Goal: Task Accomplishment & Management: Complete application form

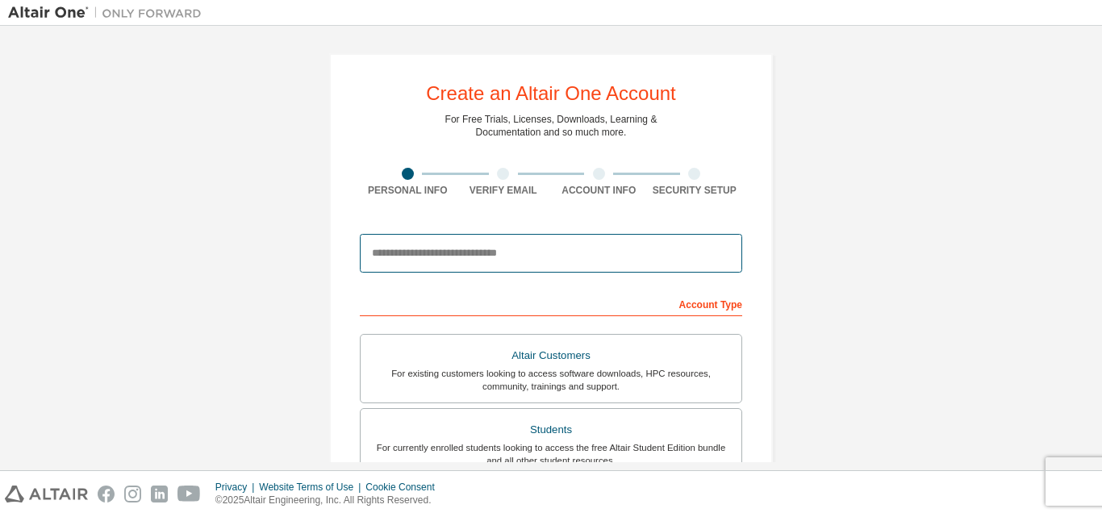
click at [414, 250] on input "email" at bounding box center [551, 253] width 382 height 39
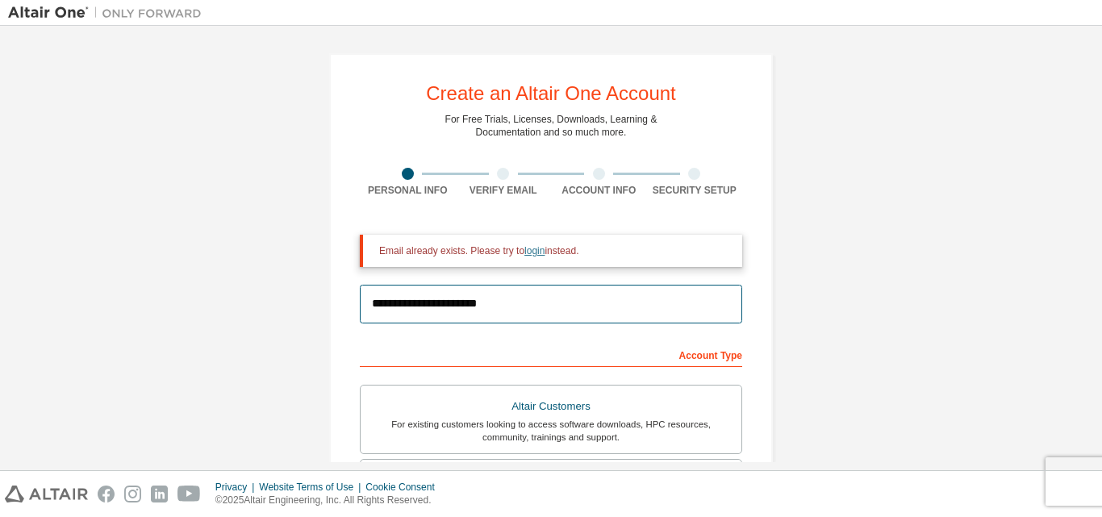
type input "**********"
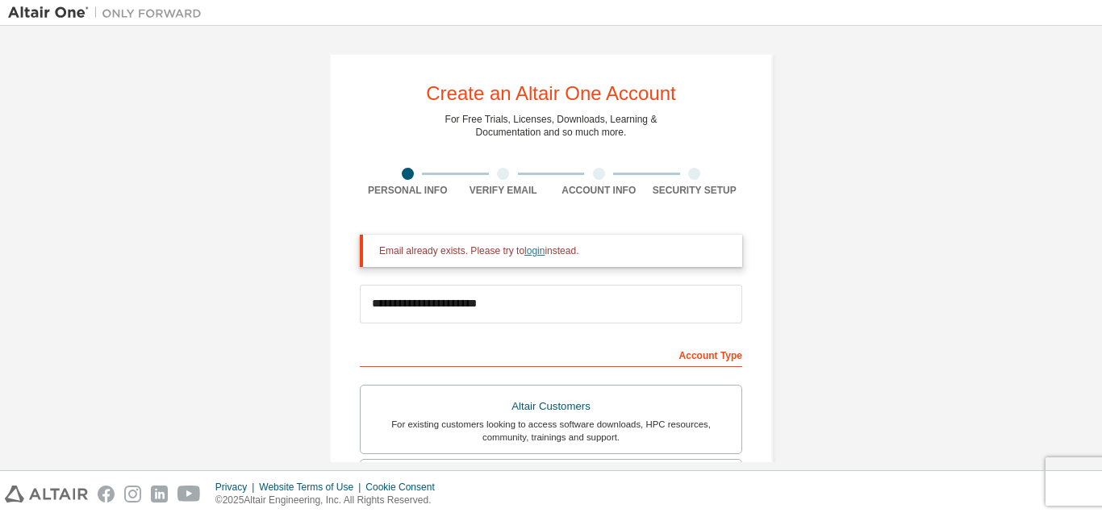
click at [528, 251] on link "login" at bounding box center [535, 250] width 20 height 11
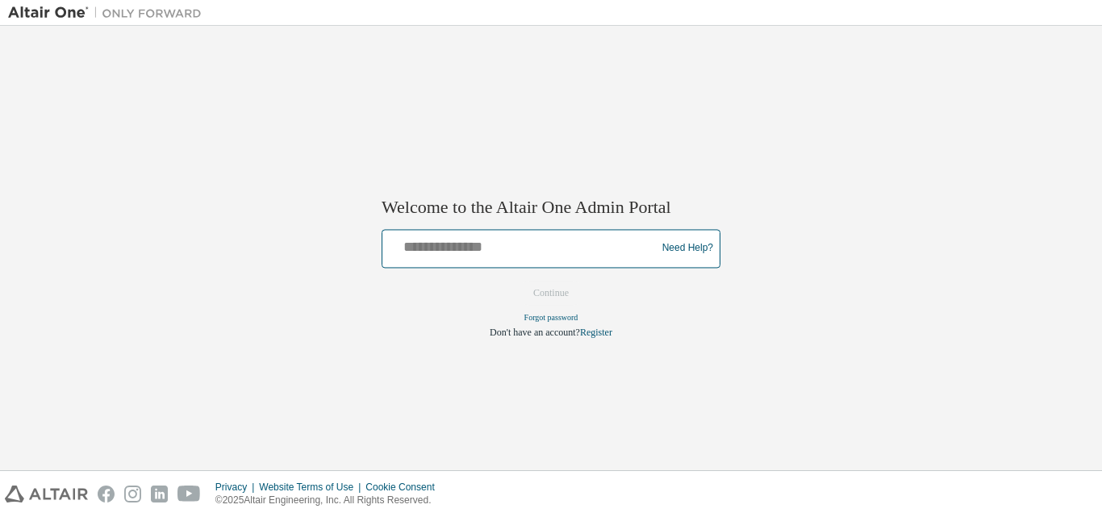
click at [562, 251] on input "text" at bounding box center [521, 244] width 265 height 23
type input "**********"
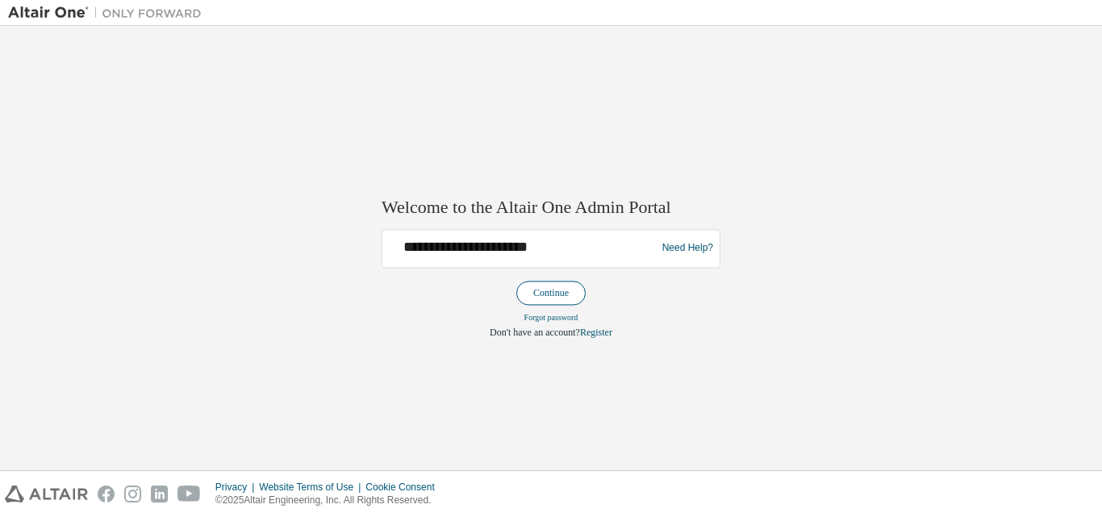
click at [569, 288] on button "Continue" at bounding box center [550, 293] width 69 height 24
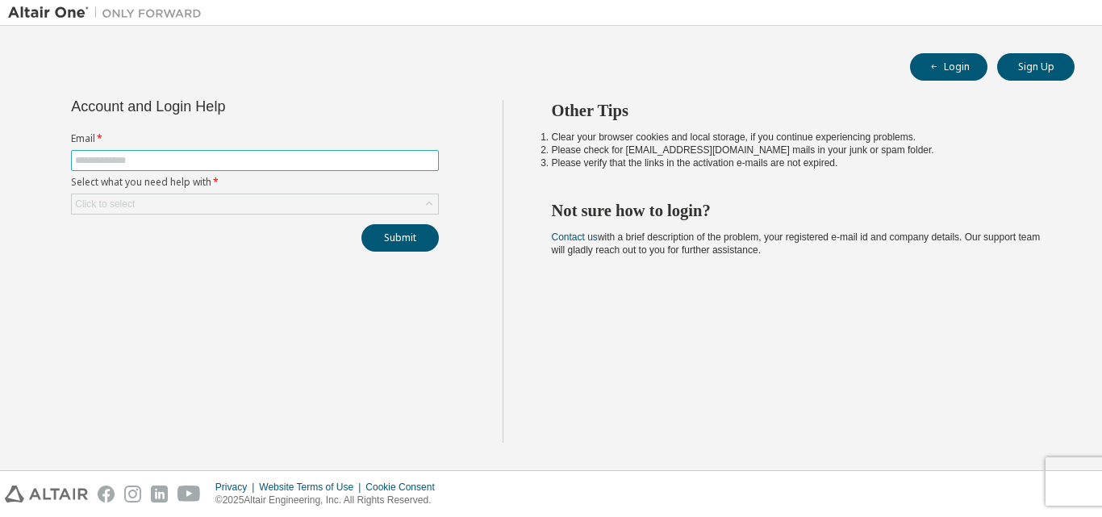
click at [148, 164] on input "text" at bounding box center [255, 160] width 360 height 13
type input "**********"
click at [124, 208] on div "Click to select" at bounding box center [105, 204] width 60 height 13
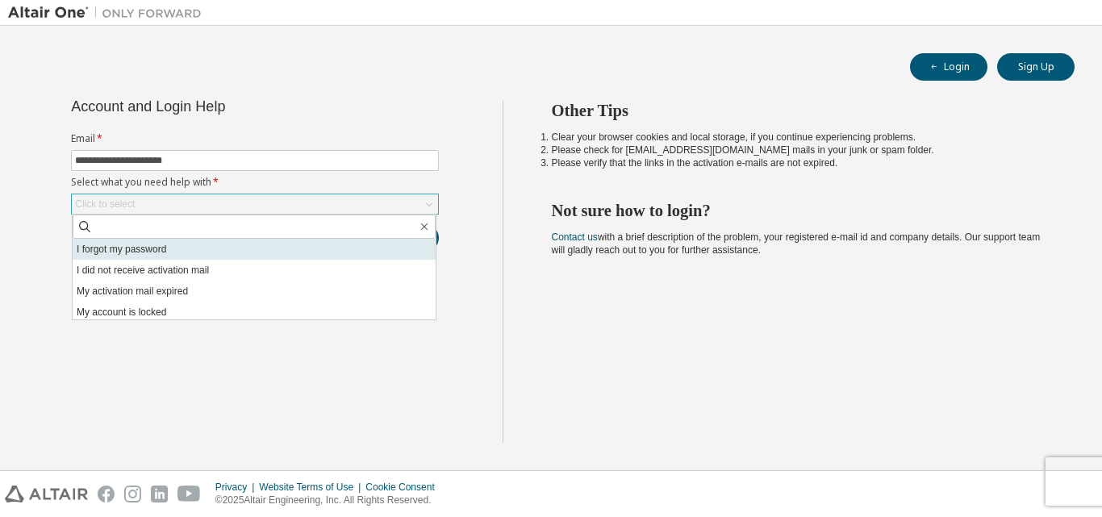
click at [128, 249] on li "I forgot my password" at bounding box center [254, 249] width 363 height 21
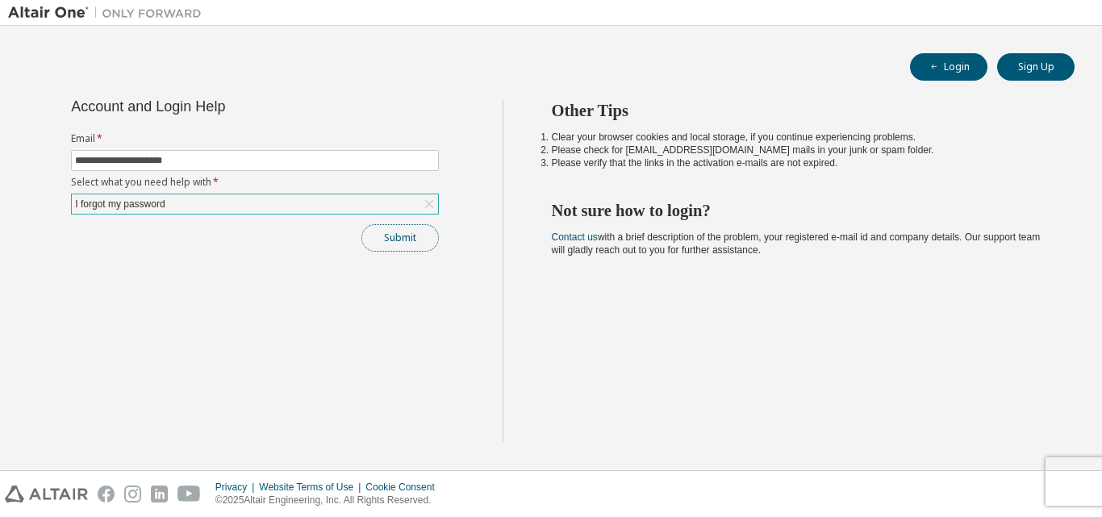
click at [368, 234] on button "Submit" at bounding box center [400, 237] width 77 height 27
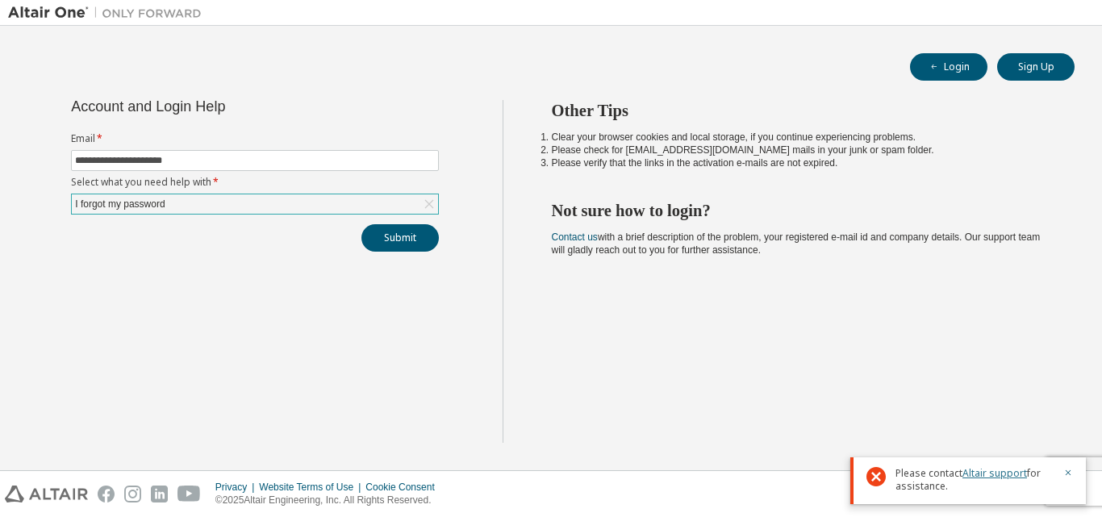
click at [995, 473] on link "Altair support" at bounding box center [995, 473] width 65 height 14
click at [373, 229] on button "Submit" at bounding box center [400, 237] width 77 height 27
click at [961, 325] on div "Other Tips Clear your browser cookies and local storage, if you continue experi…" at bounding box center [799, 271] width 592 height 343
click at [1074, 414] on div "Please contact Altair support for assistance." at bounding box center [969, 421] width 236 height 47
click at [1068, 414] on icon "button" at bounding box center [1069, 414] width 6 height 6
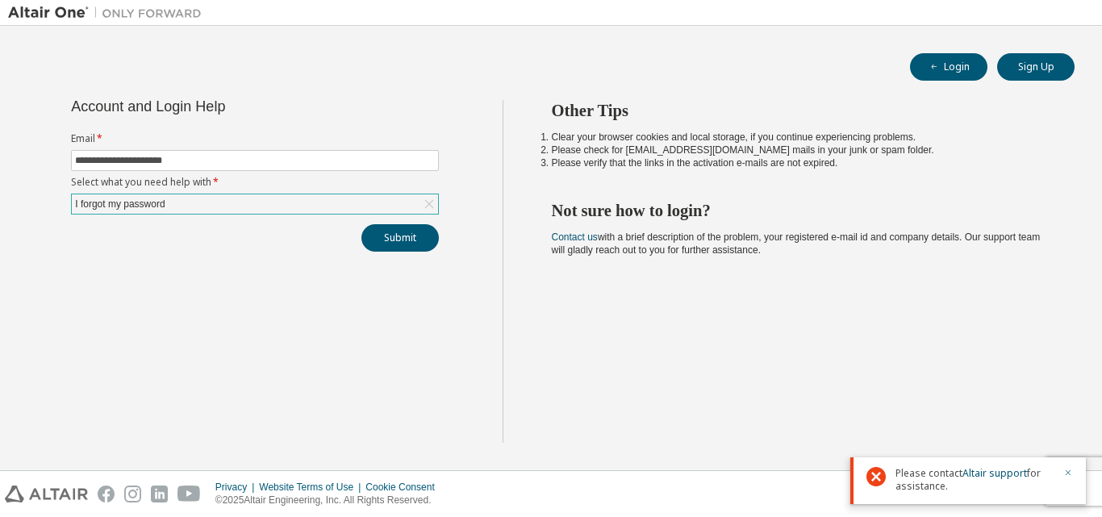
click at [1070, 470] on icon "button" at bounding box center [1069, 473] width 10 height 10
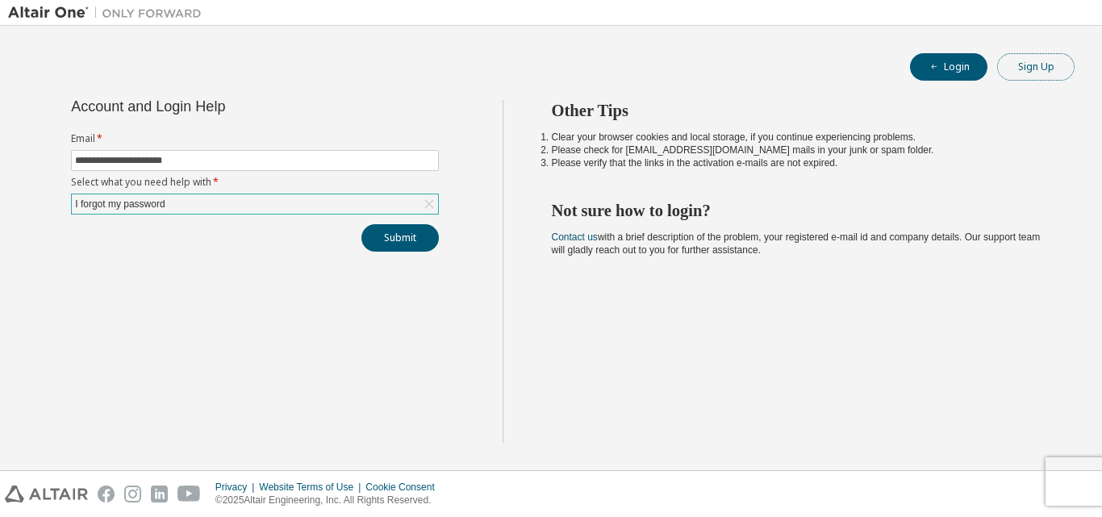
click at [1055, 64] on button "Sign Up" at bounding box center [1035, 66] width 77 height 27
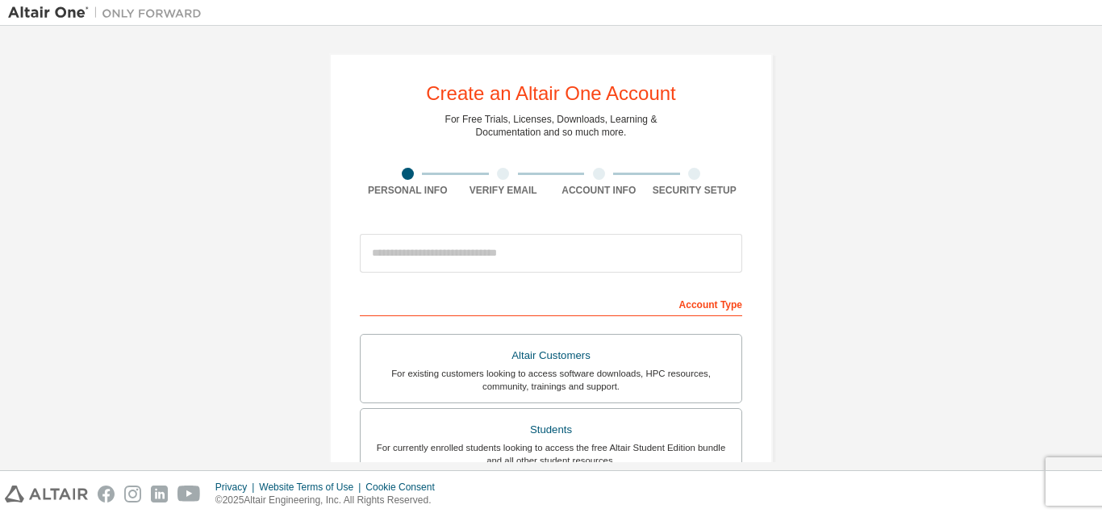
click at [497, 177] on div at bounding box center [503, 174] width 12 height 12
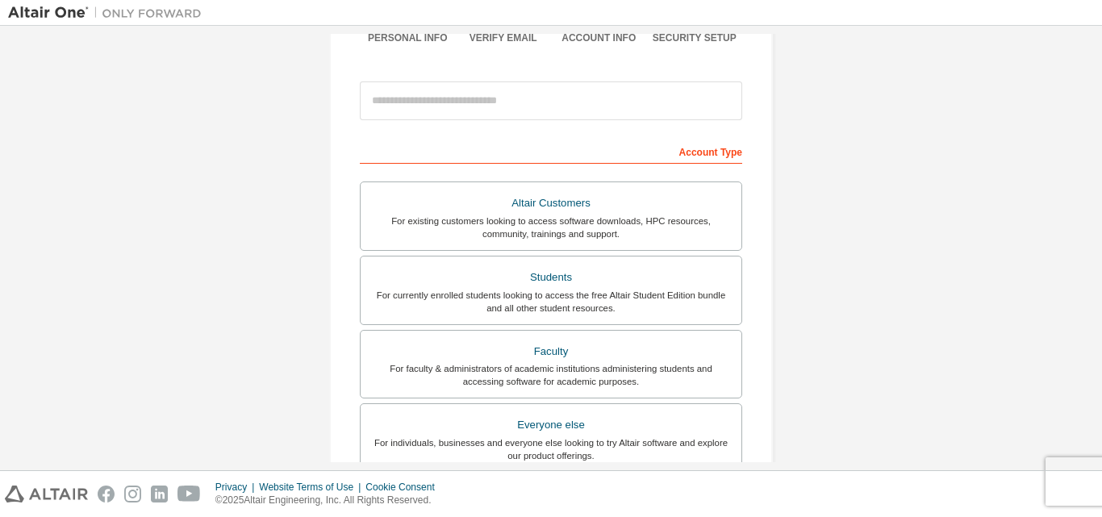
scroll to position [242, 0]
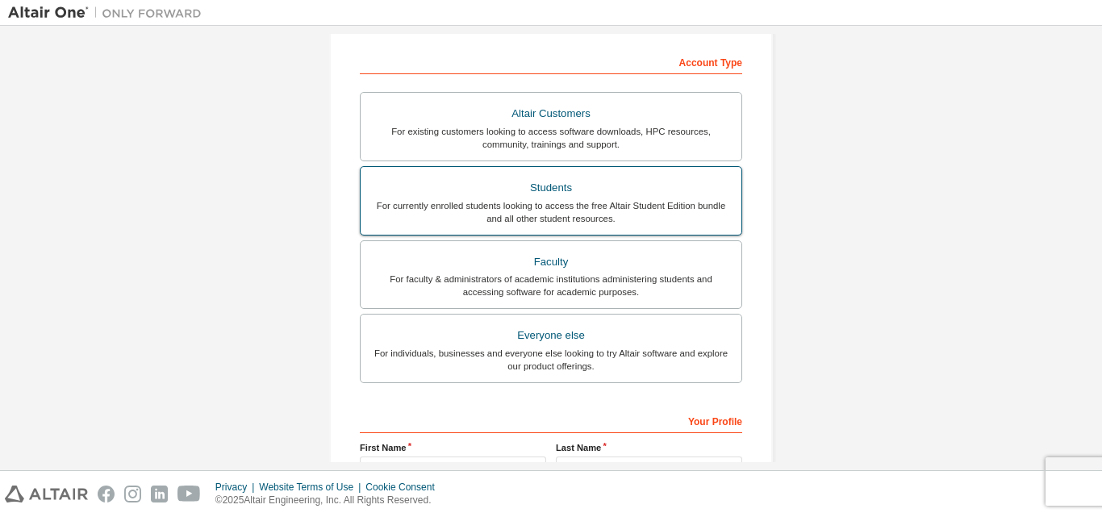
click at [556, 184] on div "Students" at bounding box center [551, 188] width 362 height 23
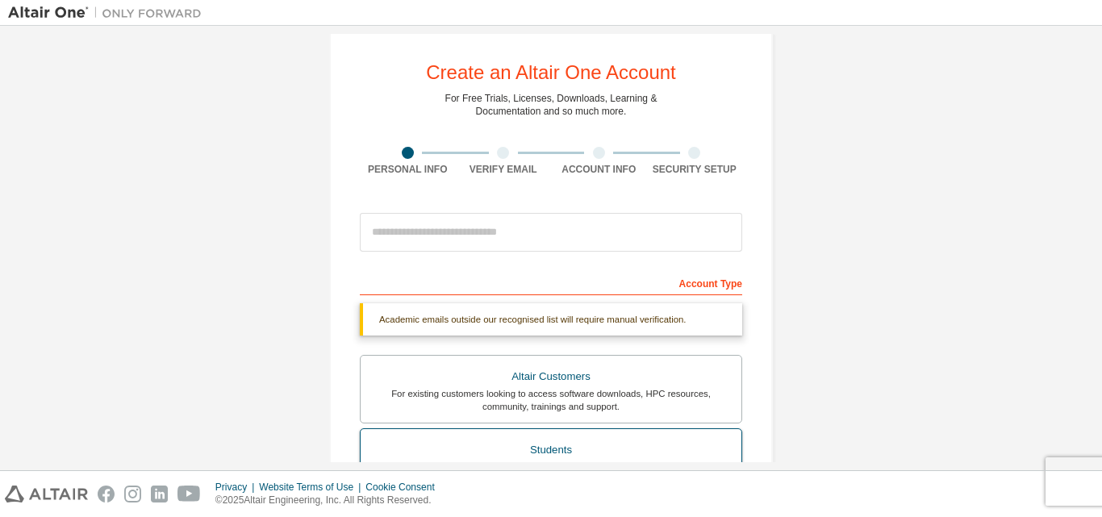
scroll to position [0, 0]
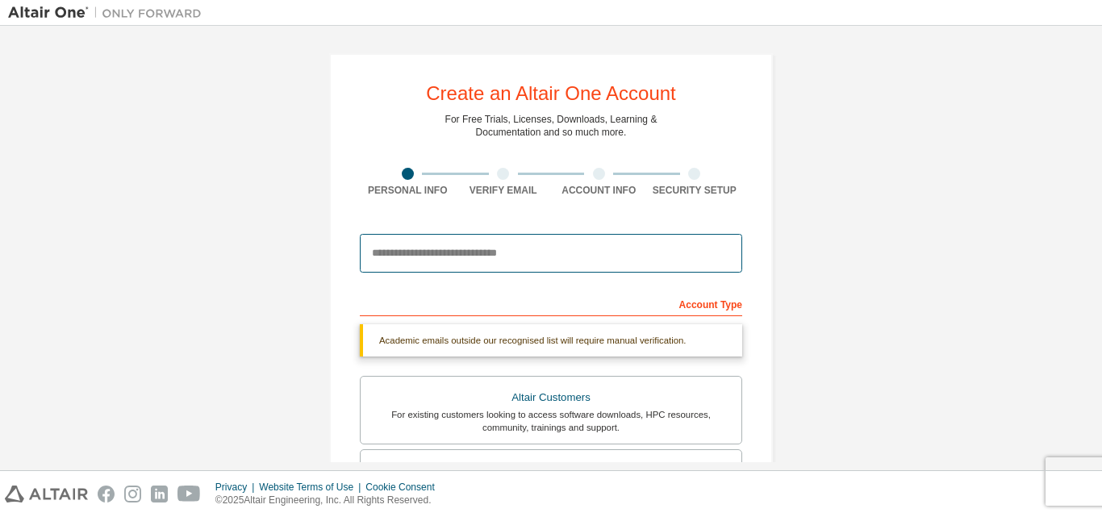
click at [631, 253] on input "email" at bounding box center [551, 253] width 382 height 39
type input "**********"
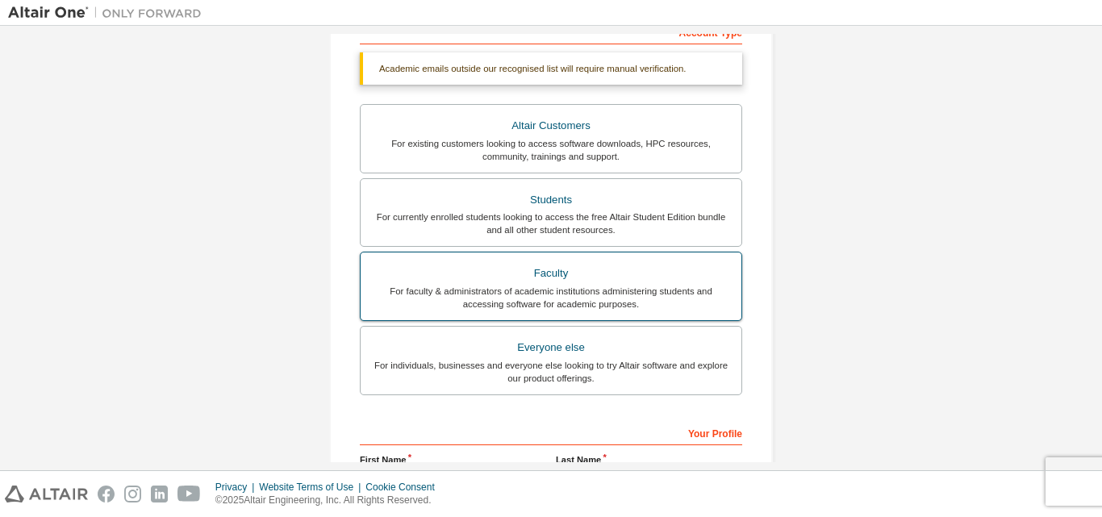
scroll to position [374, 0]
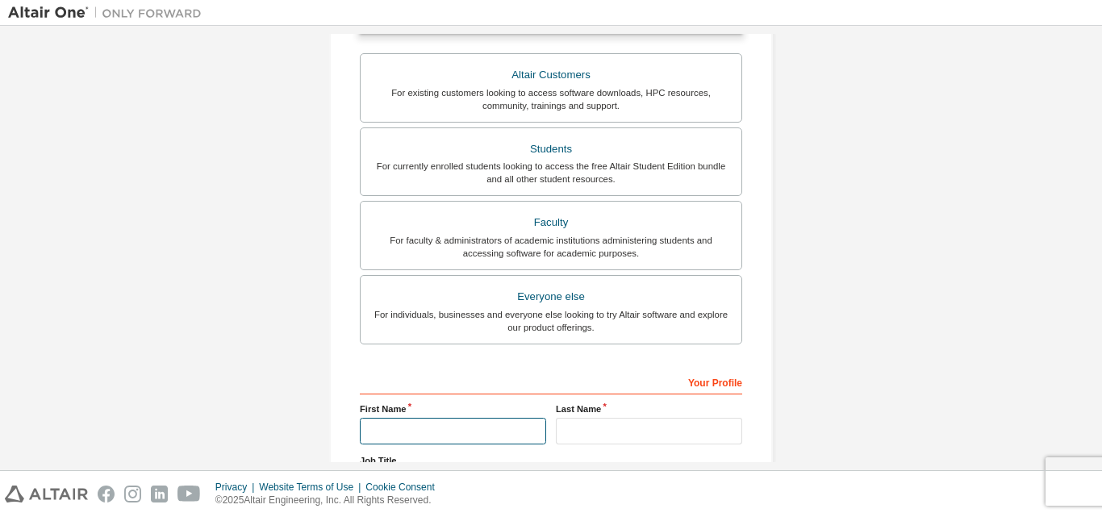
click at [430, 427] on input "text" at bounding box center [453, 431] width 186 height 27
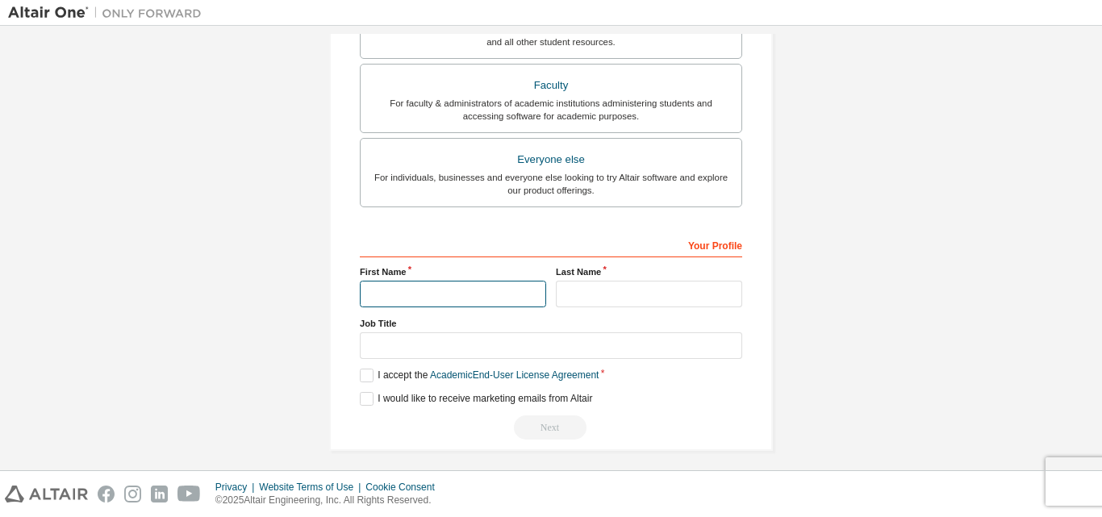
scroll to position [519, 0]
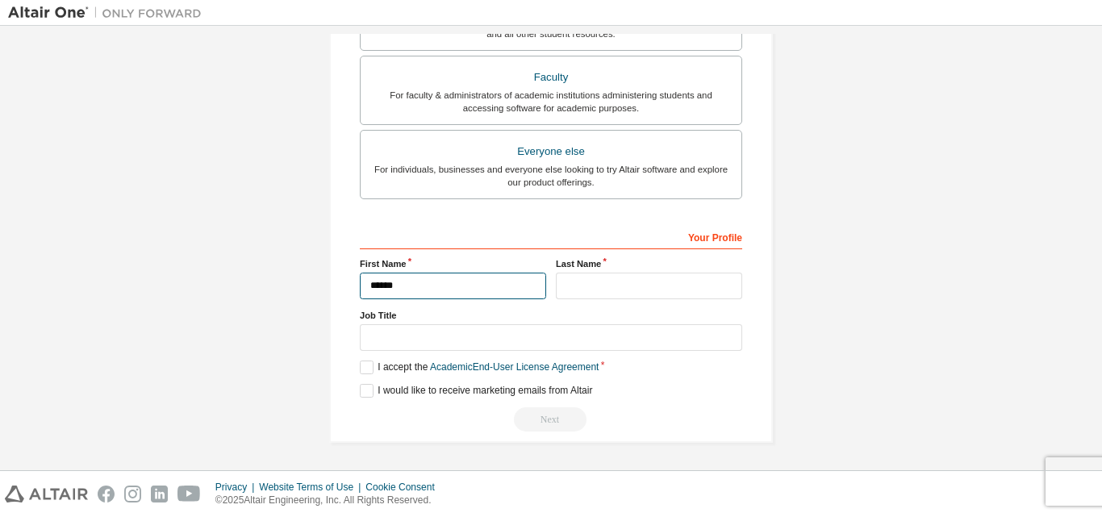
type input "******"
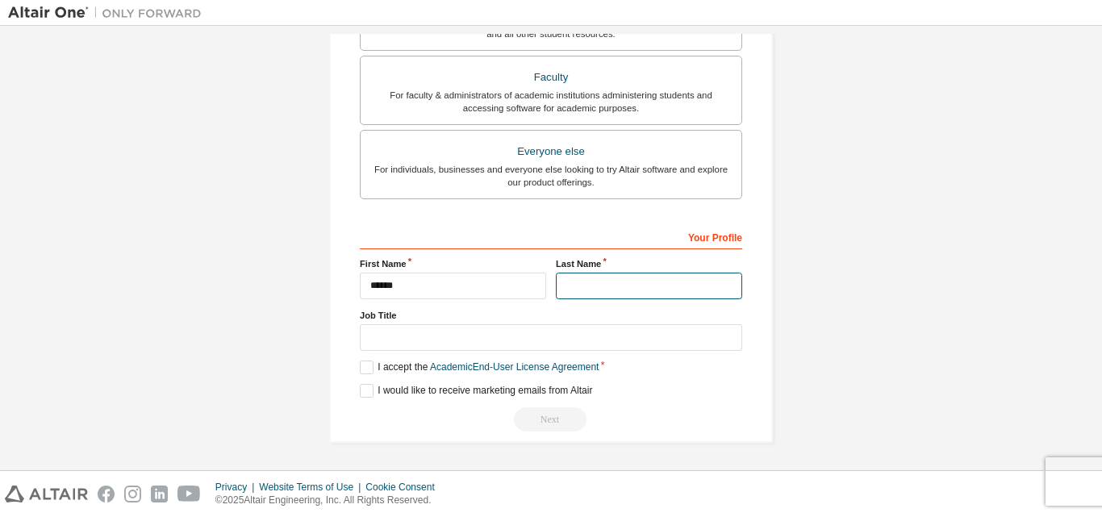
click at [631, 285] on input "text" at bounding box center [649, 286] width 186 height 27
type input "****"
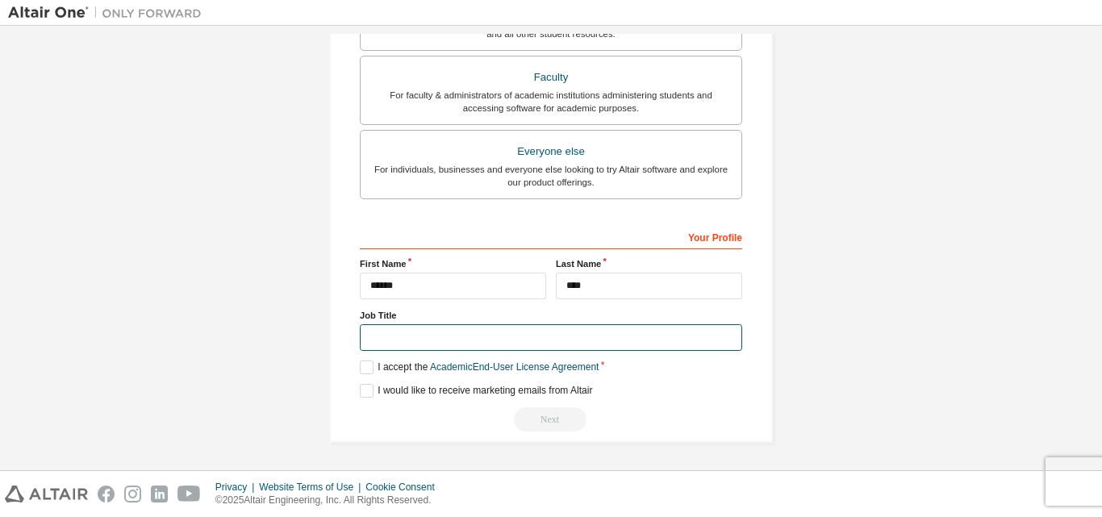
click at [530, 335] on input "text" at bounding box center [551, 337] width 382 height 27
type input "*******"
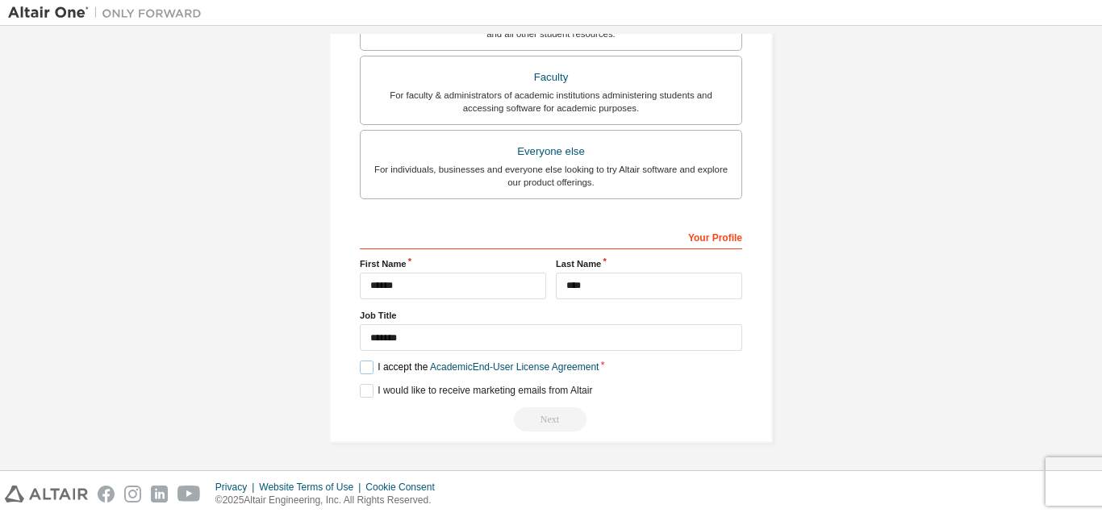
click at [366, 365] on label "I accept the Academic End-User License Agreement" at bounding box center [479, 368] width 239 height 14
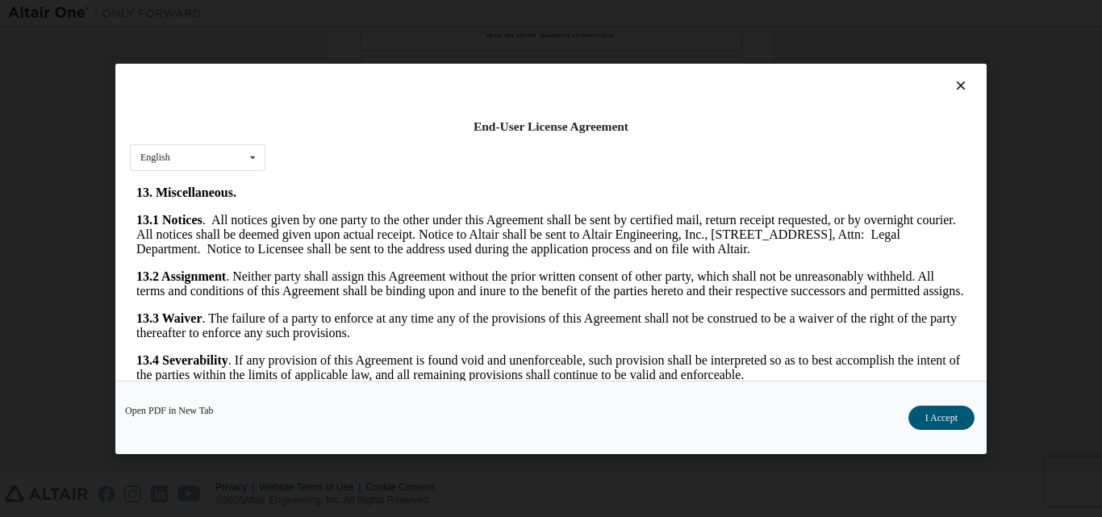
scroll to position [2677, 0]
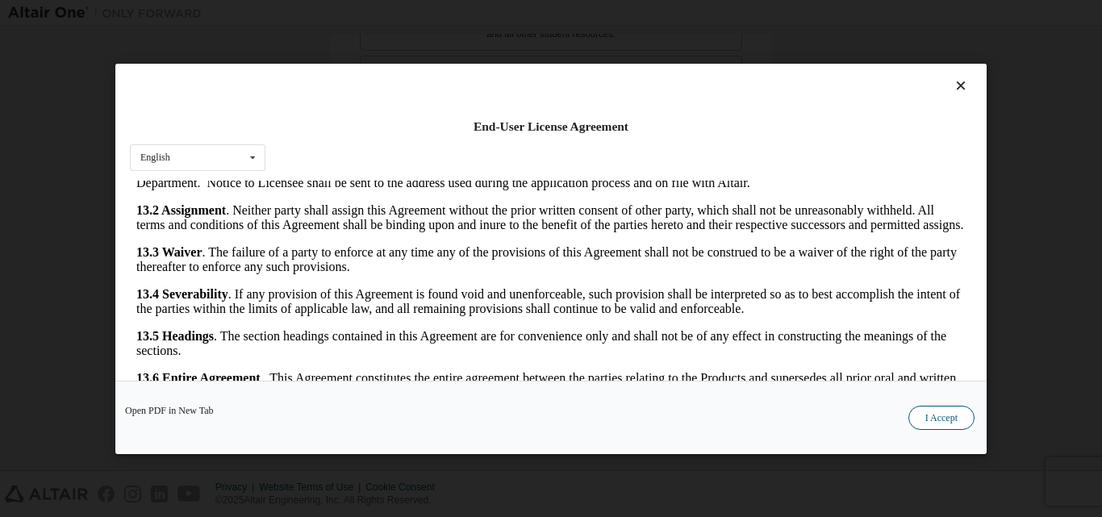
click at [938, 416] on button "I Accept" at bounding box center [942, 417] width 66 height 24
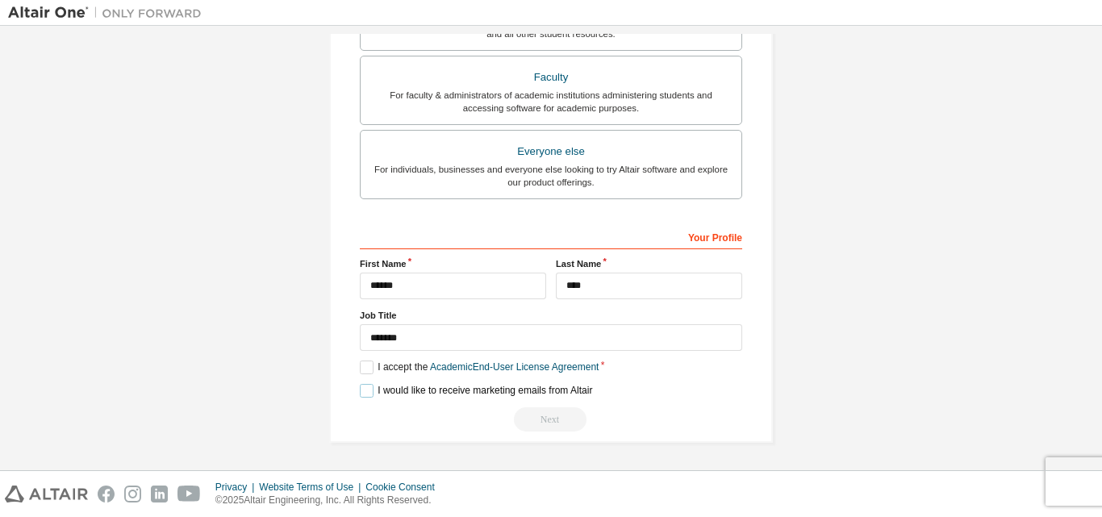
click at [360, 387] on label "I would like to receive marketing emails from Altair" at bounding box center [476, 391] width 232 height 14
click at [556, 419] on div "Next" at bounding box center [551, 419] width 382 height 24
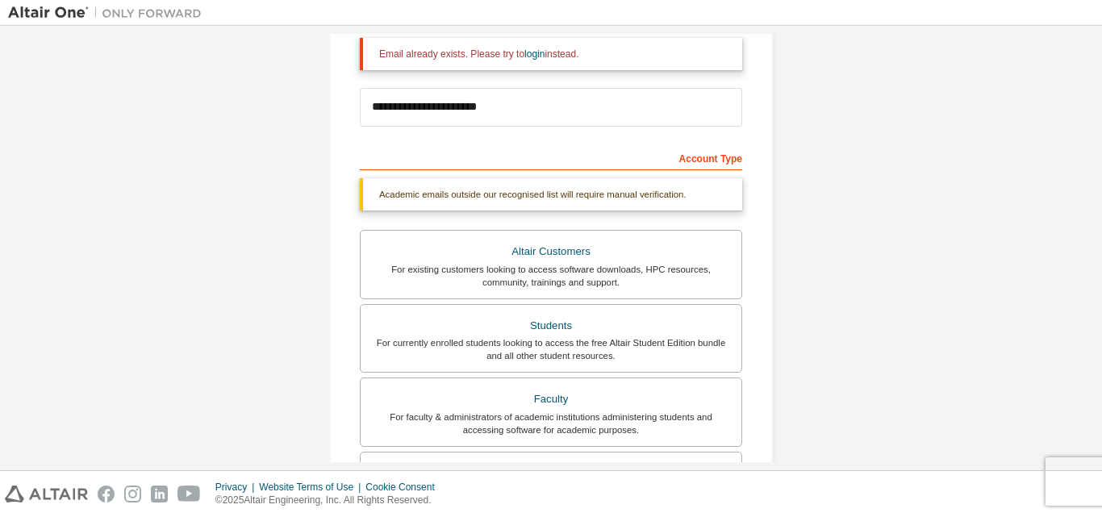
scroll to position [196, 0]
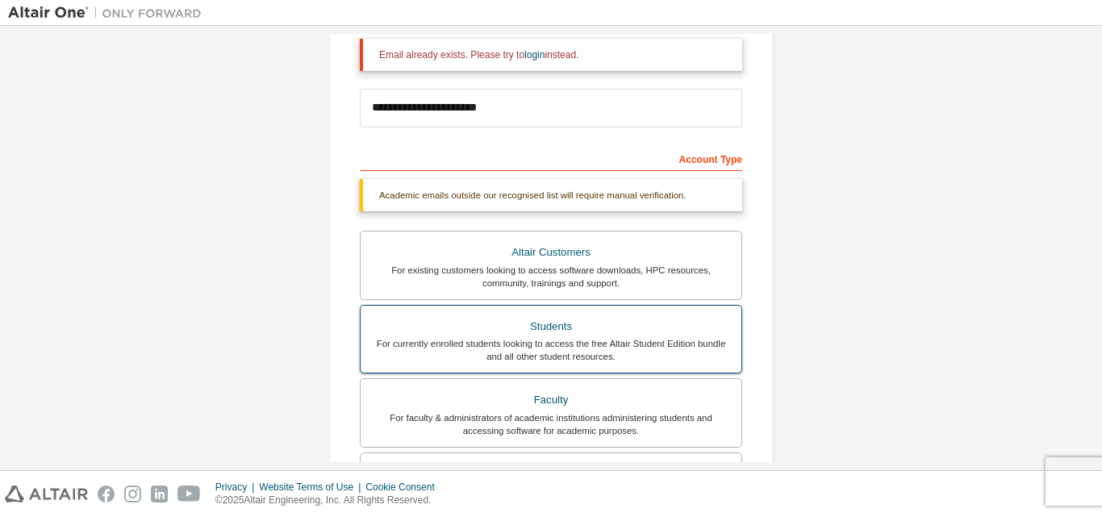
click at [624, 351] on div "For currently enrolled students looking to access the free Altair Student Editi…" at bounding box center [551, 350] width 362 height 26
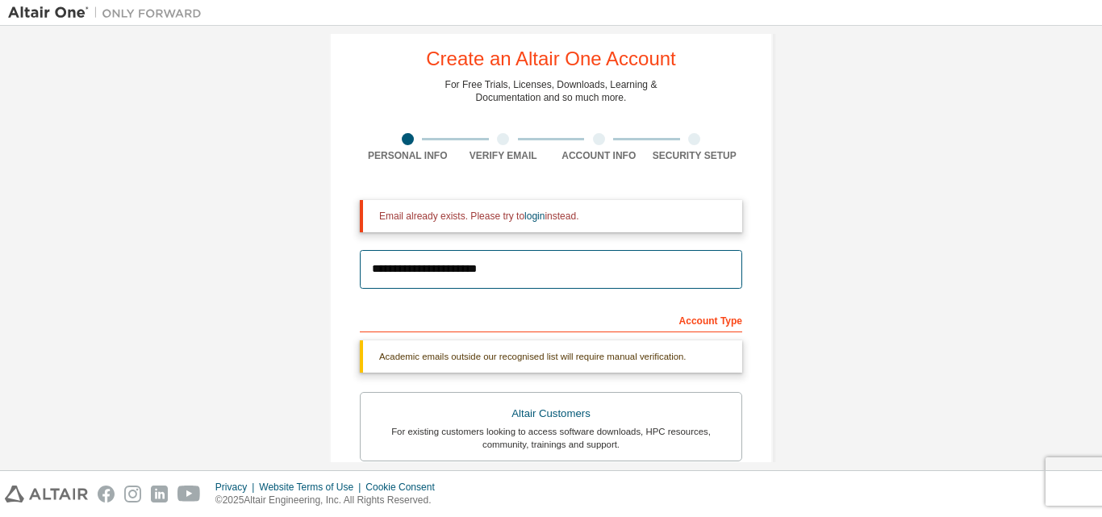
click at [523, 276] on input "**********" at bounding box center [551, 269] width 382 height 39
click at [443, 268] on input "**********" at bounding box center [551, 269] width 382 height 39
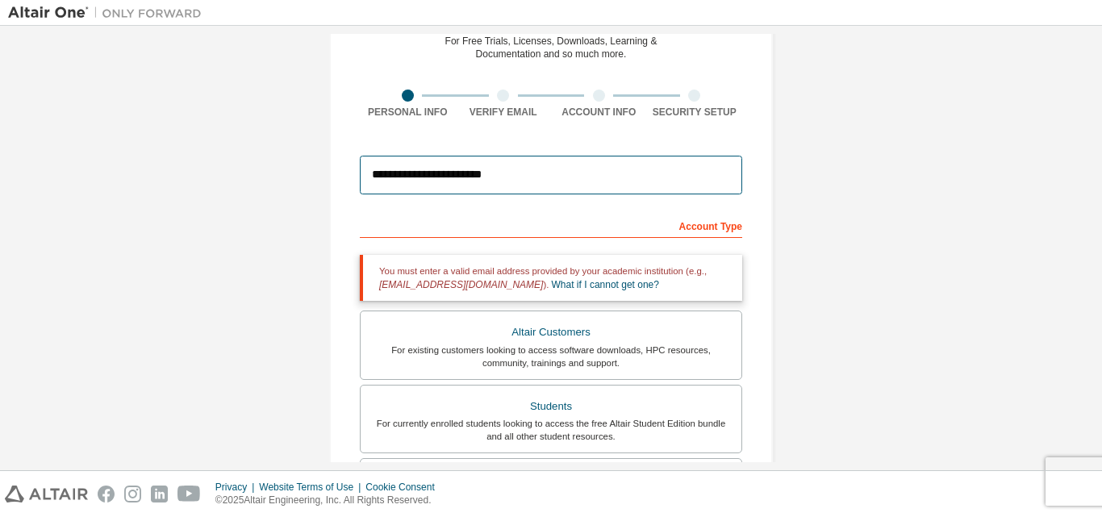
scroll to position [0, 0]
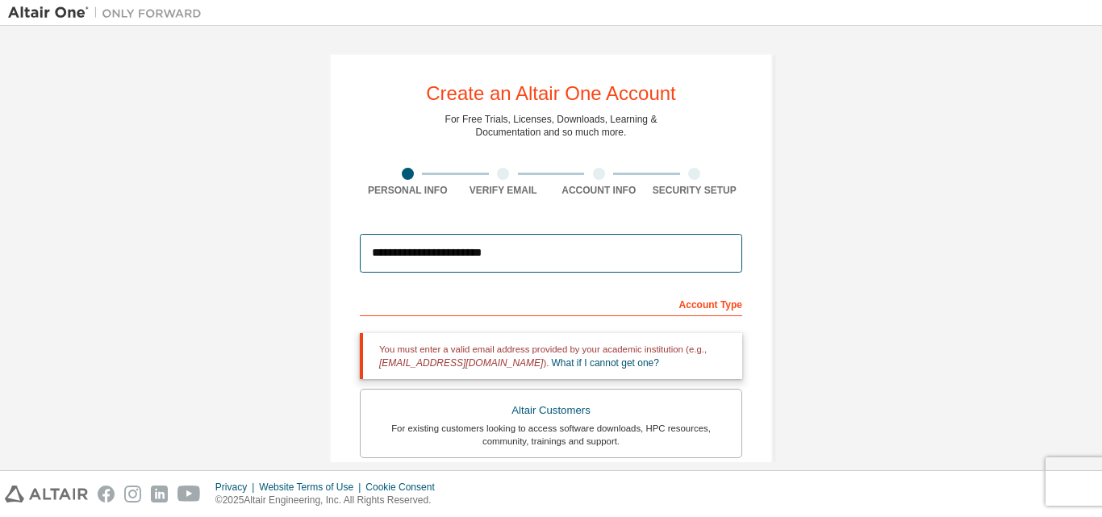
click at [550, 244] on input "**********" at bounding box center [551, 253] width 382 height 39
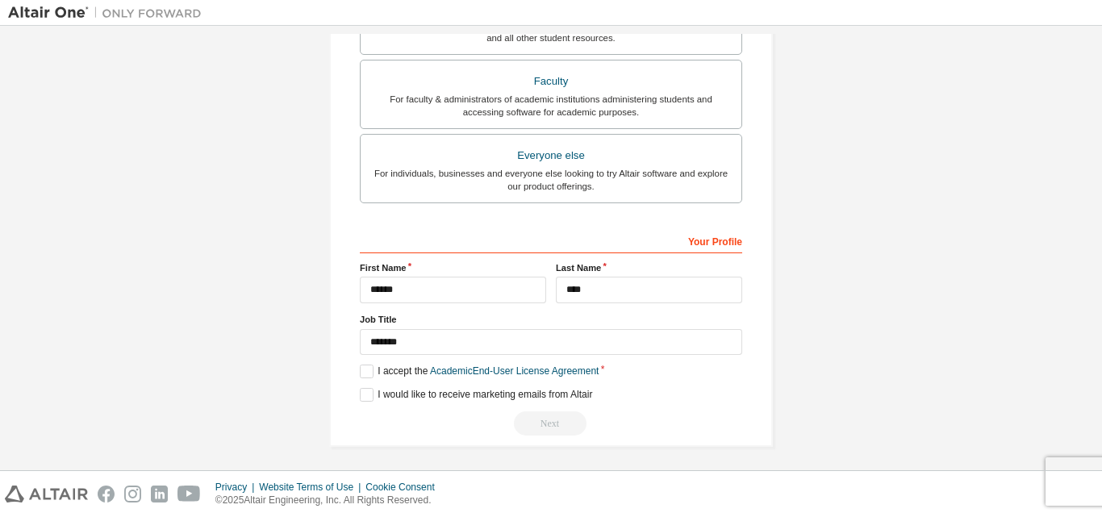
scroll to position [482, 0]
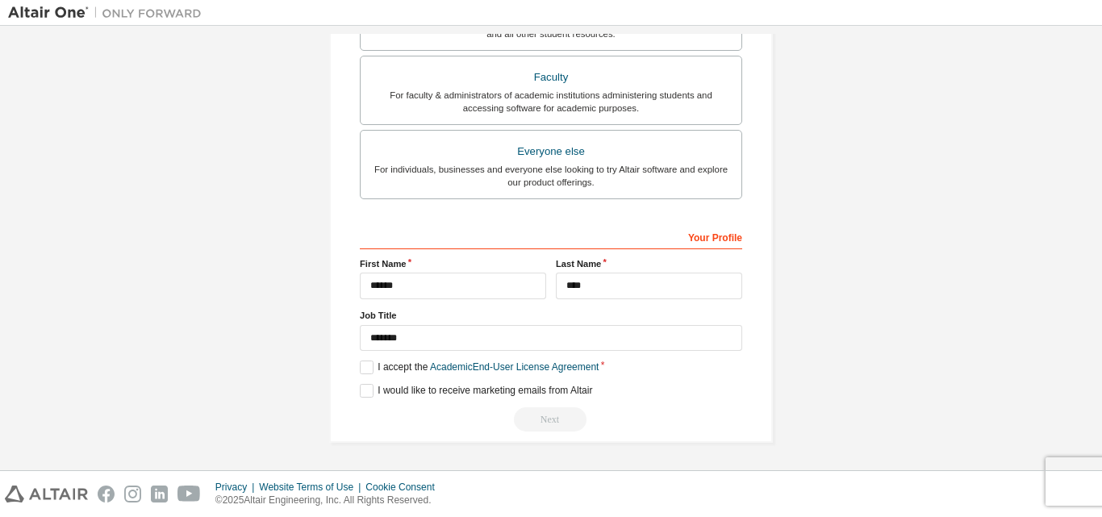
click at [525, 415] on div "Next" at bounding box center [551, 419] width 382 height 24
click at [529, 415] on div "Next" at bounding box center [551, 419] width 382 height 24
click at [532, 366] on link "Academic End-User License Agreement" at bounding box center [514, 367] width 169 height 11
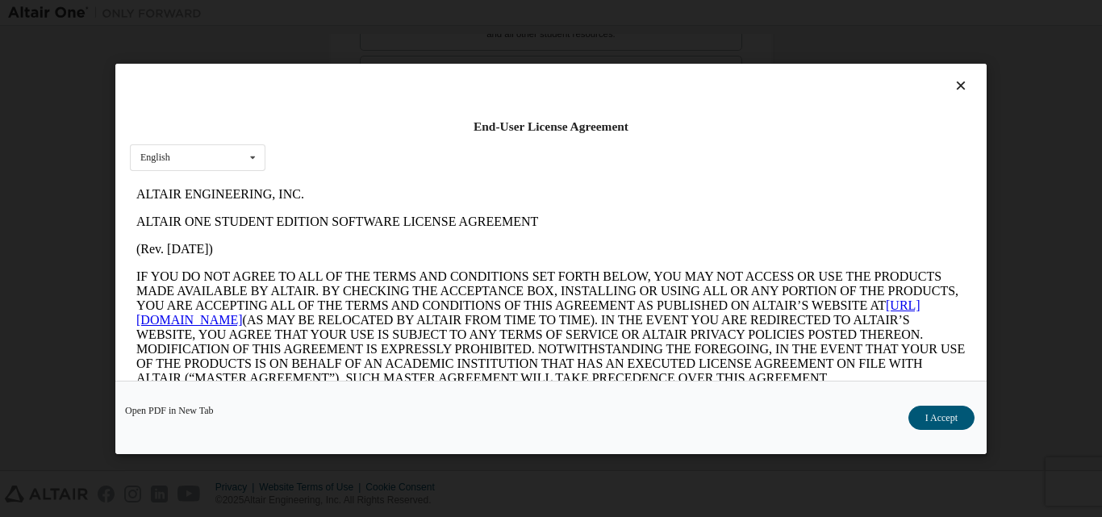
scroll to position [0, 0]
click at [921, 409] on button "I Accept" at bounding box center [942, 417] width 66 height 24
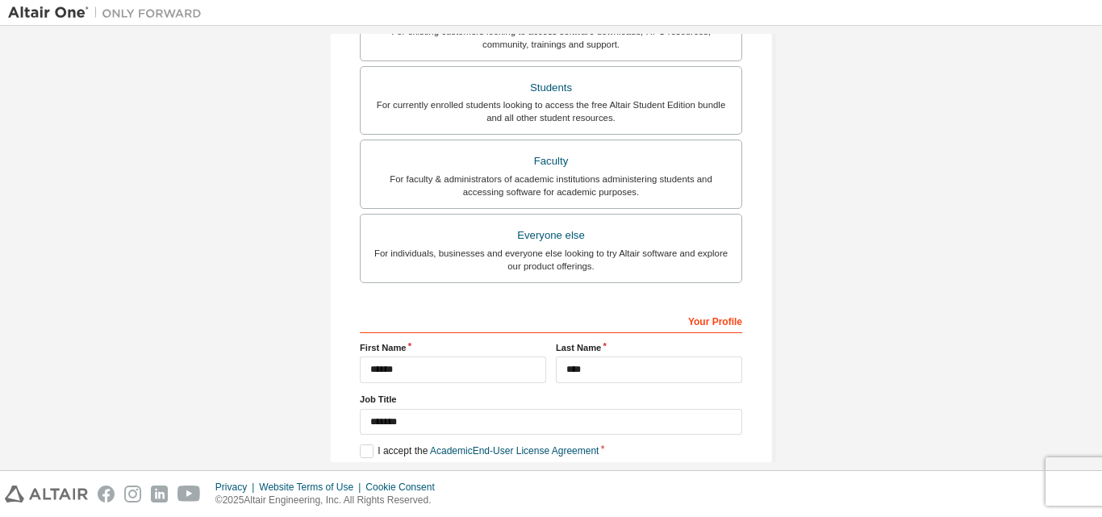
scroll to position [320, 0]
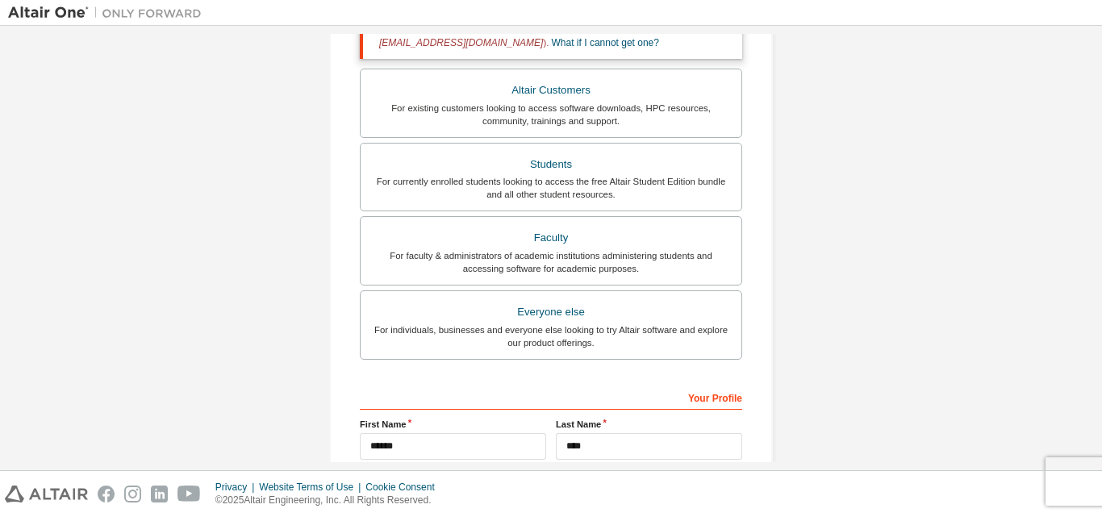
click at [650, 377] on div "Account Type Academic emails outside our recognised list will require manual ve…" at bounding box center [551, 281] width 382 height 622
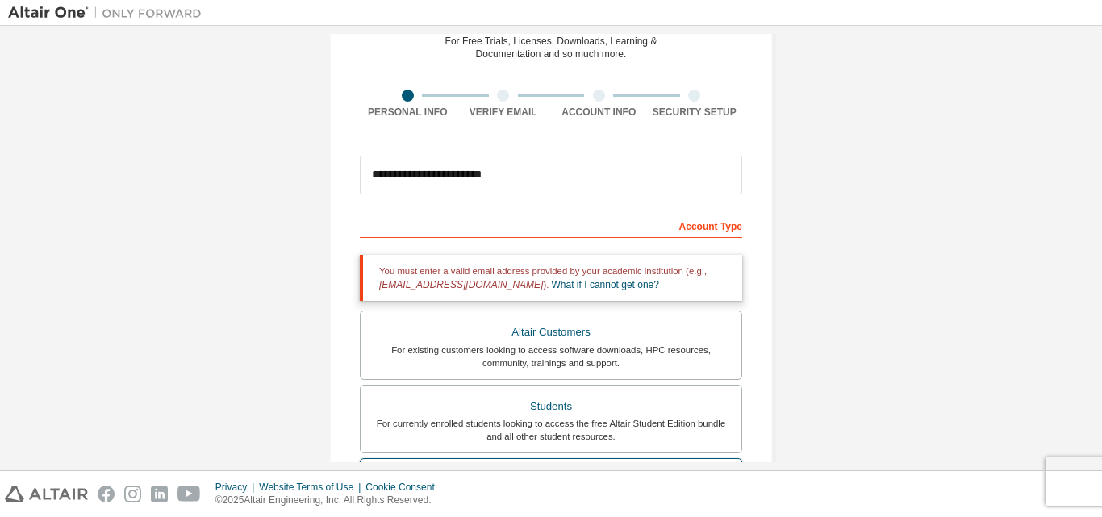
scroll to position [0, 0]
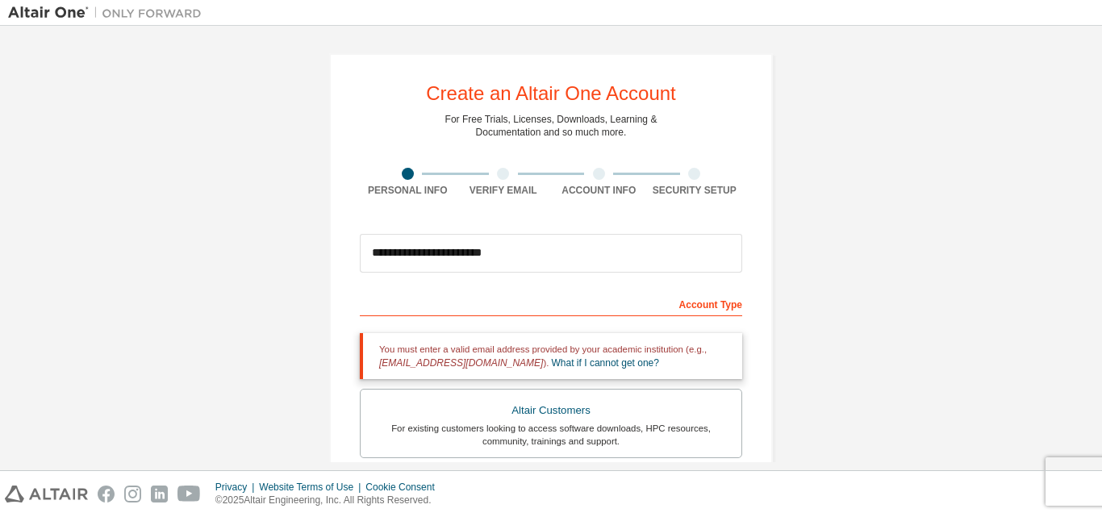
click at [497, 176] on div at bounding box center [503, 174] width 12 height 12
click at [597, 178] on div at bounding box center [599, 174] width 12 height 12
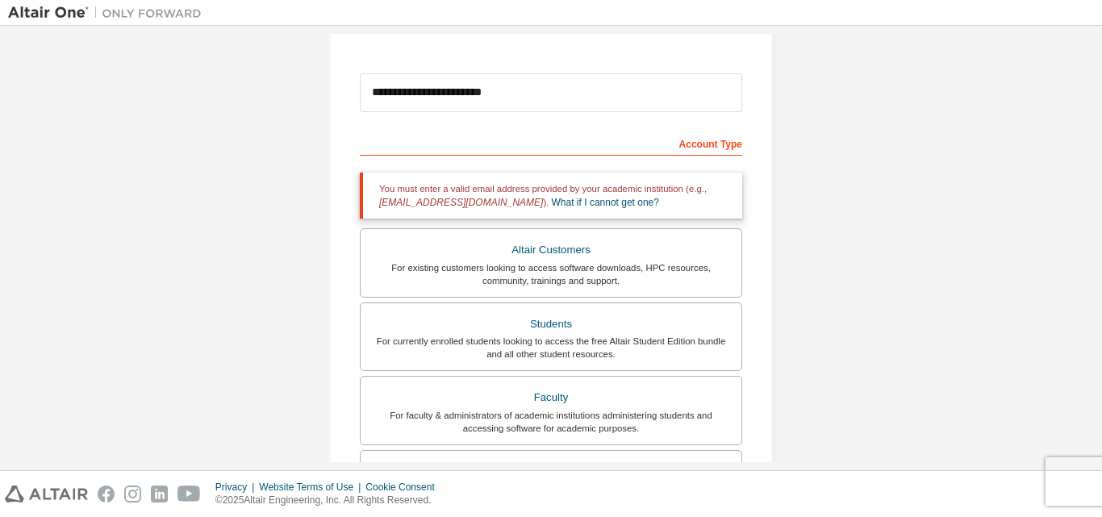
scroll to position [161, 0]
click at [553, 278] on div "For existing customers looking to access software downloads, HPC resources, com…" at bounding box center [551, 274] width 362 height 26
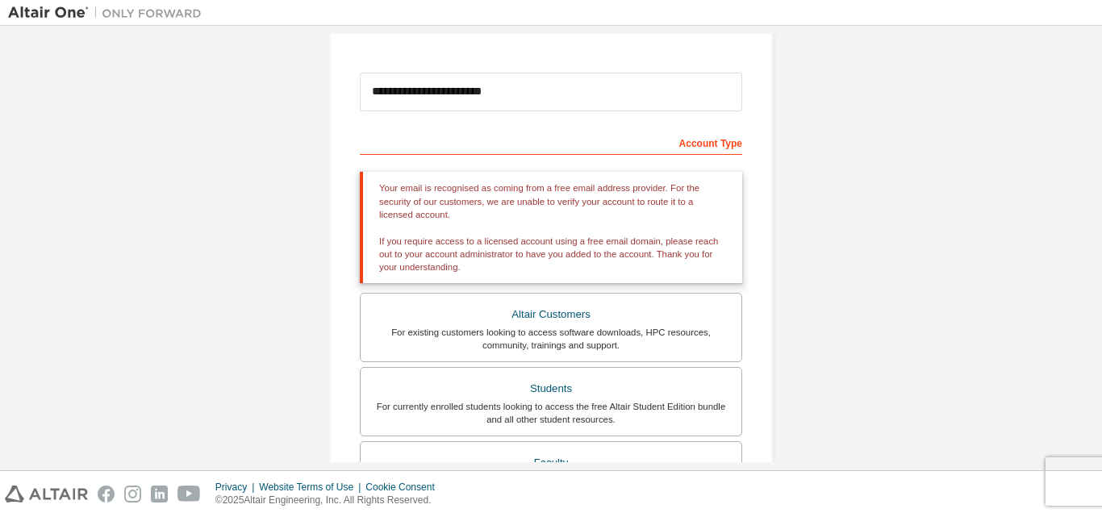
scroll to position [323, 0]
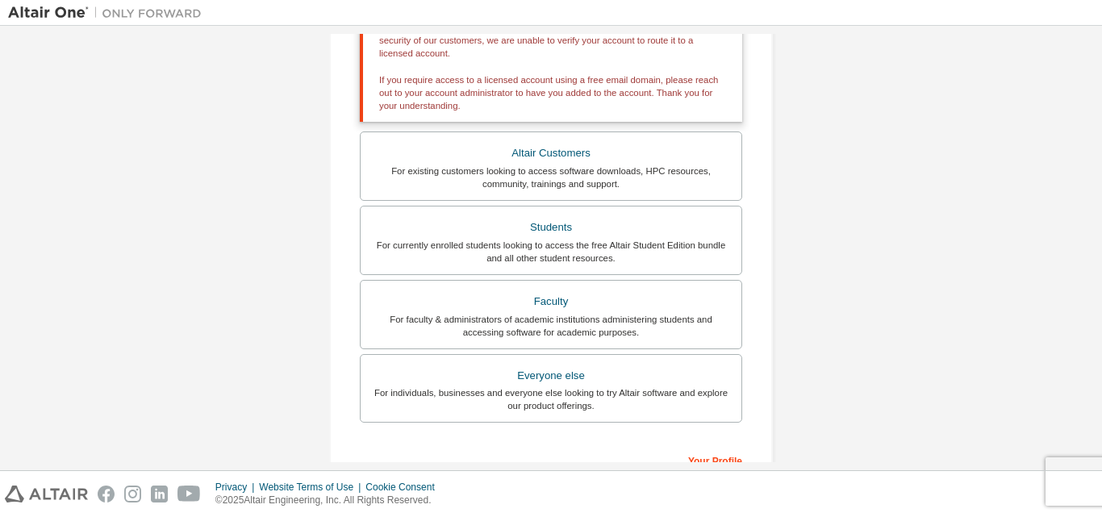
click at [541, 273] on label "Students For currently enrolled students looking to access the free Altair Stud…" at bounding box center [551, 240] width 382 height 69
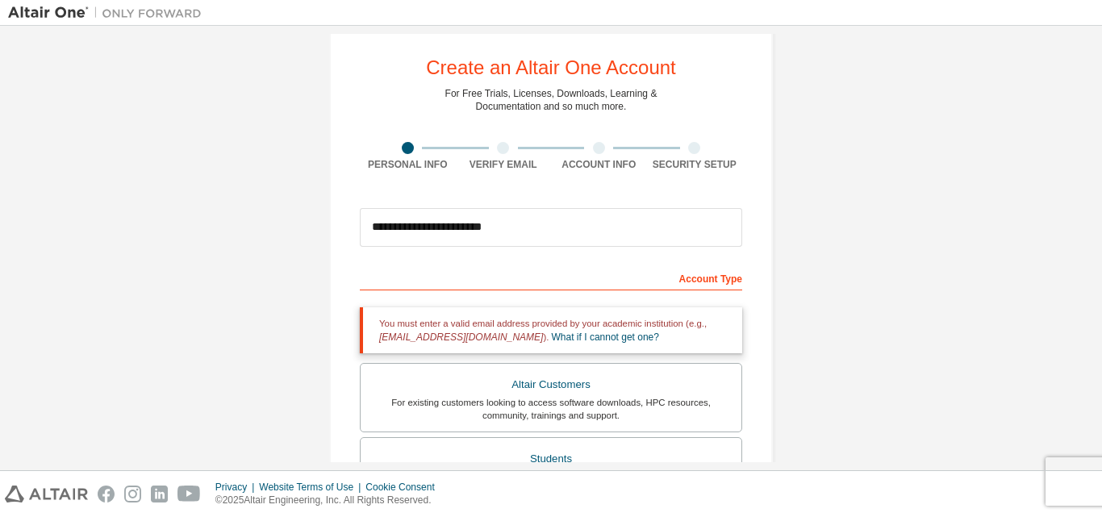
scroll to position [0, 0]
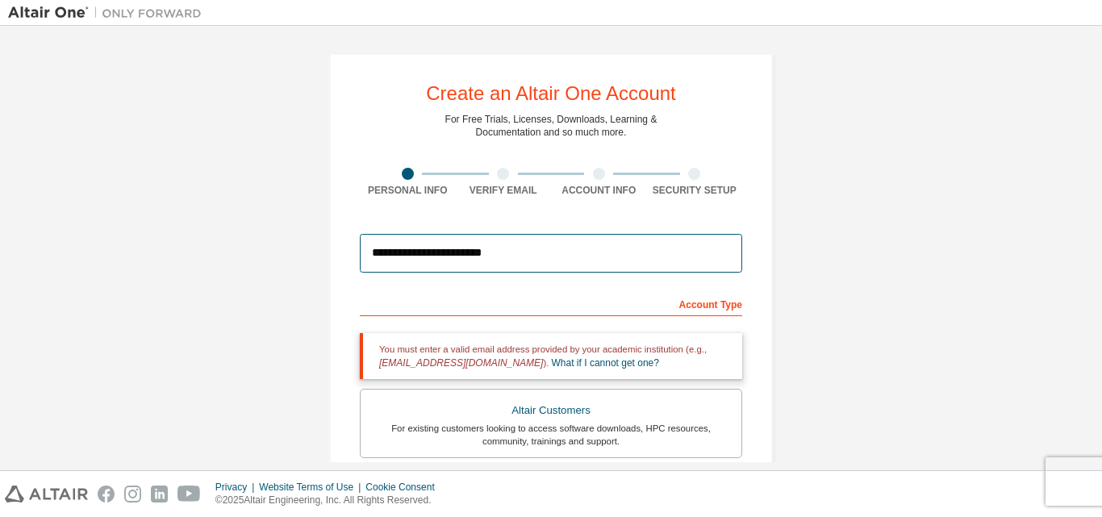
click at [447, 255] on input "**********" at bounding box center [551, 253] width 382 height 39
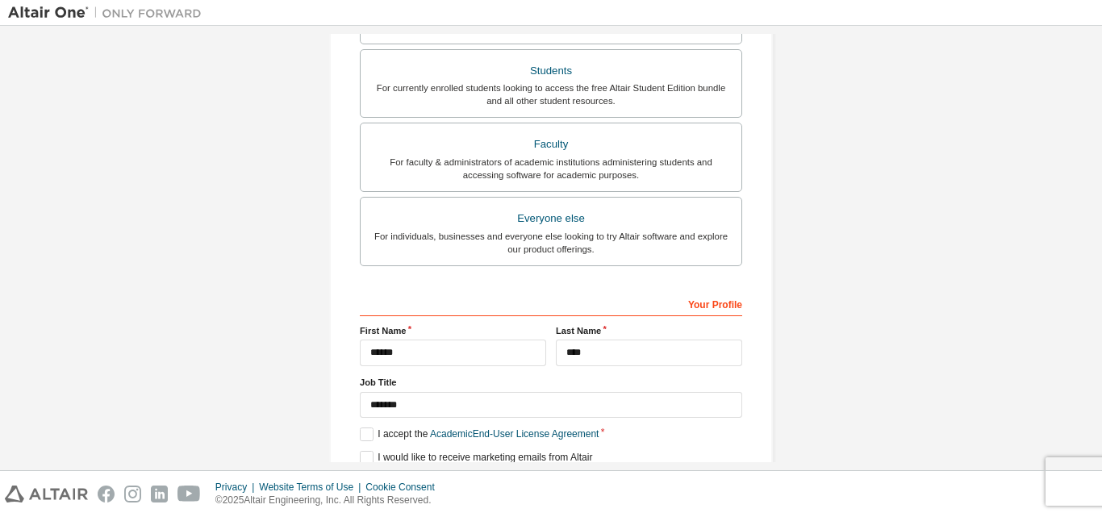
scroll to position [482, 0]
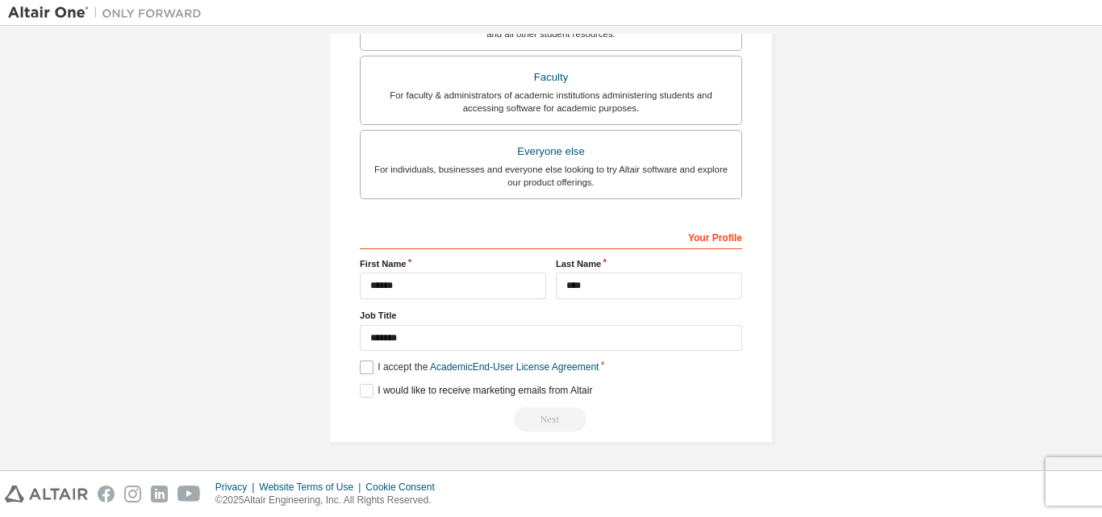
type input "**********"
click at [366, 369] on label "I accept the Academic End-User License Agreement" at bounding box center [479, 368] width 239 height 14
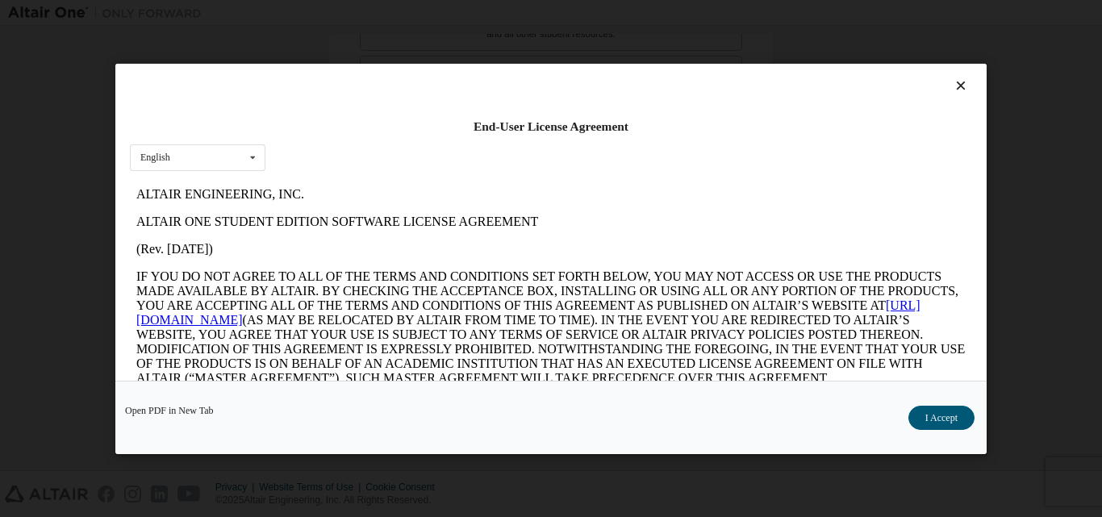
scroll to position [0, 0]
click at [943, 414] on button "I Accept" at bounding box center [942, 417] width 66 height 24
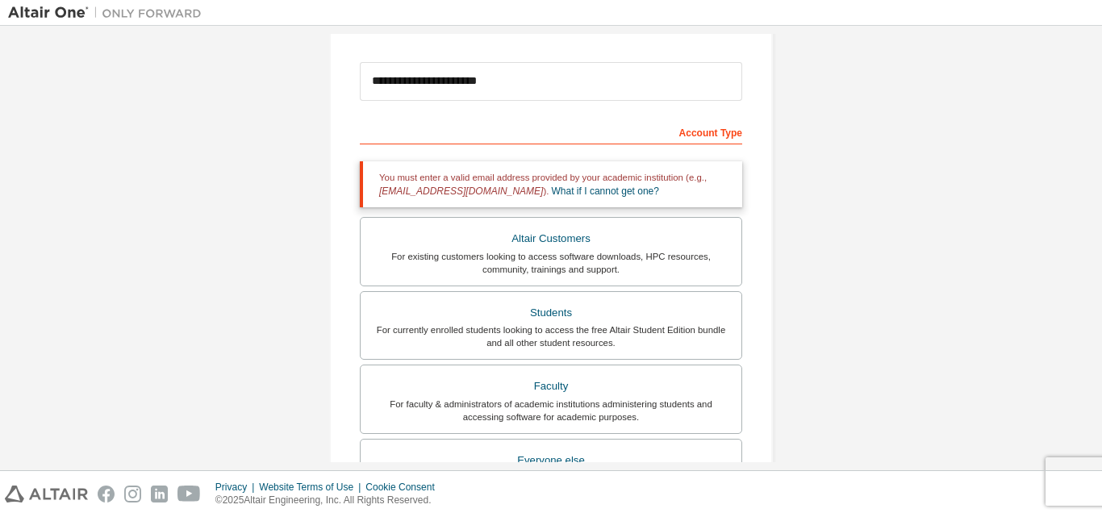
scroll to position [482, 0]
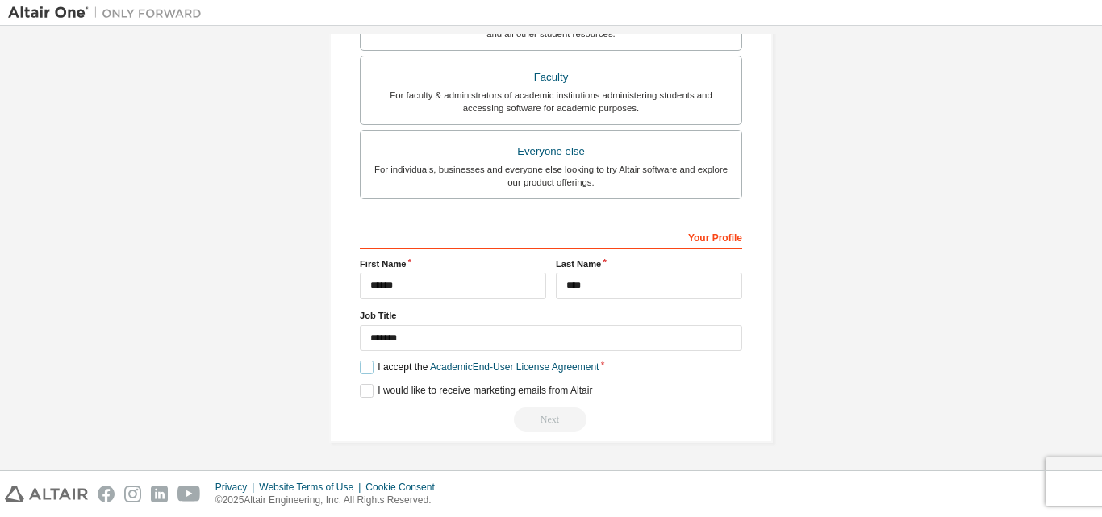
click at [360, 362] on label "I accept the Academic End-User License Agreement" at bounding box center [479, 368] width 239 height 14
click at [363, 365] on label "I accept the Academic End-User License Agreement" at bounding box center [479, 368] width 239 height 14
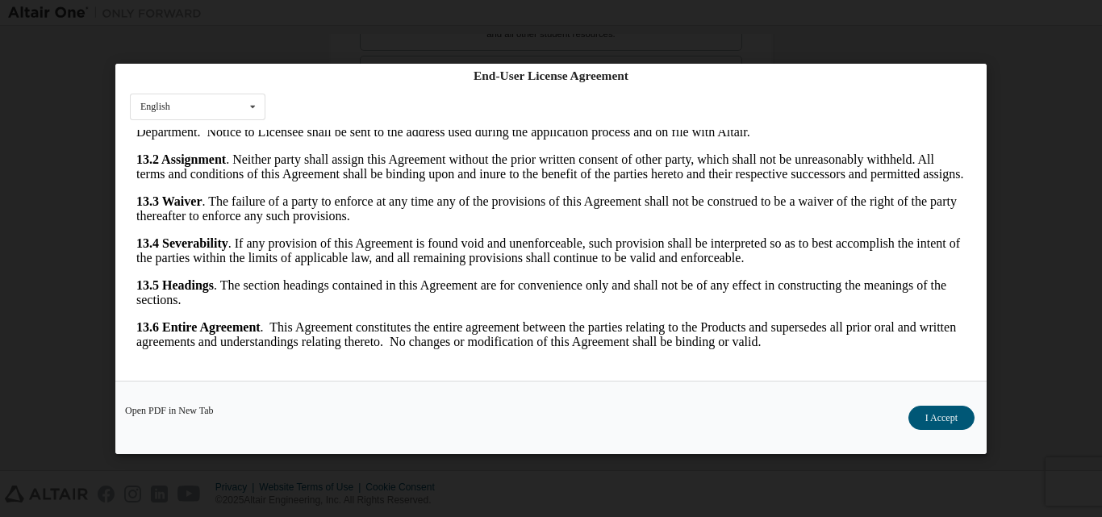
scroll to position [2677, 0]
click at [928, 407] on button "I Accept" at bounding box center [942, 417] width 66 height 24
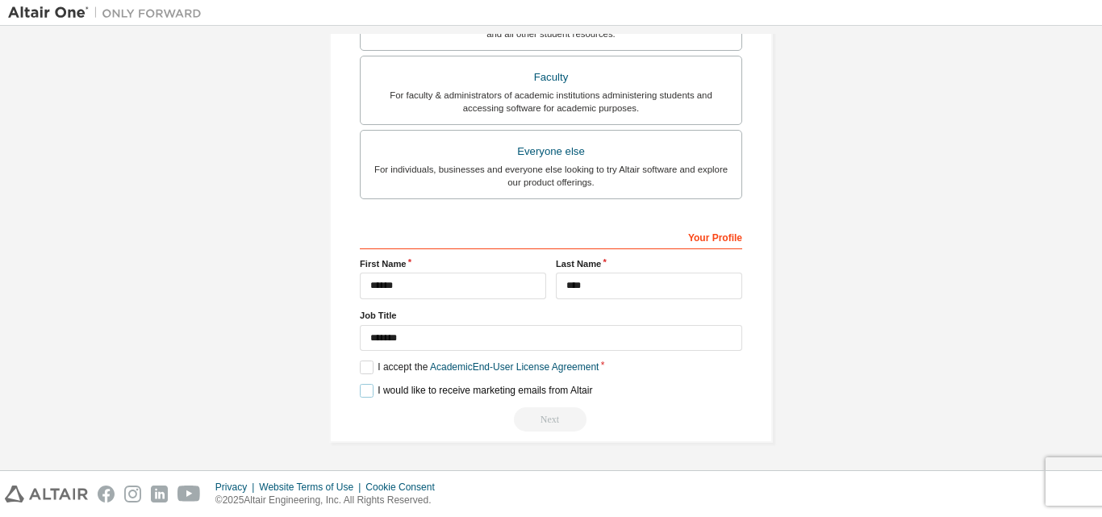
click at [364, 393] on label "I would like to receive marketing emails from Altair" at bounding box center [476, 391] width 232 height 14
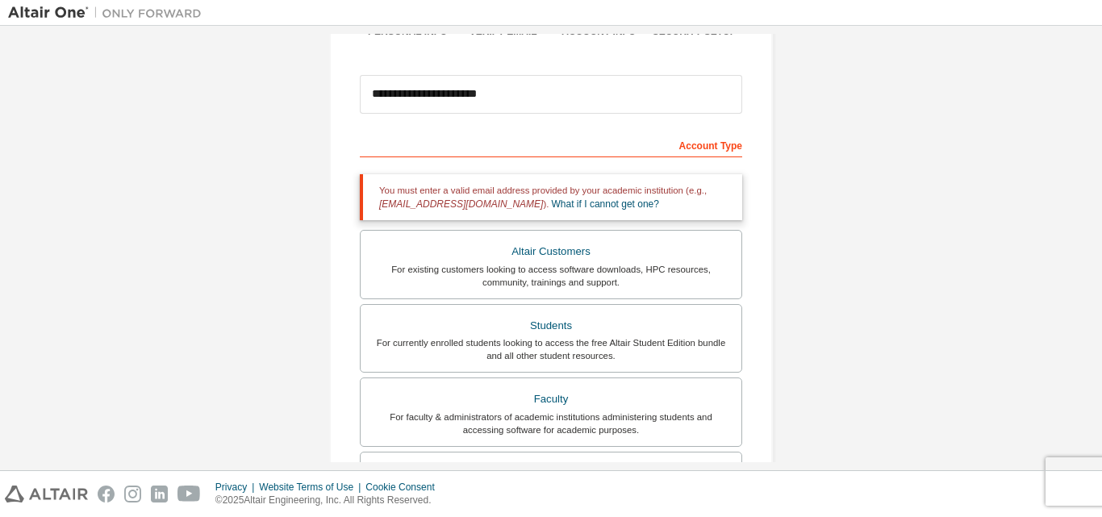
scroll to position [0, 0]
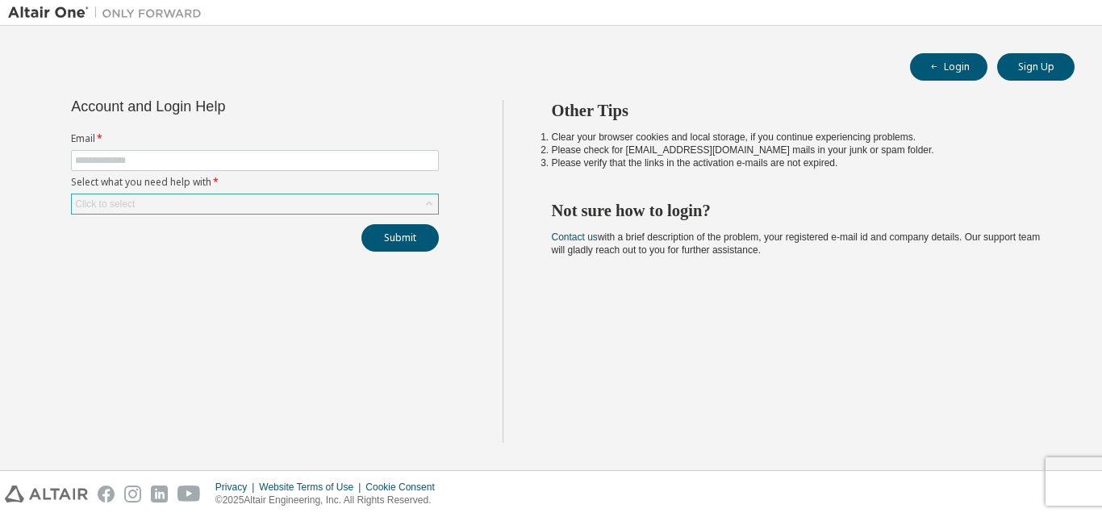
click at [256, 208] on div "Click to select" at bounding box center [255, 203] width 366 height 19
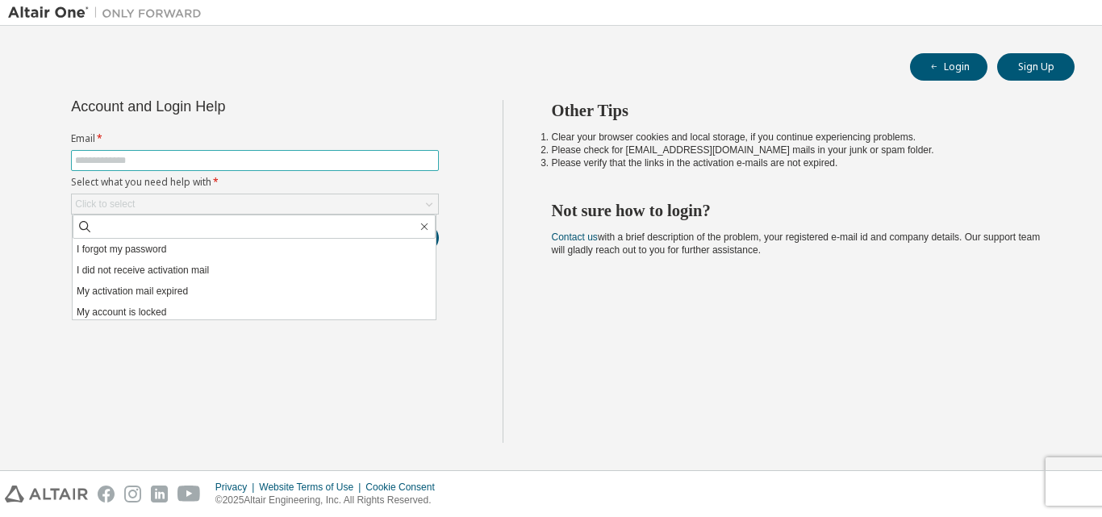
click at [263, 161] on input "text" at bounding box center [255, 160] width 360 height 13
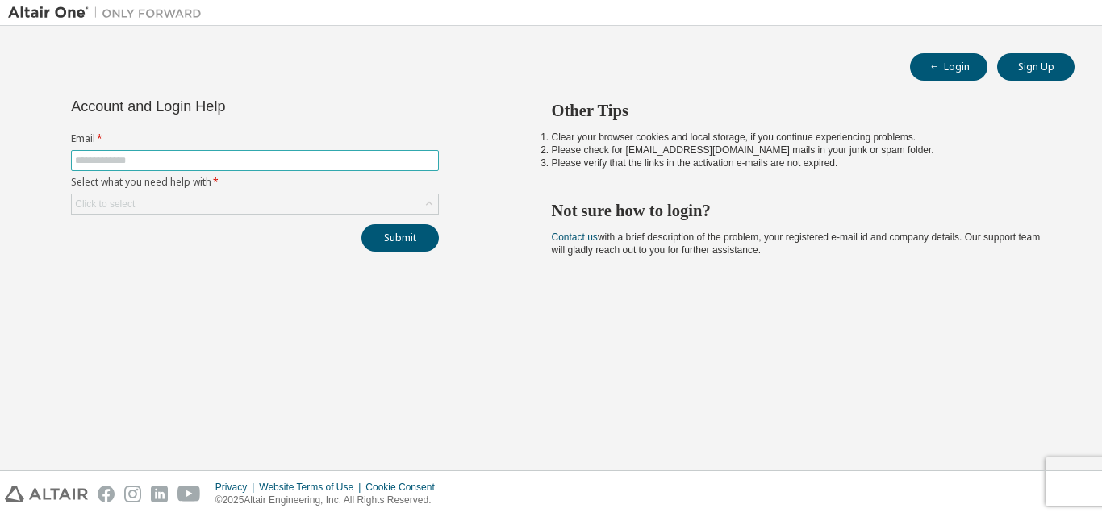
type input "**********"
click at [257, 209] on div "Click to select" at bounding box center [255, 203] width 366 height 19
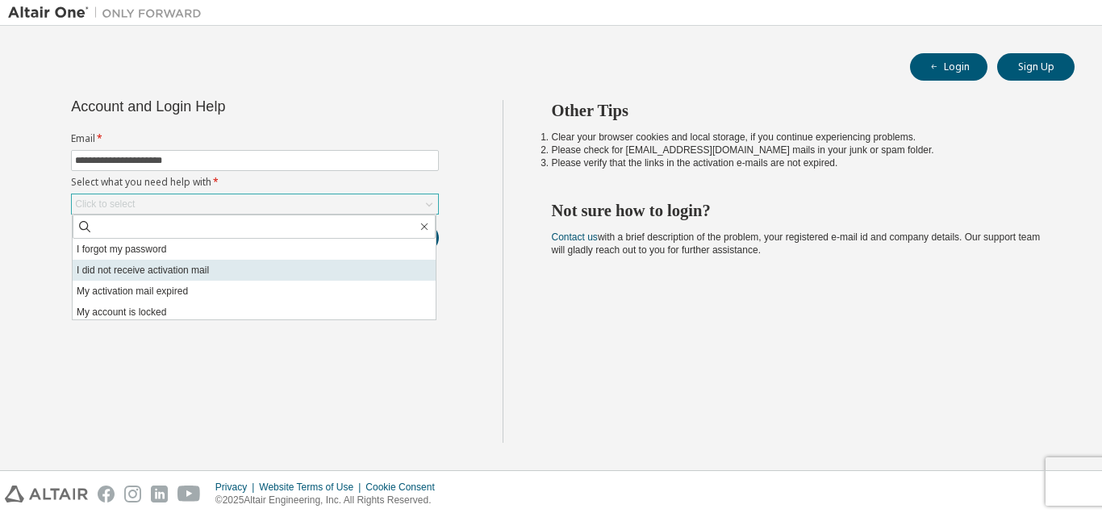
click at [186, 270] on li "I did not receive activation mail" at bounding box center [254, 270] width 363 height 21
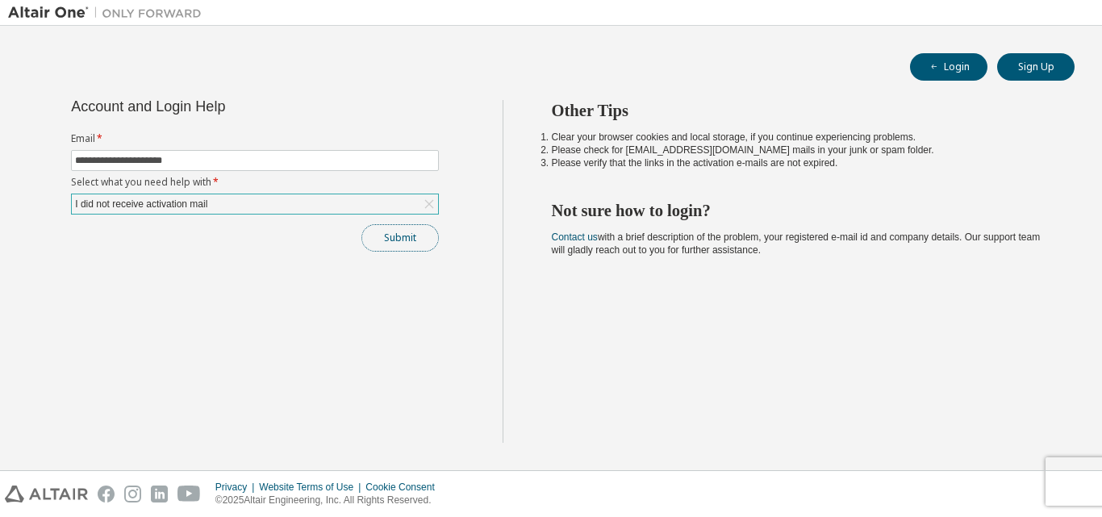
click at [405, 233] on button "Submit" at bounding box center [400, 237] width 77 height 27
click at [399, 243] on button "Submit" at bounding box center [400, 237] width 77 height 27
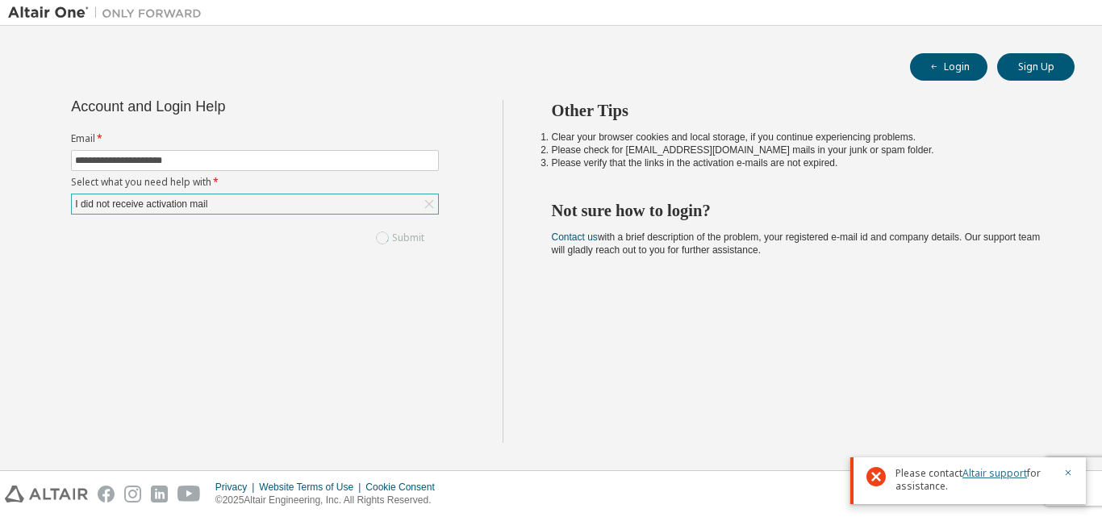
click at [980, 470] on link "Altair support" at bounding box center [995, 473] width 65 height 14
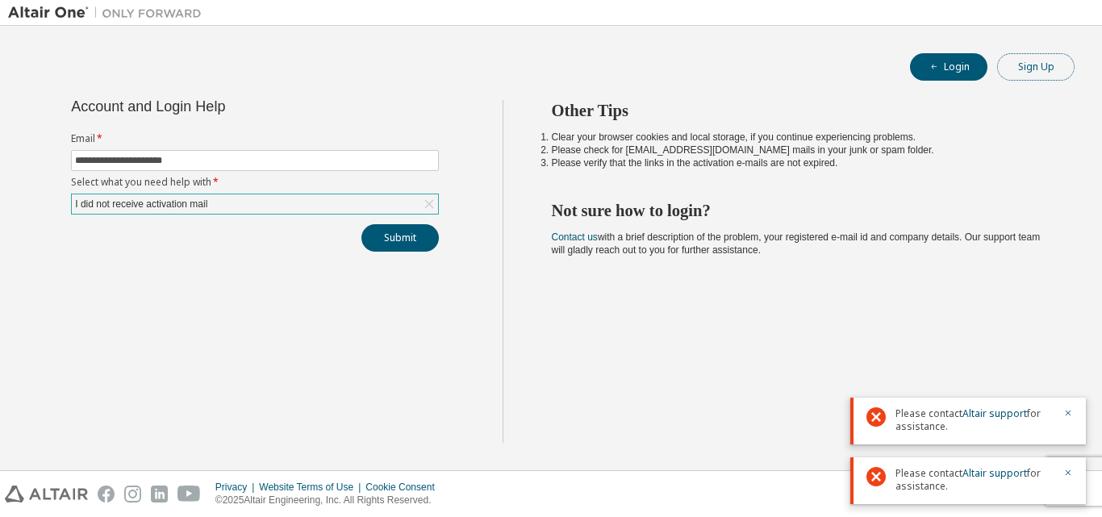
click at [1030, 67] on button "Sign Up" at bounding box center [1035, 66] width 77 height 27
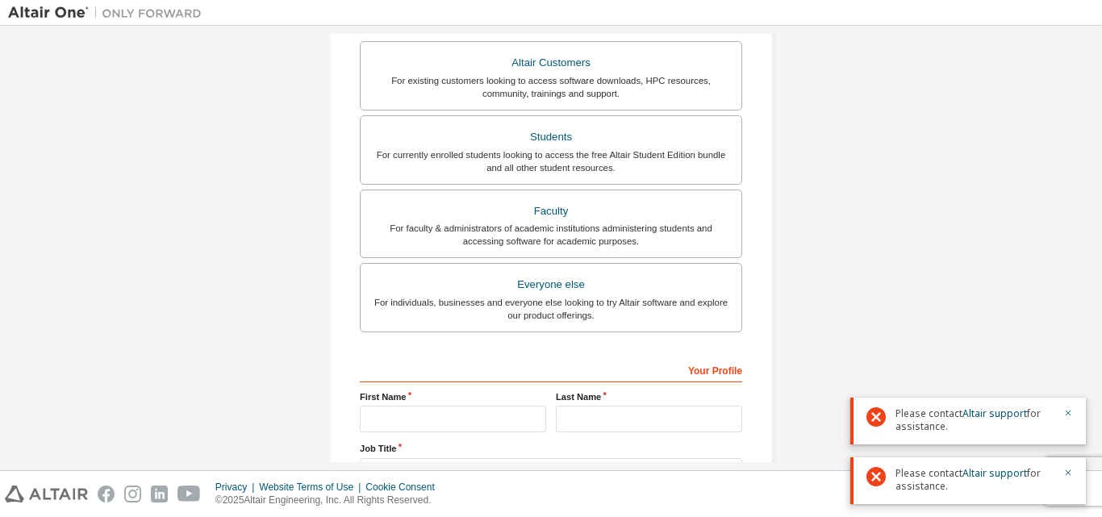
scroll to position [265, 0]
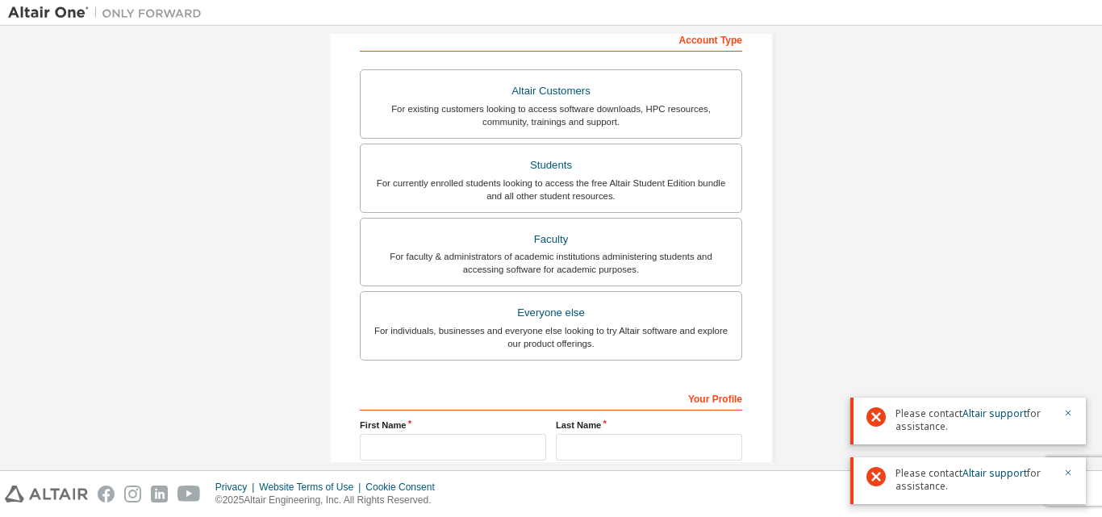
click at [434, 324] on div "For individuals, businesses and everyone else looking to try Altair software an…" at bounding box center [551, 337] width 362 height 26
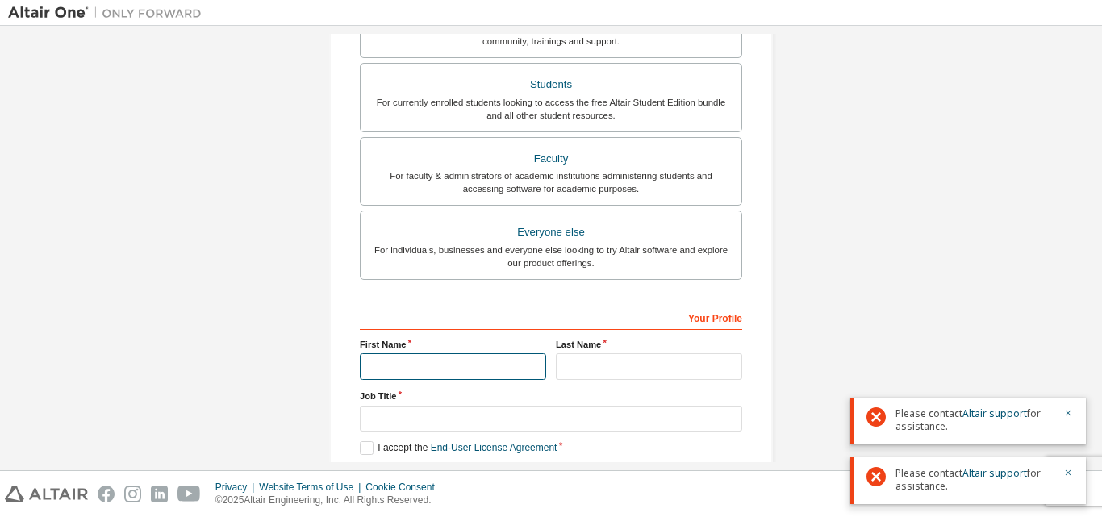
click at [430, 373] on input "text" at bounding box center [453, 366] width 186 height 27
type input "******"
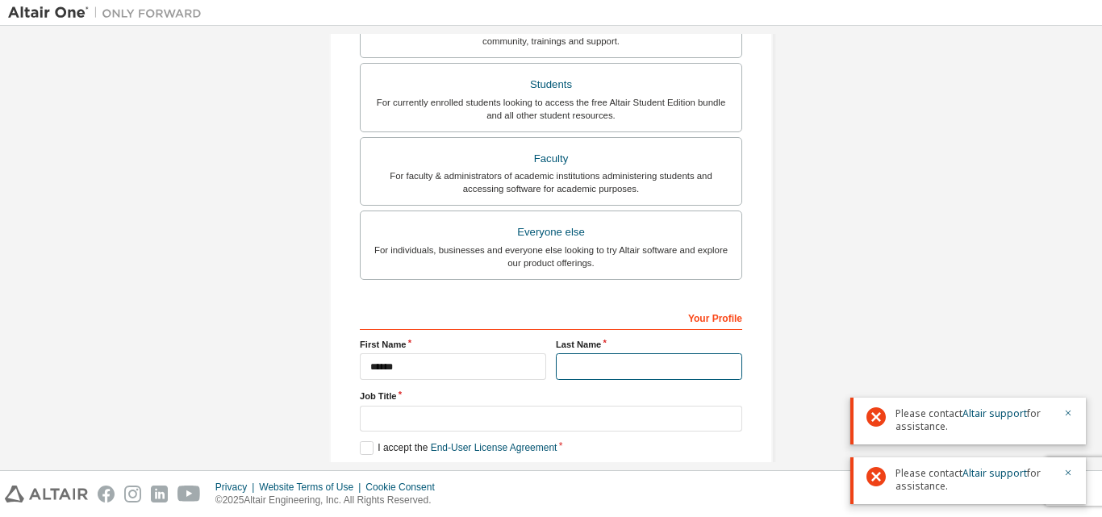
click at [580, 368] on input "text" at bounding box center [649, 366] width 186 height 27
type input "****"
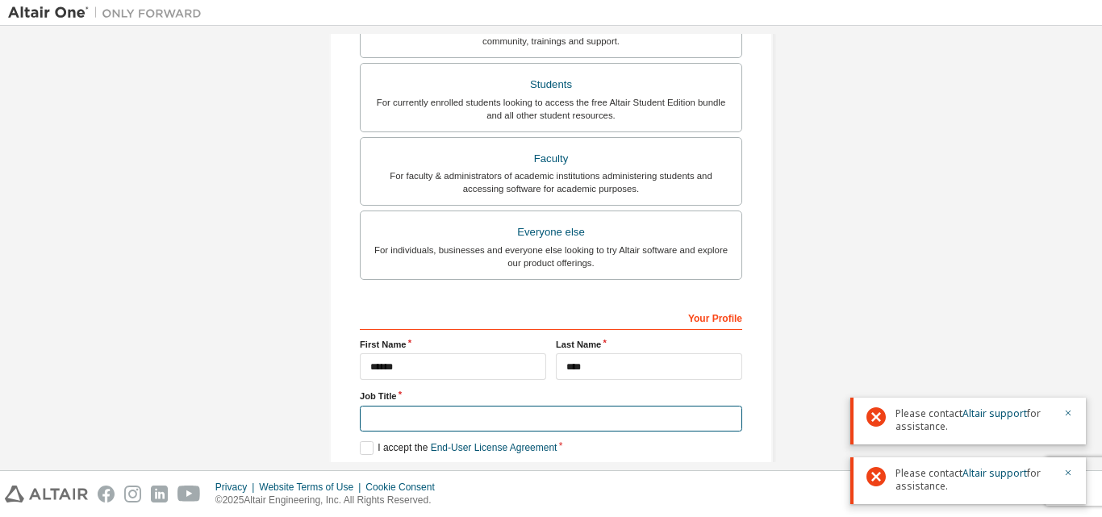
click at [541, 426] on input "text" at bounding box center [551, 419] width 382 height 27
type input "*******"
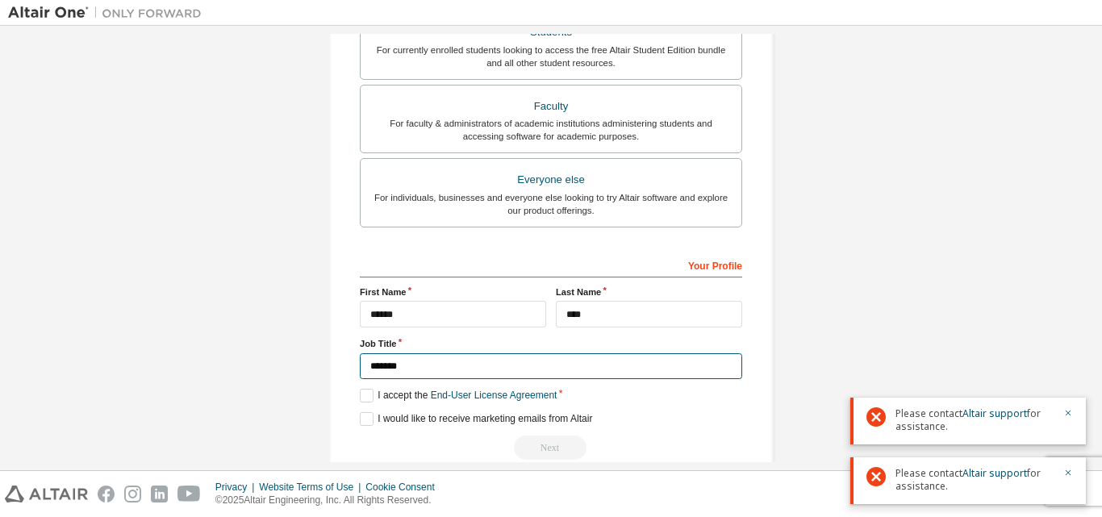
scroll to position [426, 0]
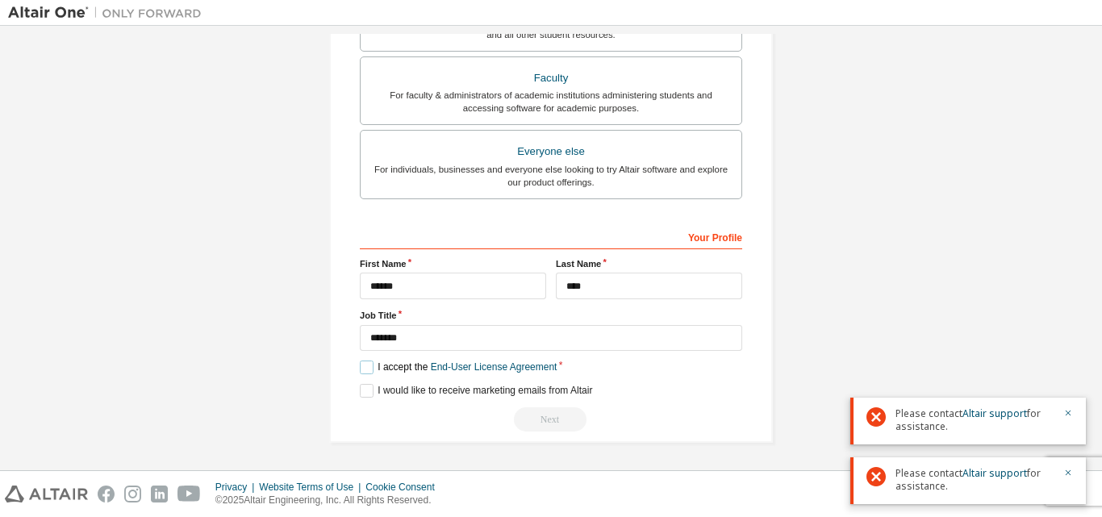
click at [365, 371] on label "I accept the End-User License Agreement" at bounding box center [458, 368] width 197 height 14
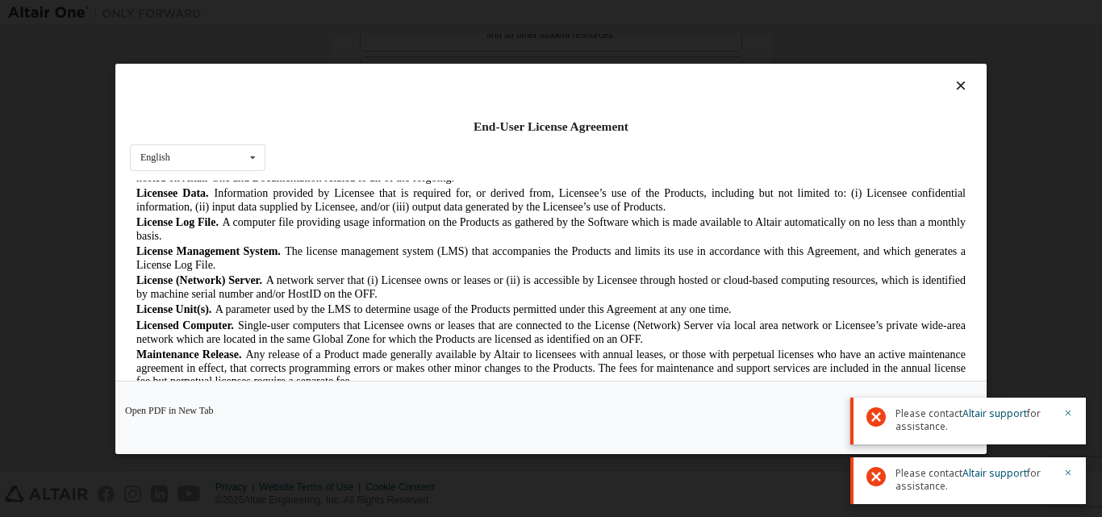
scroll to position [565, 0]
click at [1070, 420] on button "button" at bounding box center [1069, 414] width 10 height 15
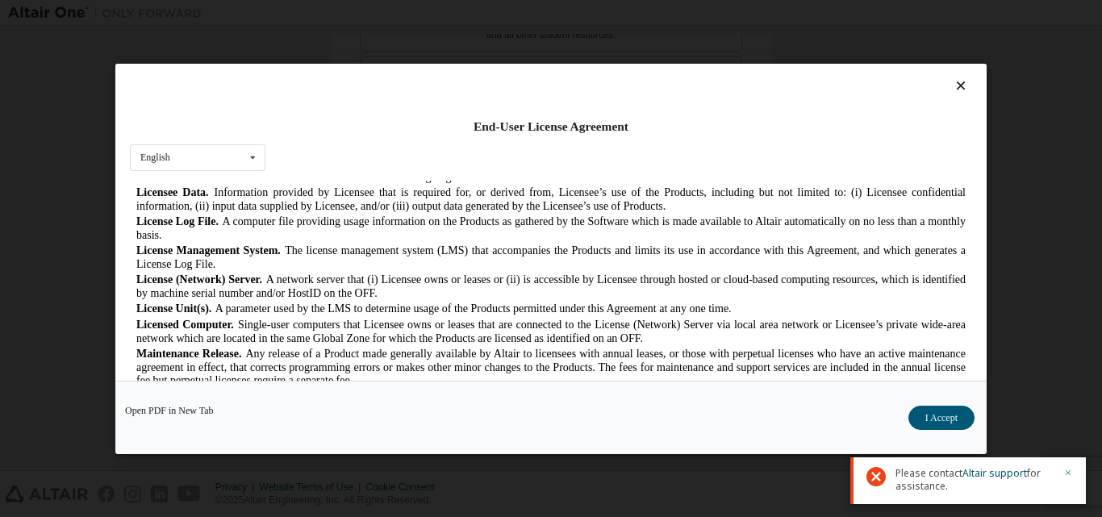
click at [1070, 476] on icon "button" at bounding box center [1069, 473] width 10 height 10
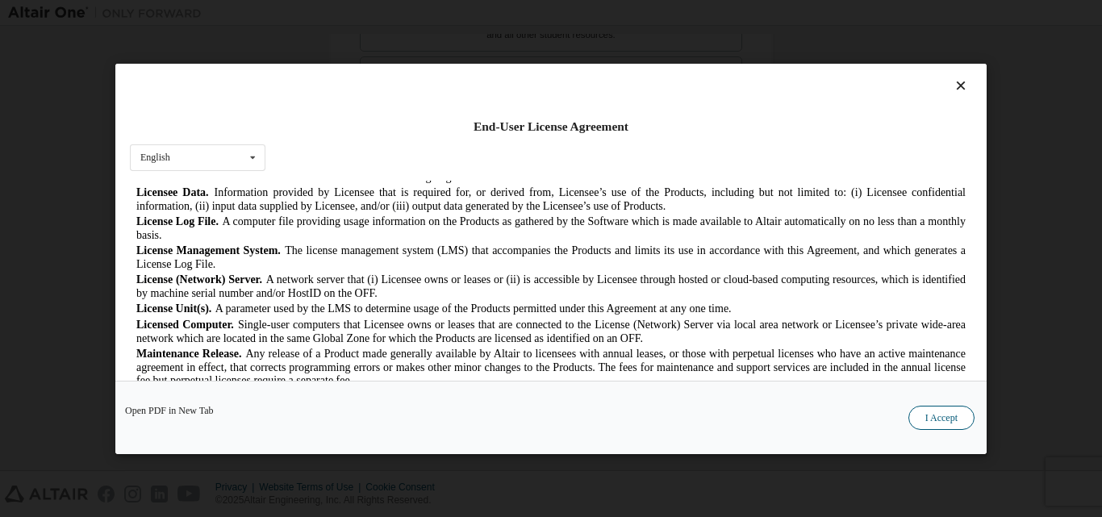
click at [951, 424] on button "I Accept" at bounding box center [942, 417] width 66 height 24
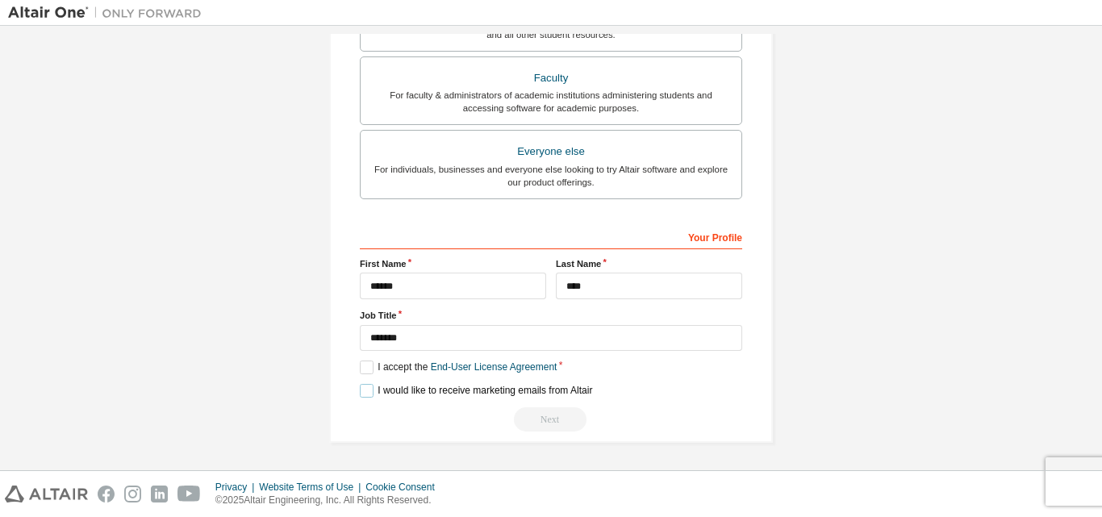
click at [360, 390] on label "I would like to receive marketing emails from Altair" at bounding box center [476, 391] width 232 height 14
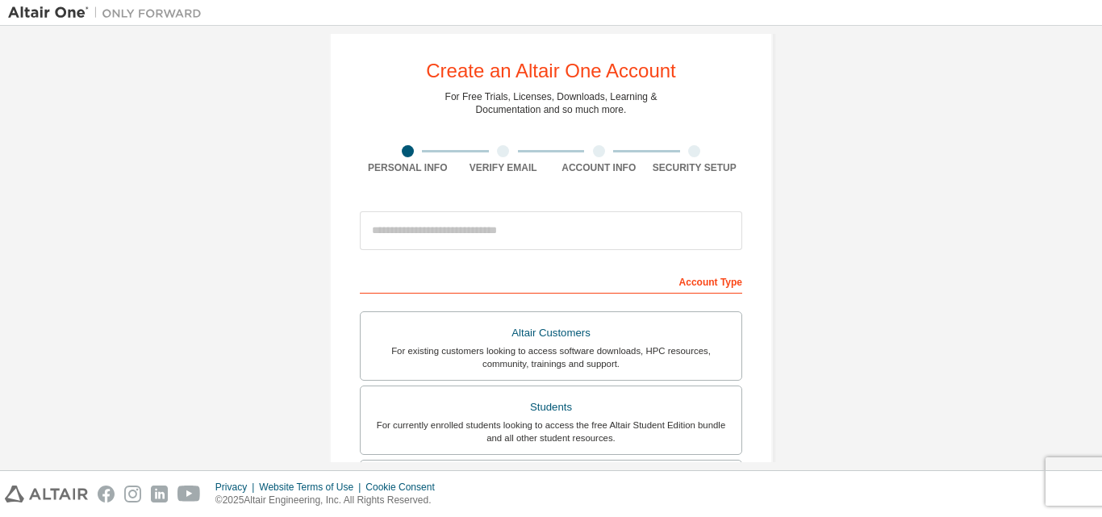
scroll to position [0, 0]
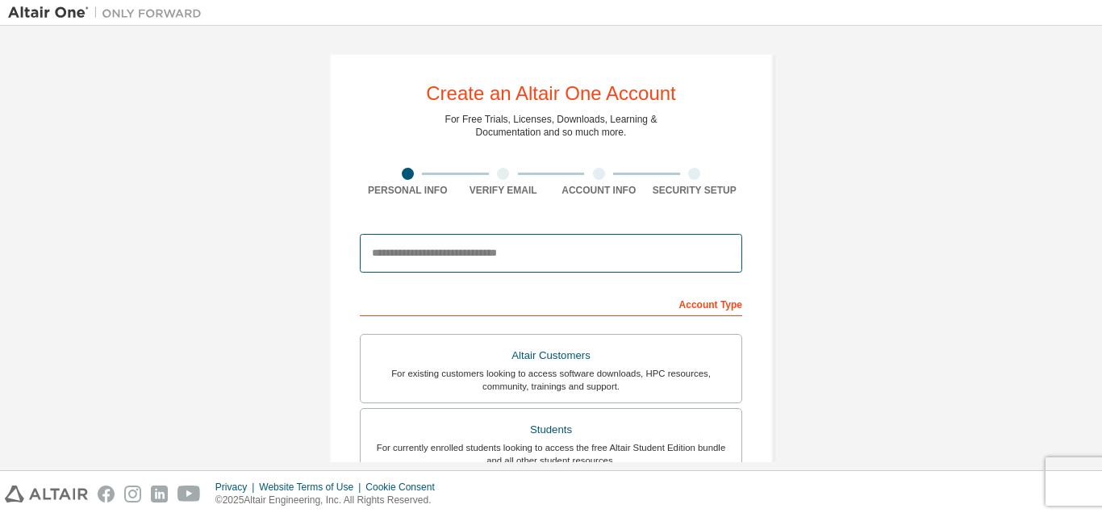
click at [465, 253] on input "email" at bounding box center [551, 253] width 382 height 39
type input "**********"
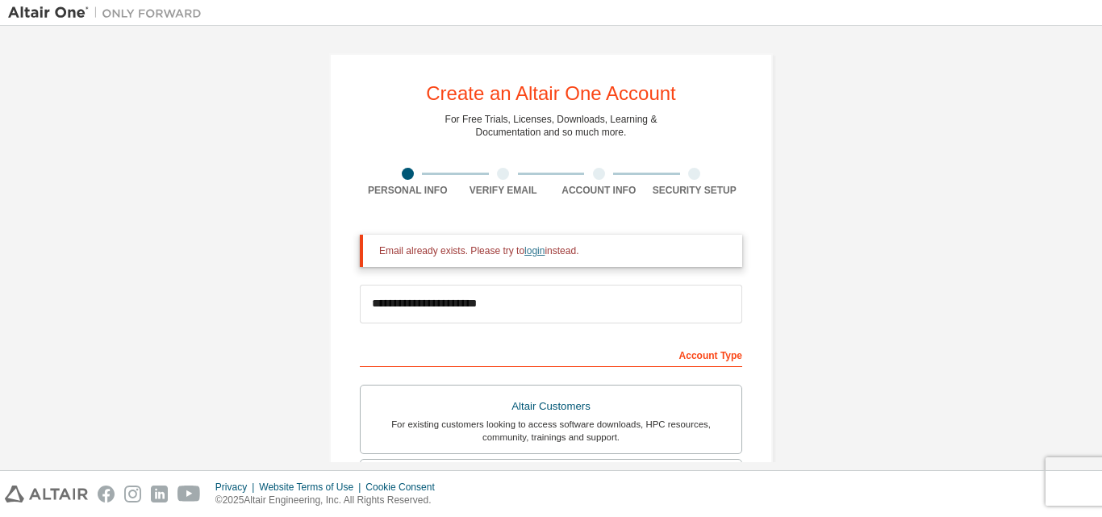
click at [518, 252] on div "Email already exists. Please try to login instead." at bounding box center [554, 250] width 350 height 13
click at [525, 252] on link "login" at bounding box center [535, 250] width 20 height 11
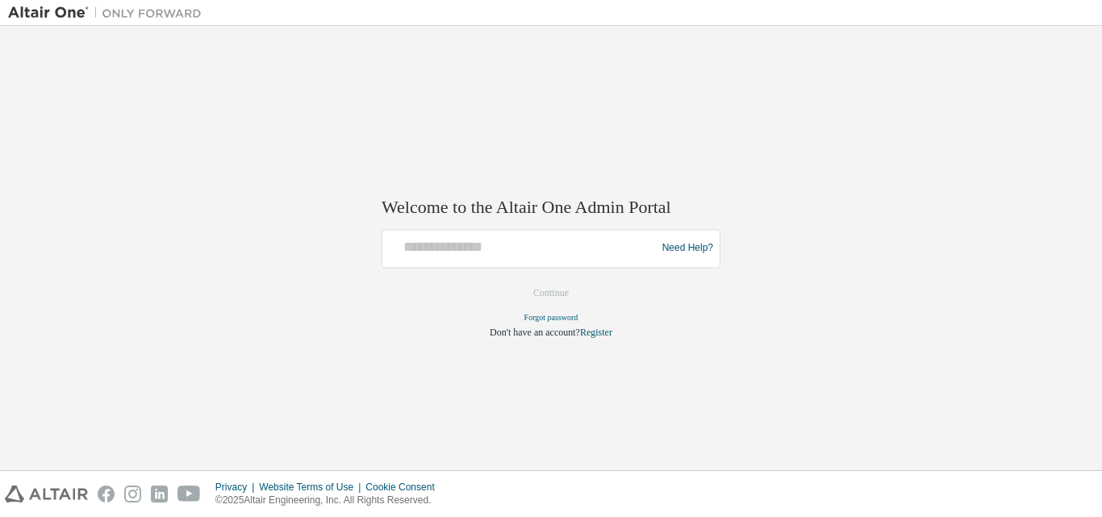
click at [473, 257] on div at bounding box center [521, 248] width 265 height 31
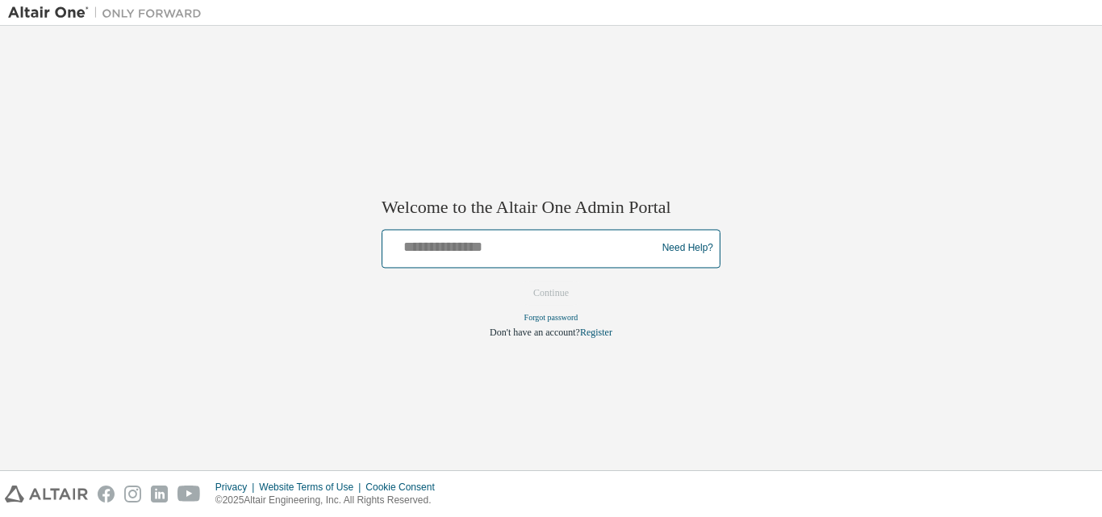
click at [465, 246] on input "text" at bounding box center [521, 244] width 265 height 23
type input "**********"
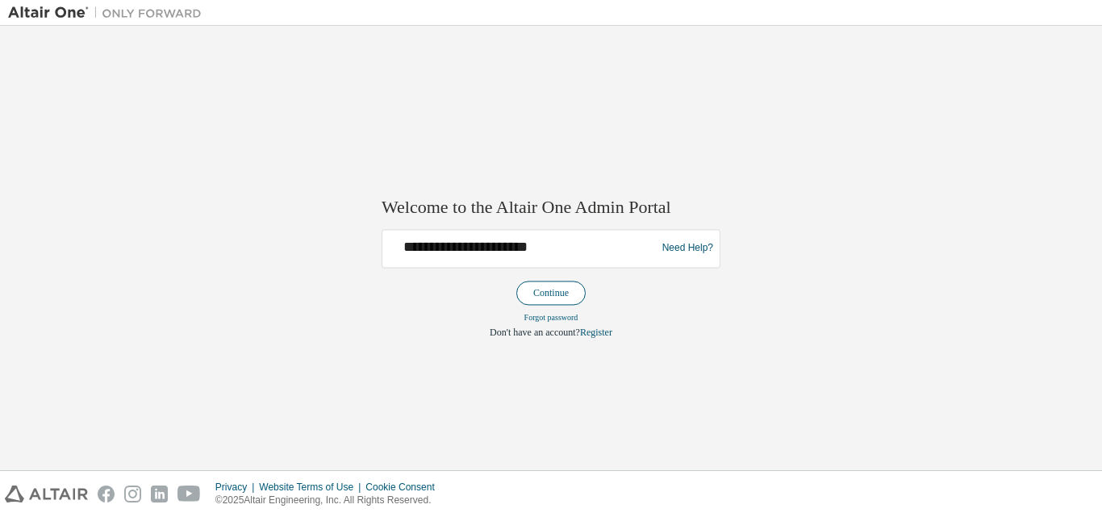
click at [545, 286] on button "Continue" at bounding box center [550, 293] width 69 height 24
click at [535, 320] on link "Forgot password" at bounding box center [552, 317] width 54 height 9
click at [591, 331] on link "Register" at bounding box center [596, 332] width 32 height 11
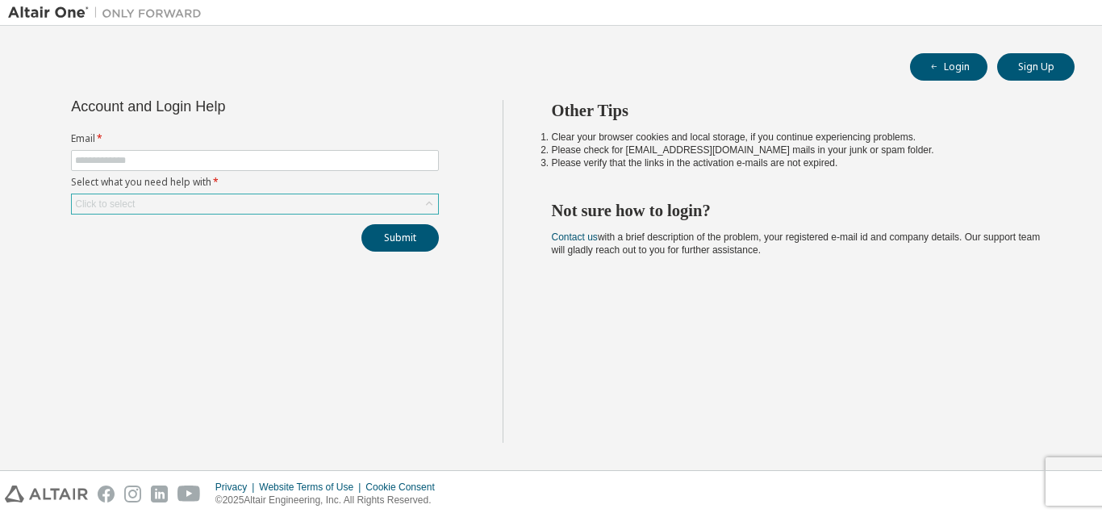
click at [413, 202] on div "Click to select" at bounding box center [255, 203] width 366 height 19
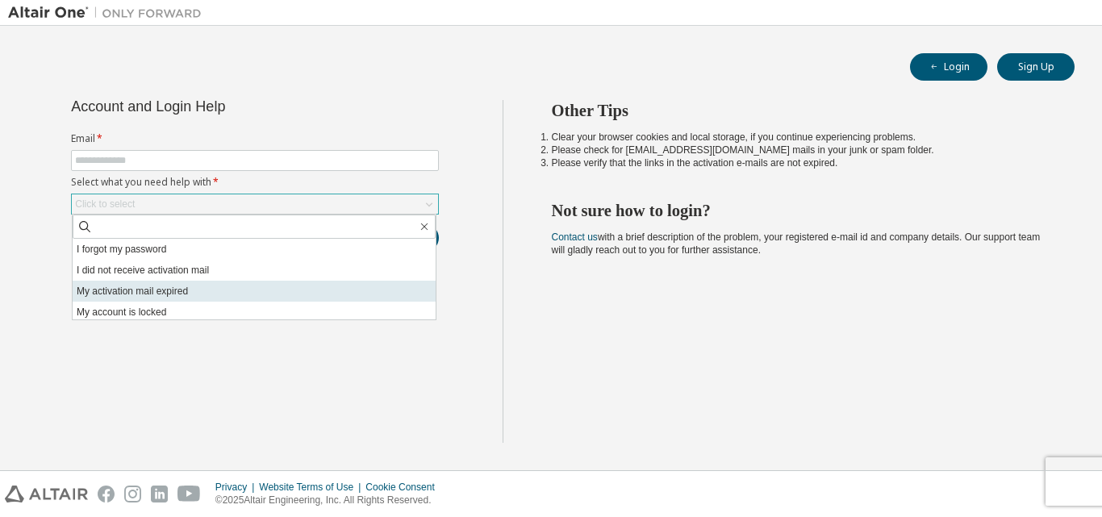
click at [185, 293] on li "My activation mail expired" at bounding box center [254, 291] width 363 height 21
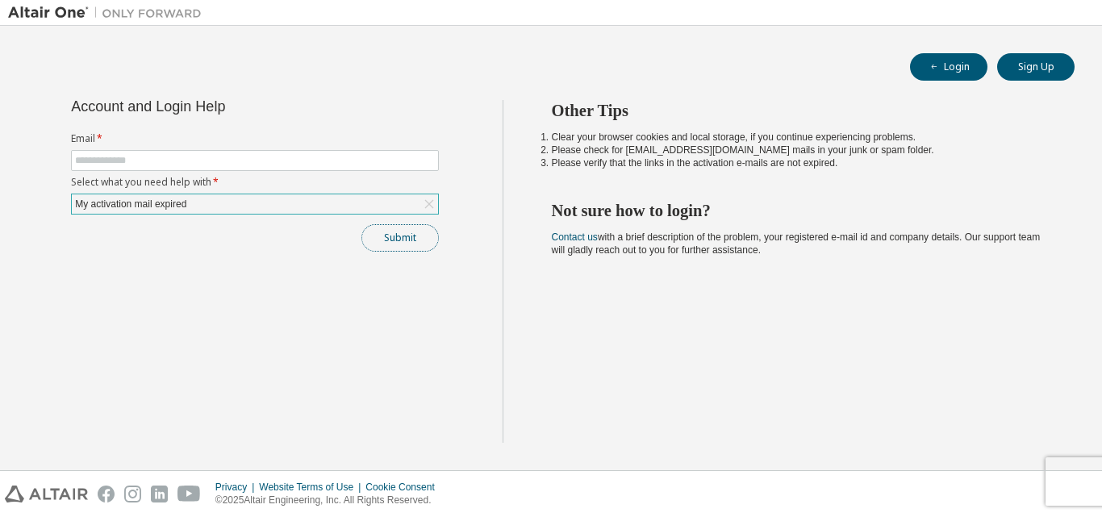
click at [391, 245] on button "Submit" at bounding box center [400, 237] width 77 height 27
click at [300, 163] on input "text" at bounding box center [255, 160] width 360 height 13
type input "**********"
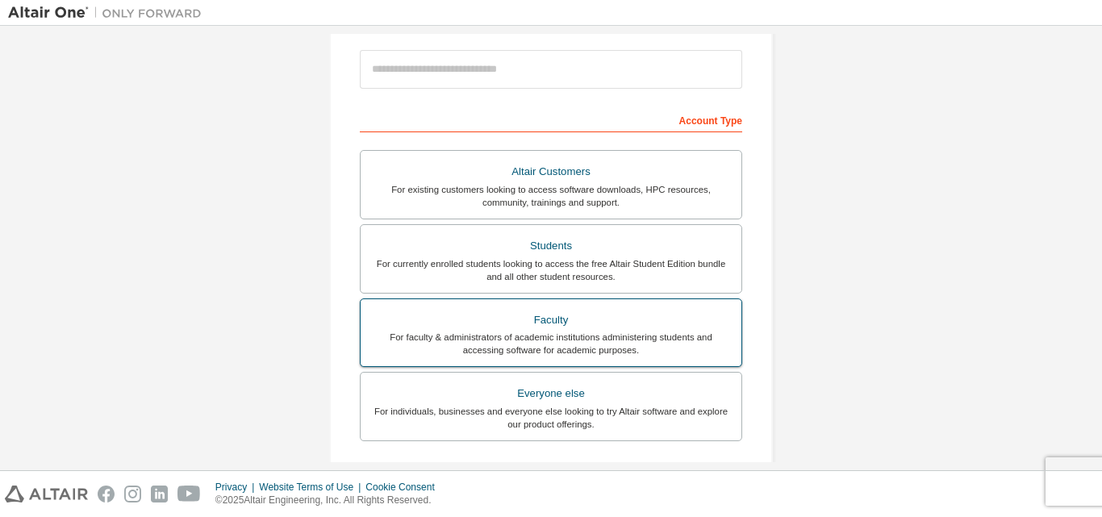
scroll to position [23, 0]
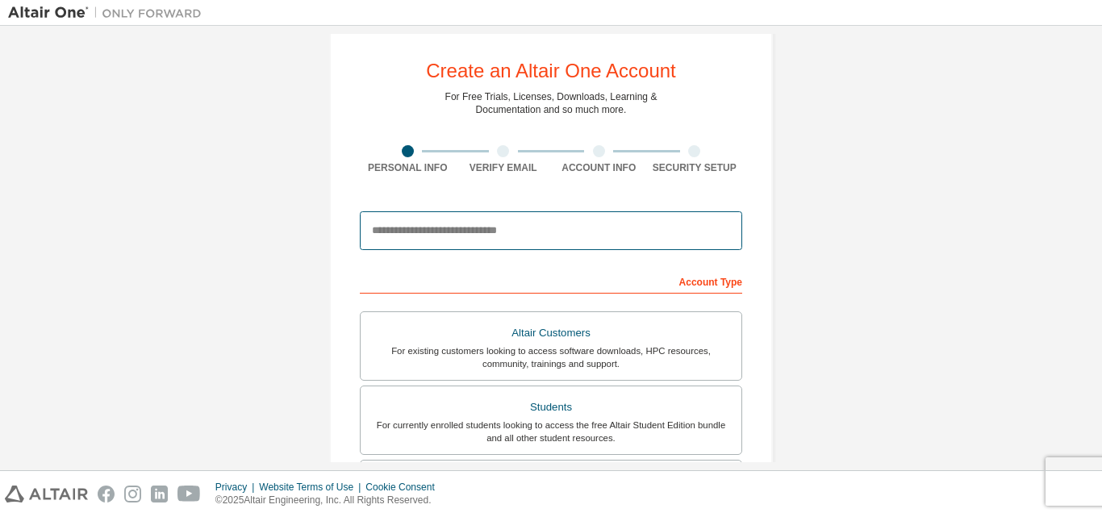
click at [486, 228] on input "email" at bounding box center [551, 230] width 382 height 39
type input "**********"
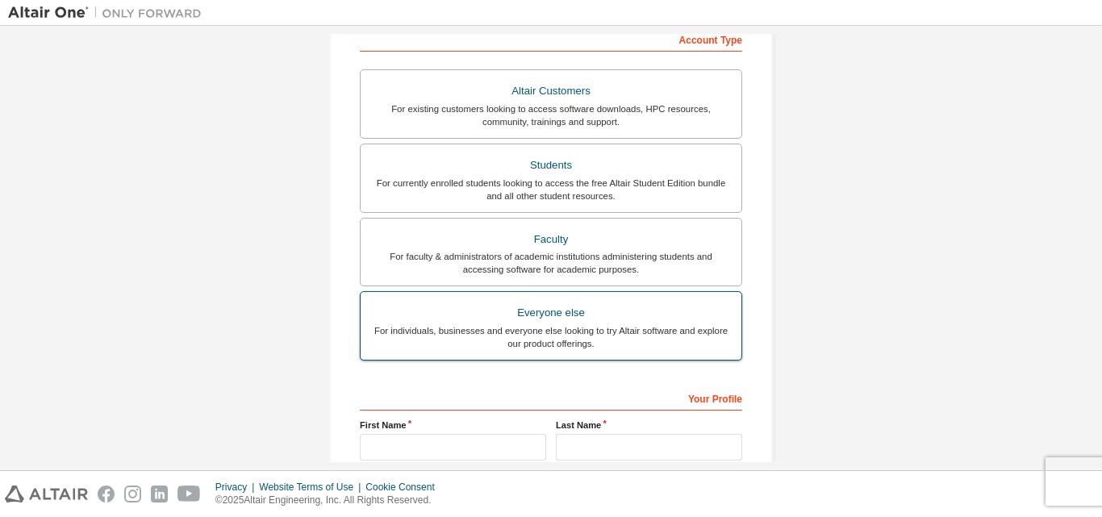
click at [502, 307] on div "Everyone else" at bounding box center [551, 313] width 362 height 23
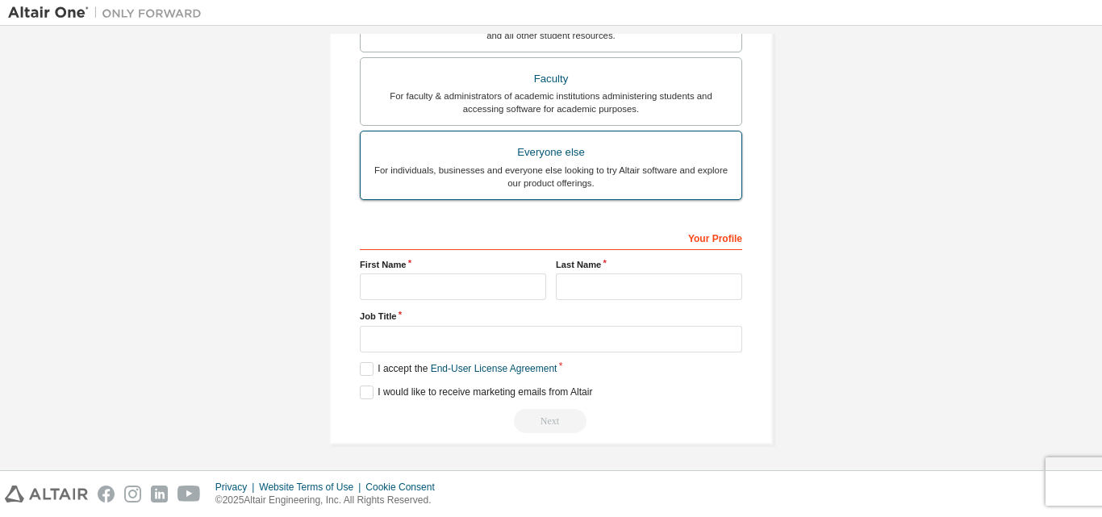
scroll to position [477, 0]
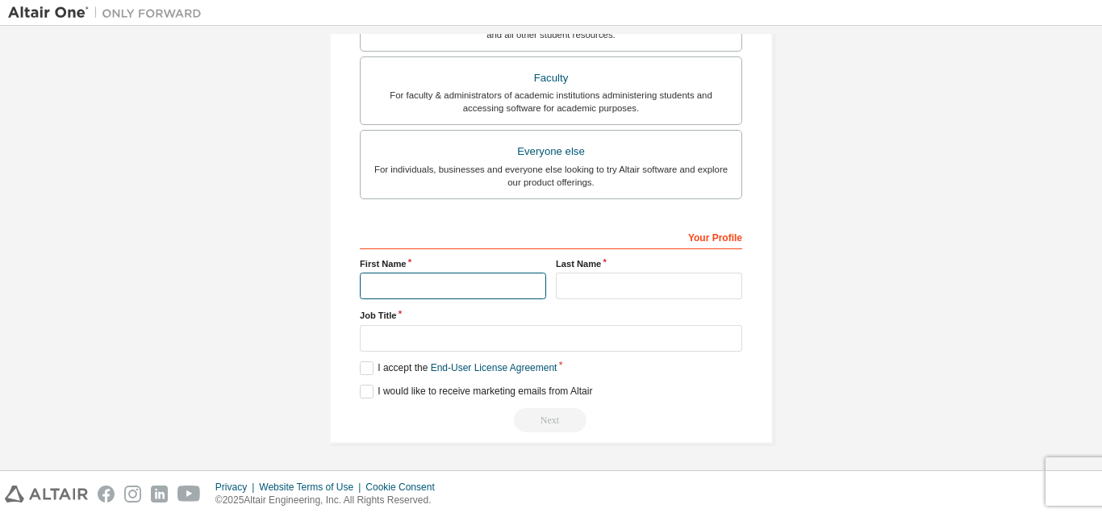
click at [449, 289] on input "text" at bounding box center [453, 286] width 186 height 27
type input "******"
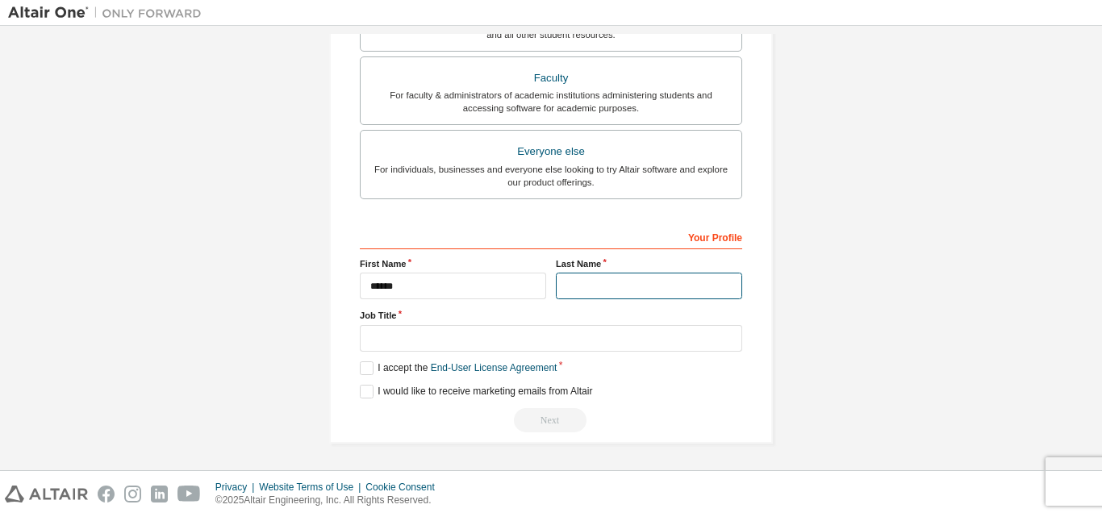
click at [597, 290] on input "text" at bounding box center [649, 286] width 186 height 27
type input "****"
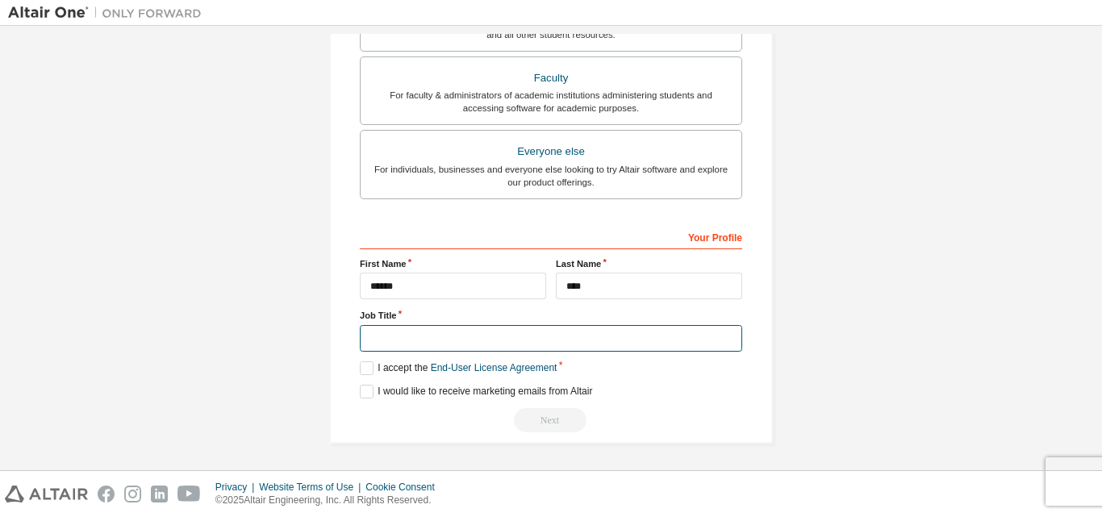
click at [601, 346] on input "text" at bounding box center [551, 338] width 382 height 27
type input "*******"
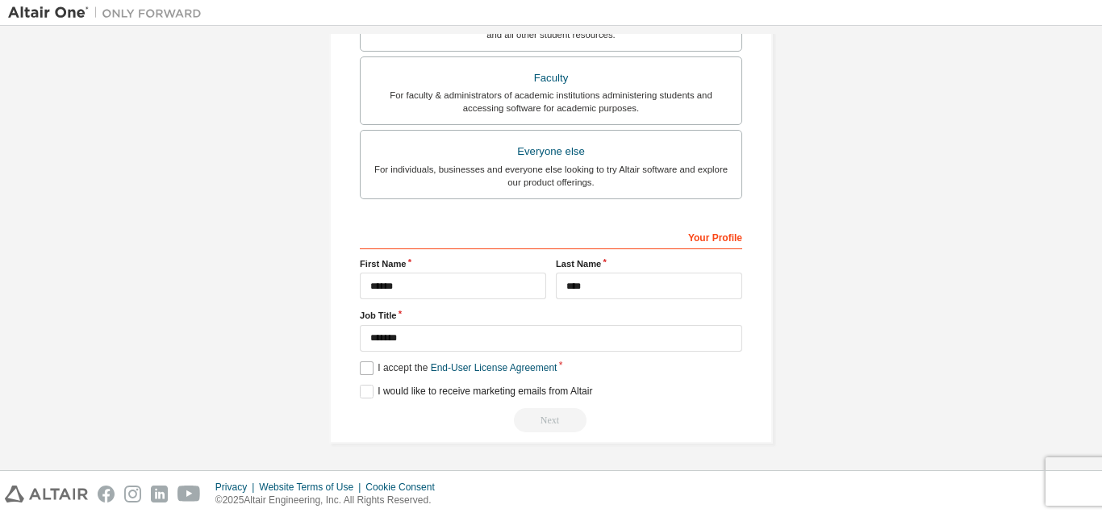
drag, startPoint x: 367, startPoint y: 360, endPoint x: 358, endPoint y: 364, distance: 9.8
click at [361, 362] on div "Your Profile First Name ****** Last Name **** Job Title ******* Please provide …" at bounding box center [551, 328] width 382 height 209
click at [365, 368] on label "I accept the End-User License Agreement" at bounding box center [458, 369] width 197 height 14
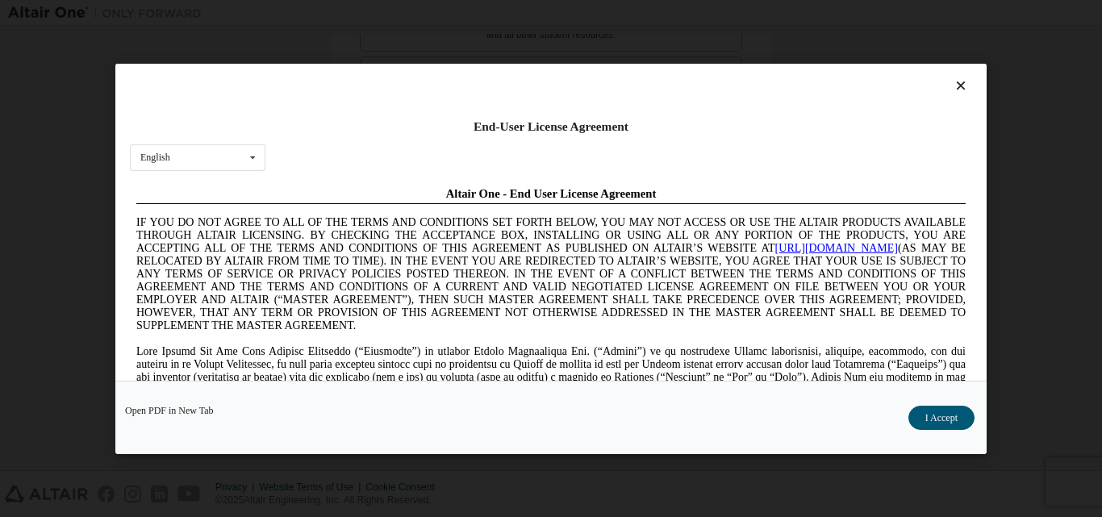
scroll to position [0, 0]
drag, startPoint x: 924, startPoint y: 421, endPoint x: 681, endPoint y: 398, distance: 244.0
click at [917, 418] on button "I Accept" at bounding box center [942, 417] width 66 height 24
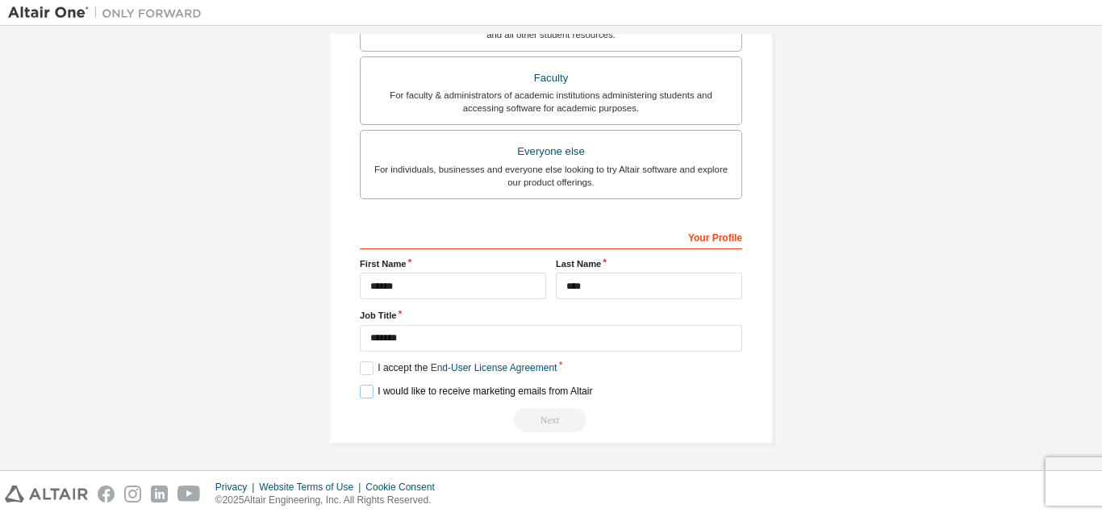
click at [364, 391] on label "I would like to receive marketing emails from Altair" at bounding box center [476, 392] width 232 height 14
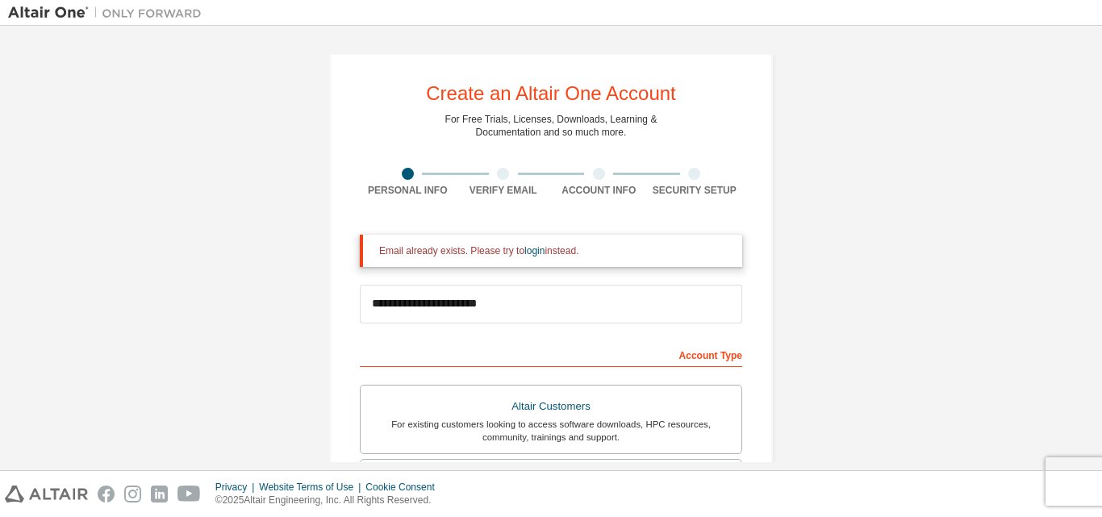
click at [495, 181] on div "Verify Email" at bounding box center [504, 182] width 96 height 29
click at [600, 181] on div "Account Info" at bounding box center [599, 182] width 96 height 29
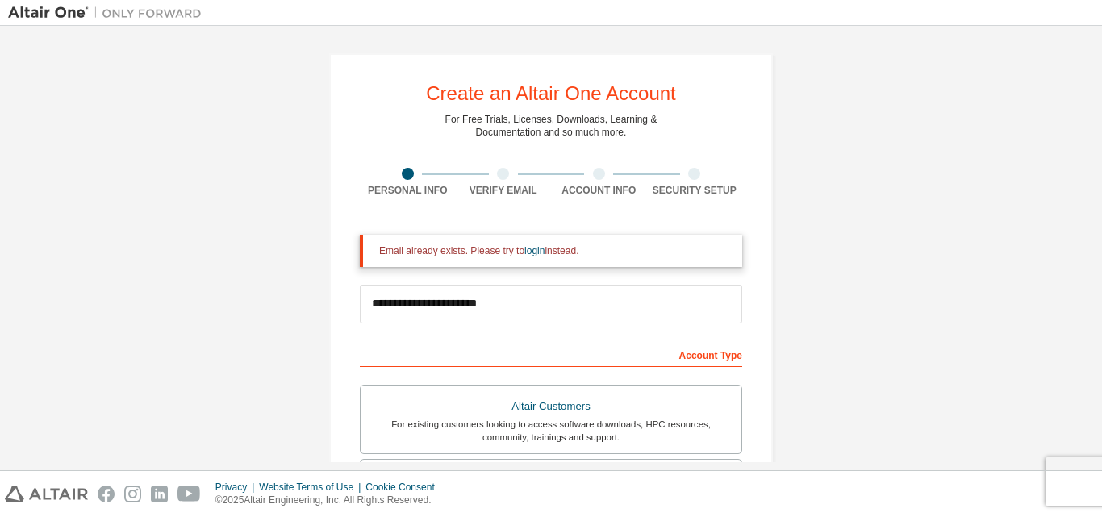
click at [600, 181] on div "Account Info" at bounding box center [599, 182] width 96 height 29
click at [691, 184] on div "Security Setup" at bounding box center [695, 190] width 96 height 13
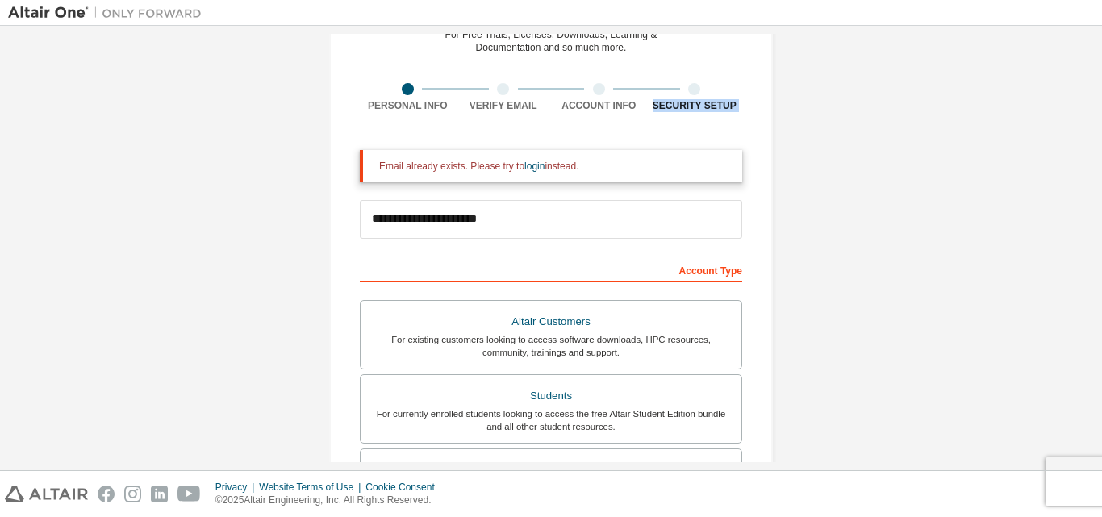
scroll to position [161, 0]
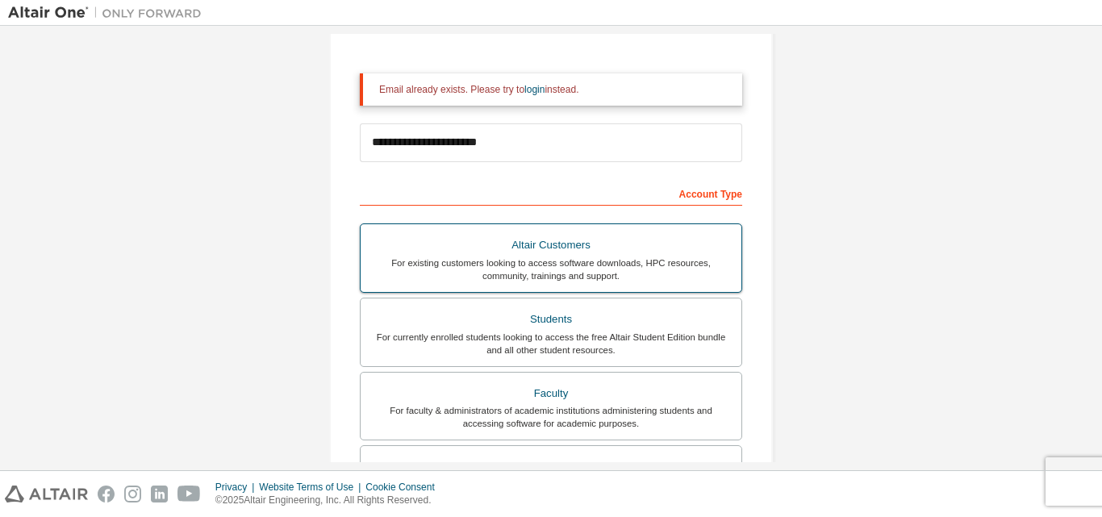
click at [516, 261] on div "For existing customers looking to access software downloads, HPC resources, com…" at bounding box center [551, 270] width 362 height 26
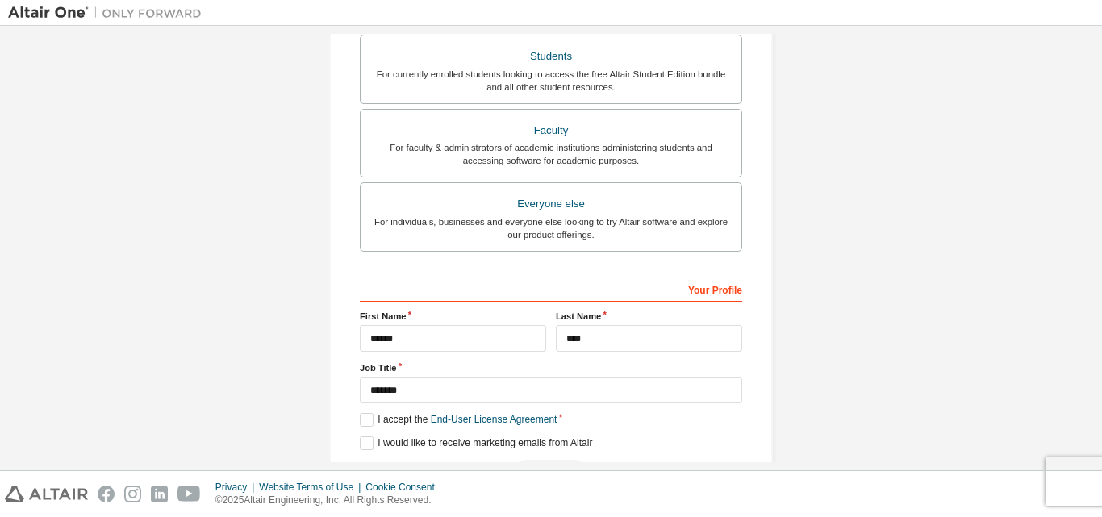
scroll to position [484, 0]
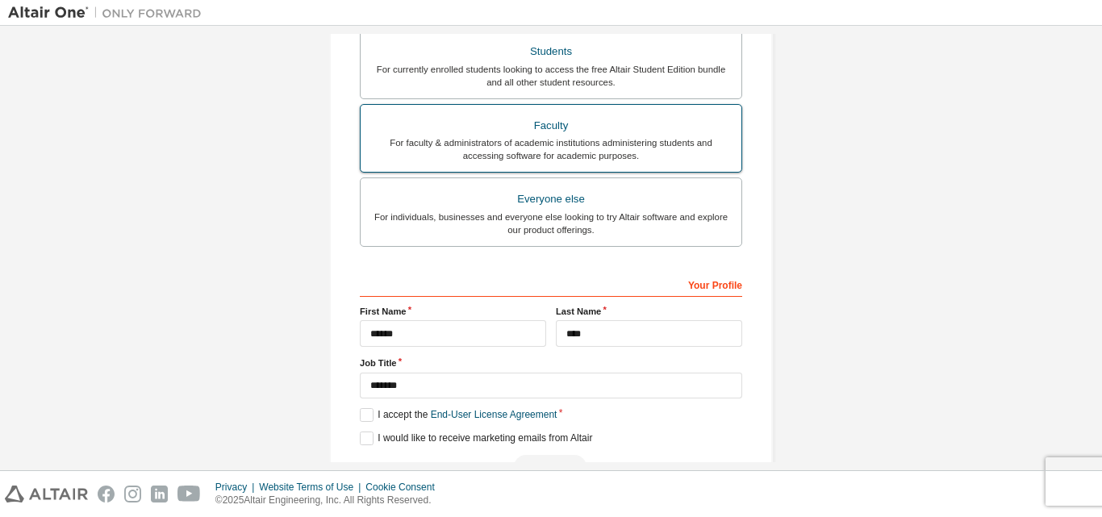
click at [552, 157] on div "For faculty & administrators of academic institutions administering students an…" at bounding box center [551, 149] width 362 height 26
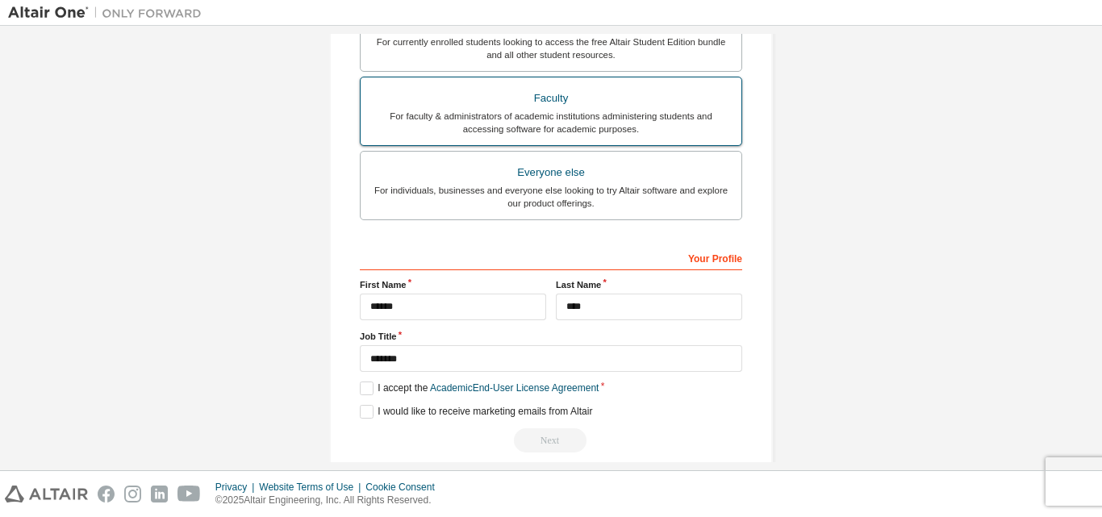
scroll to position [519, 0]
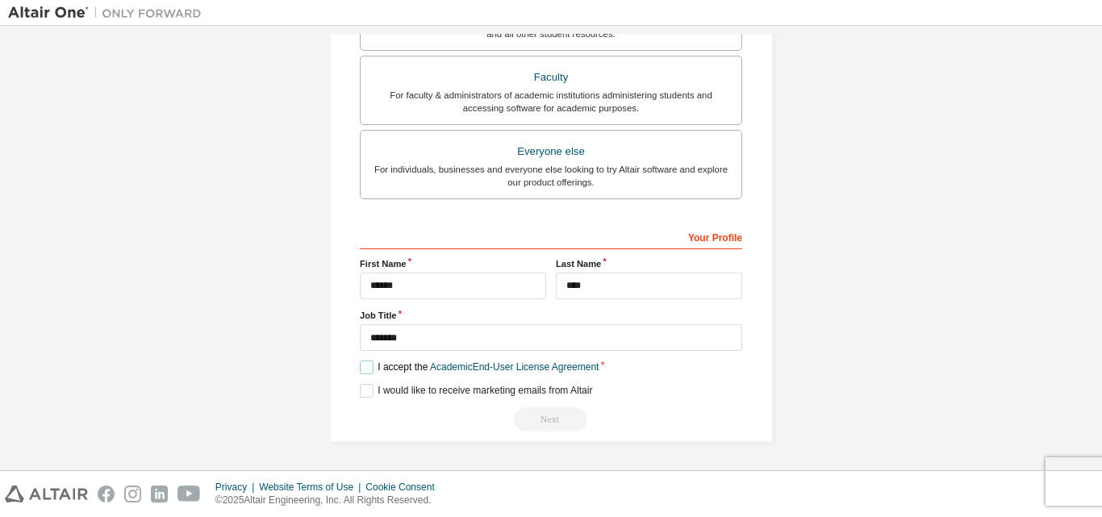
click at [369, 367] on label "I accept the Academic End-User License Agreement" at bounding box center [479, 368] width 239 height 14
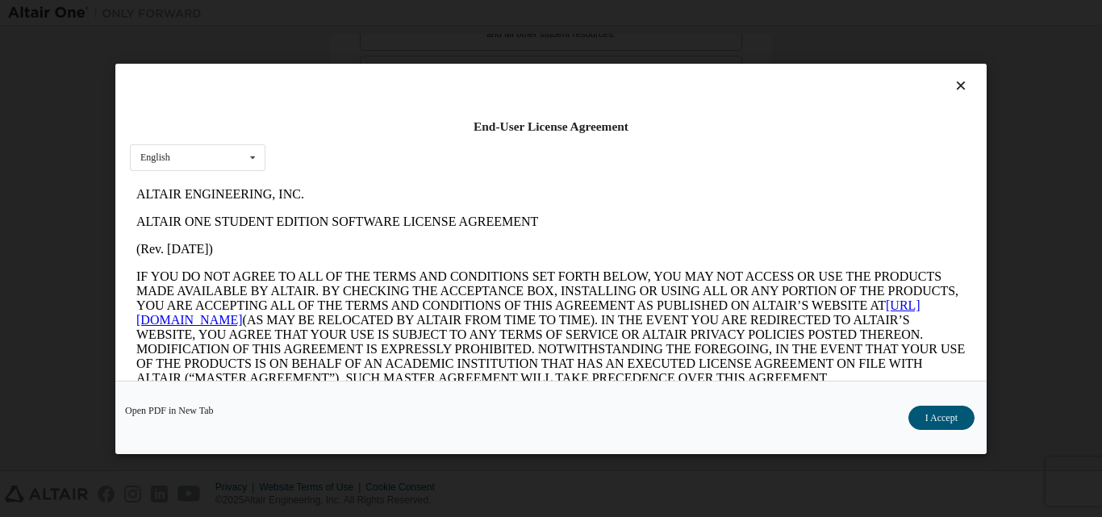
scroll to position [0, 0]
click at [911, 409] on button "I Accept" at bounding box center [942, 417] width 66 height 24
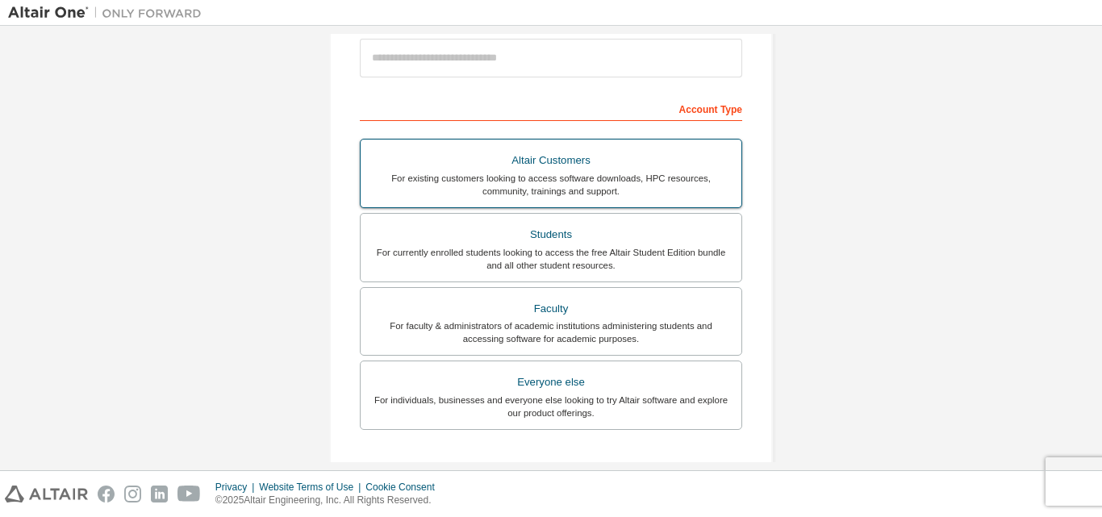
scroll to position [323, 0]
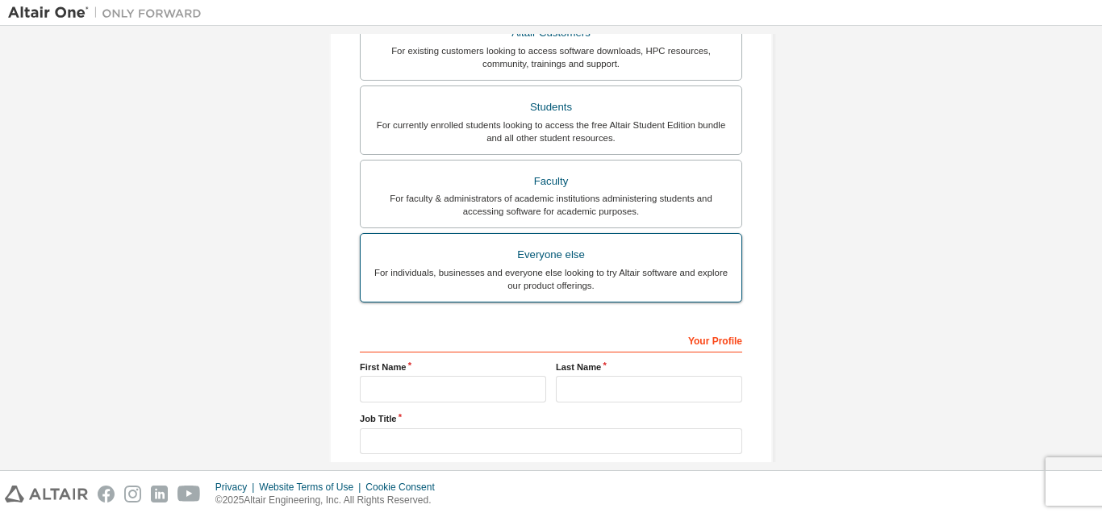
click at [542, 271] on div "For individuals, businesses and everyone else looking to try Altair software an…" at bounding box center [551, 279] width 362 height 26
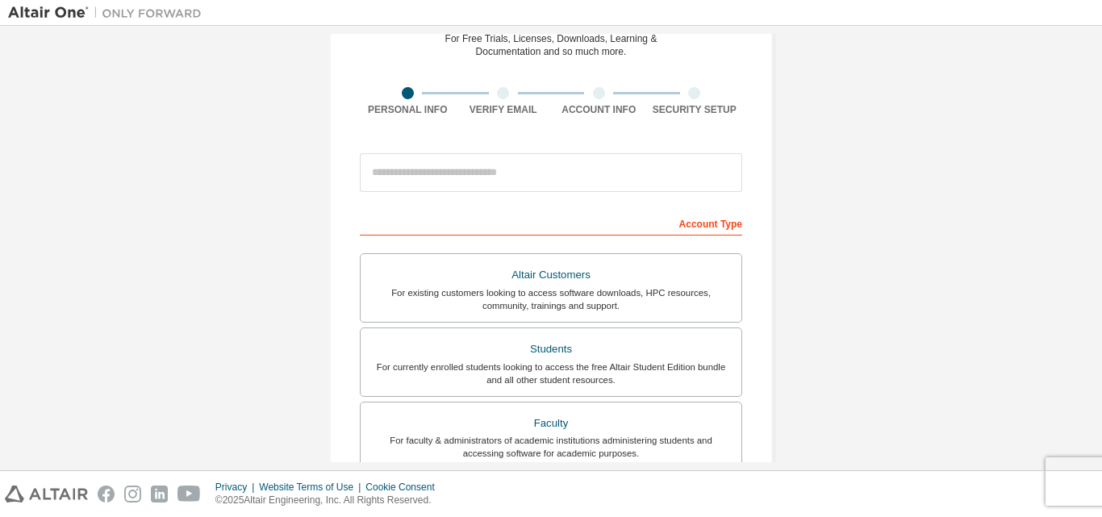
scroll to position [0, 0]
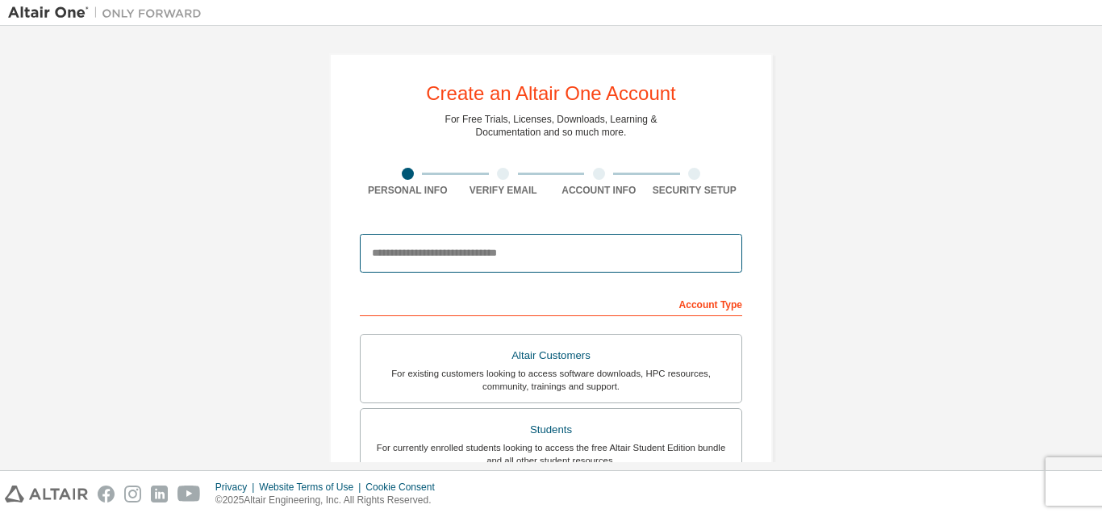
click at [535, 248] on input "email" at bounding box center [551, 253] width 382 height 39
type input "**********"
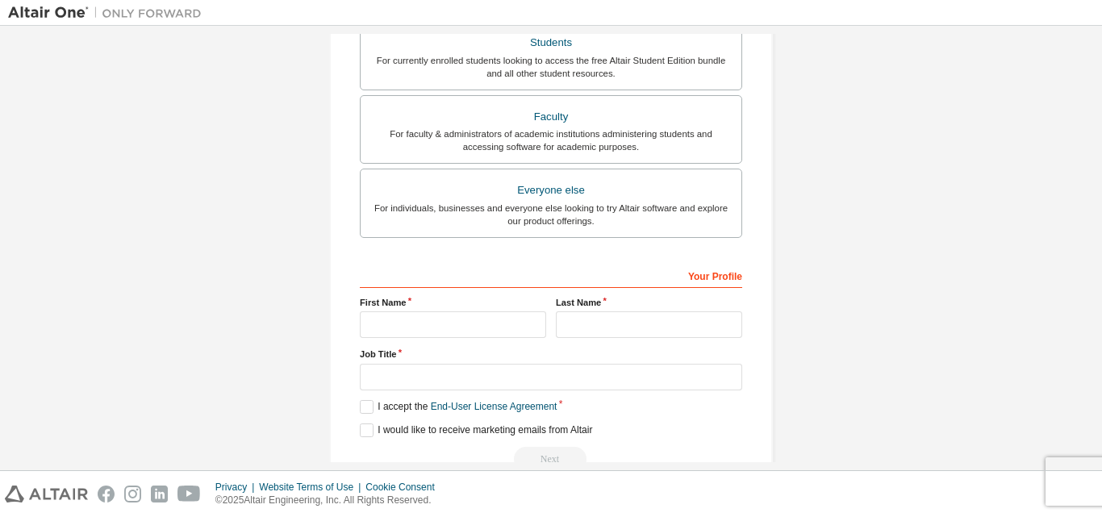
scroll to position [477, 0]
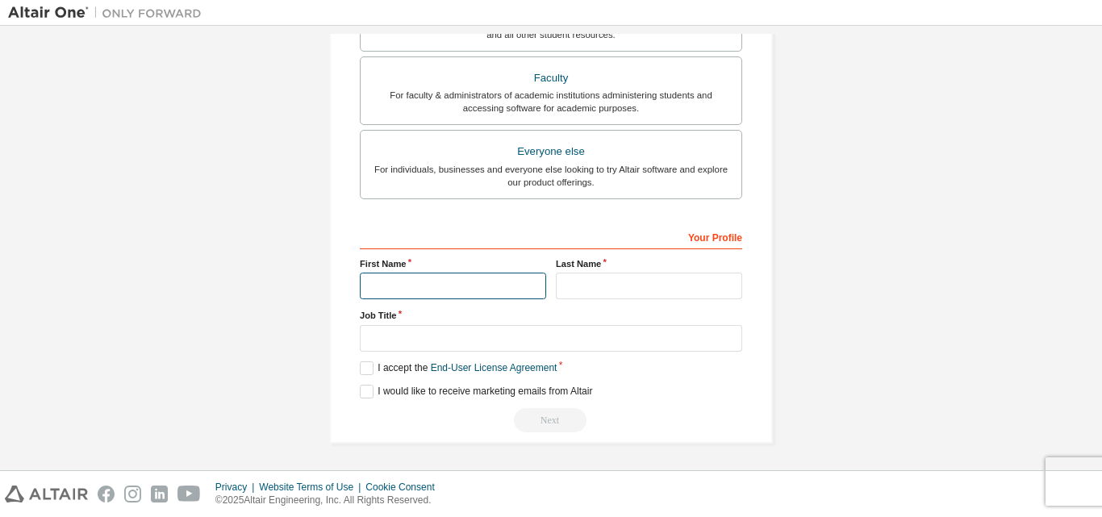
click at [484, 278] on input "text" at bounding box center [453, 286] width 186 height 27
type input "******"
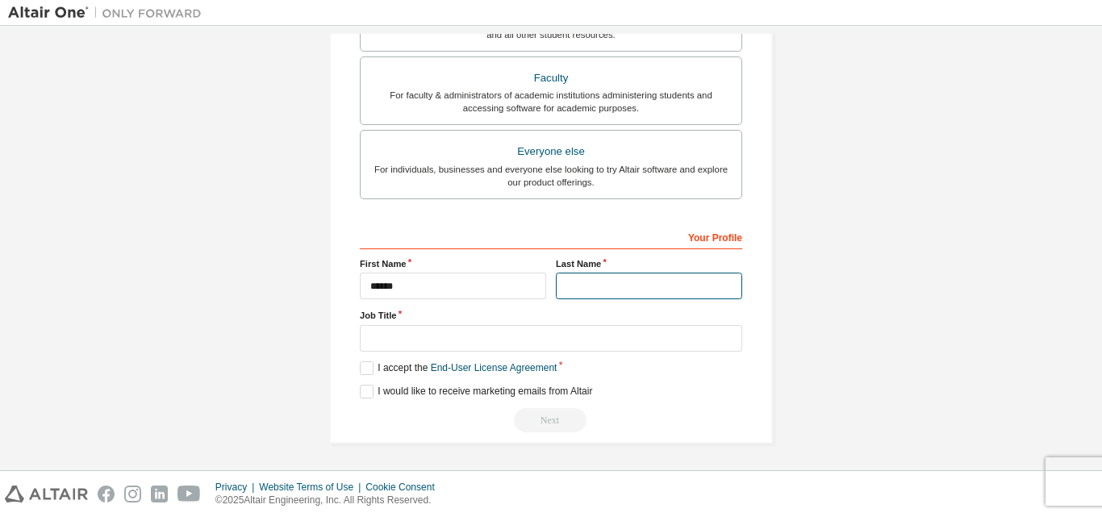
click at [583, 279] on input "text" at bounding box center [649, 286] width 186 height 27
type input "****"
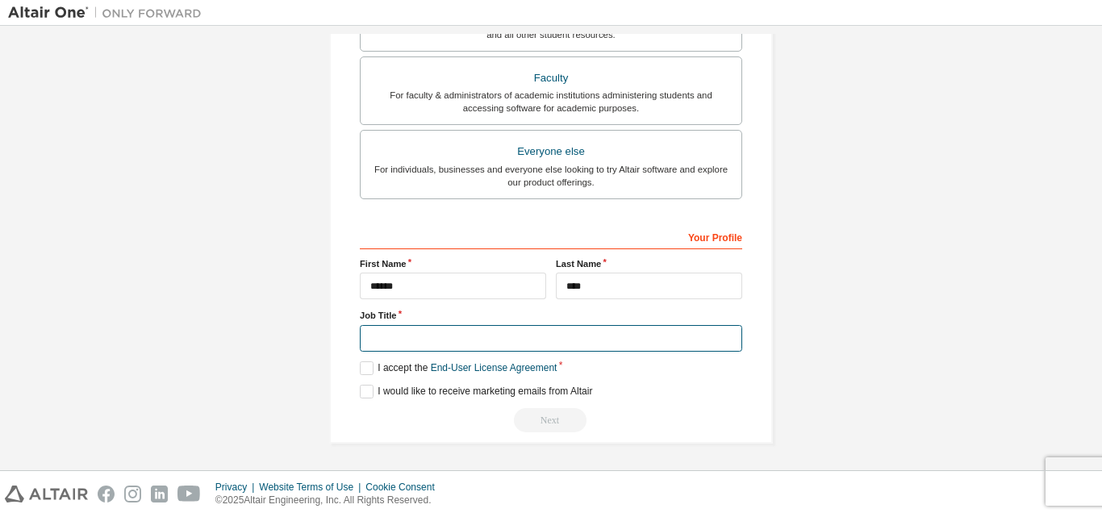
click at [593, 343] on input "text" at bounding box center [551, 338] width 382 height 27
type input "*******"
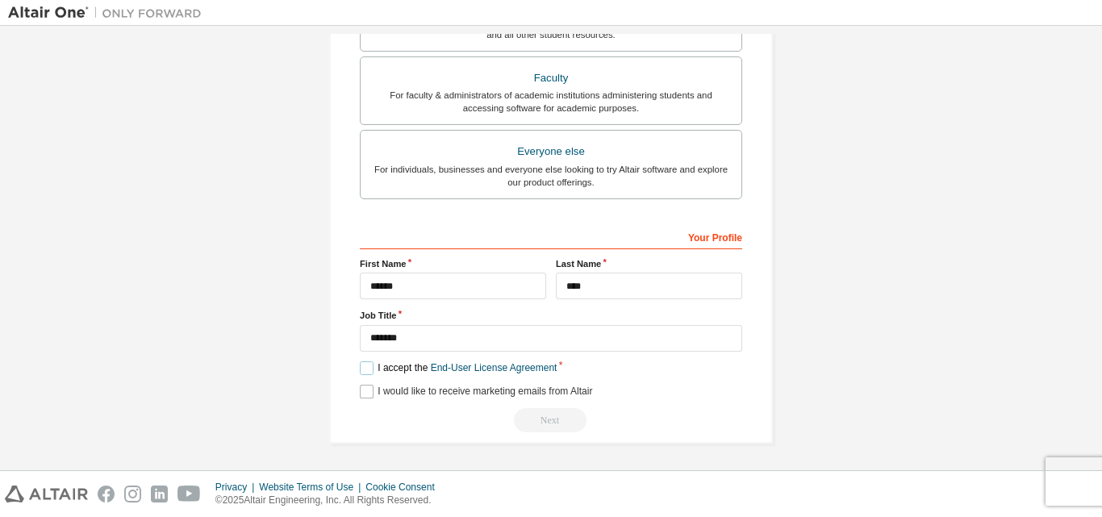
drag, startPoint x: 362, startPoint y: 368, endPoint x: 362, endPoint y: 388, distance: 20.2
click at [362, 388] on div "Your Profile First Name ****** Last Name **** Job Title ******* Please provide …" at bounding box center [551, 328] width 382 height 209
click at [362, 388] on label "I would like to receive marketing emails from Altair" at bounding box center [476, 392] width 232 height 14
click at [363, 367] on label "I accept the End-User License Agreement" at bounding box center [458, 369] width 197 height 14
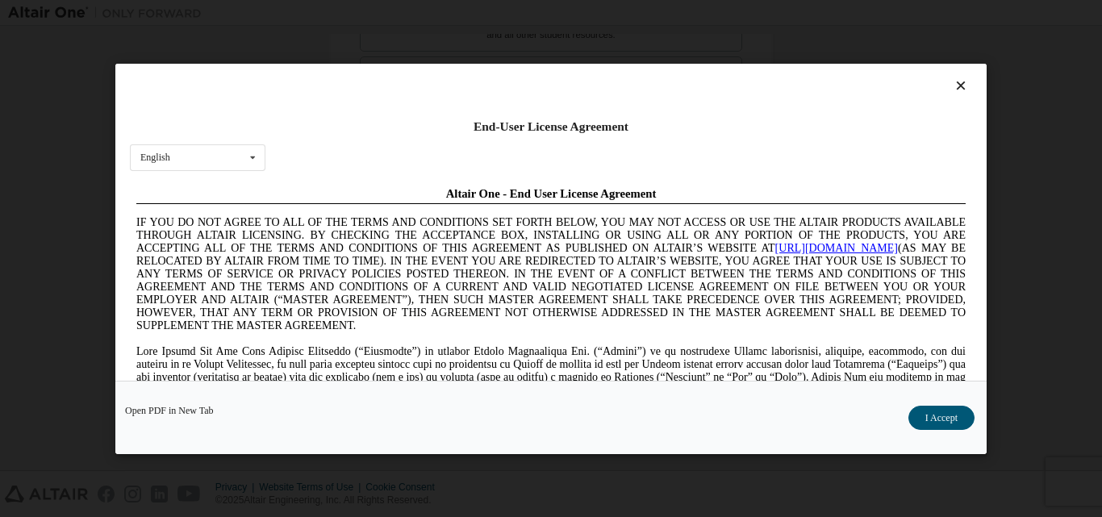
scroll to position [0, 0]
click at [925, 417] on button "I Accept" at bounding box center [942, 417] width 66 height 24
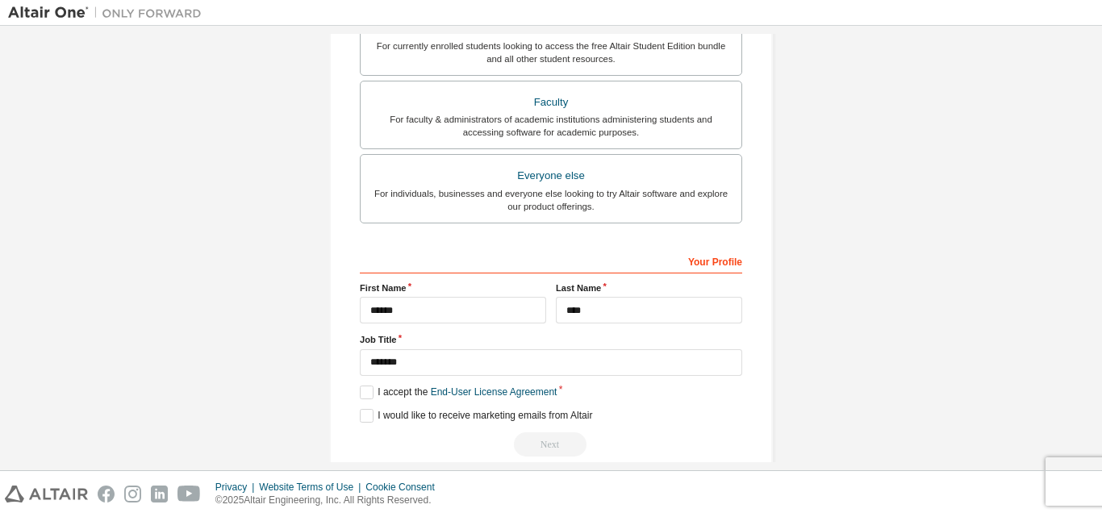
scroll to position [478, 0]
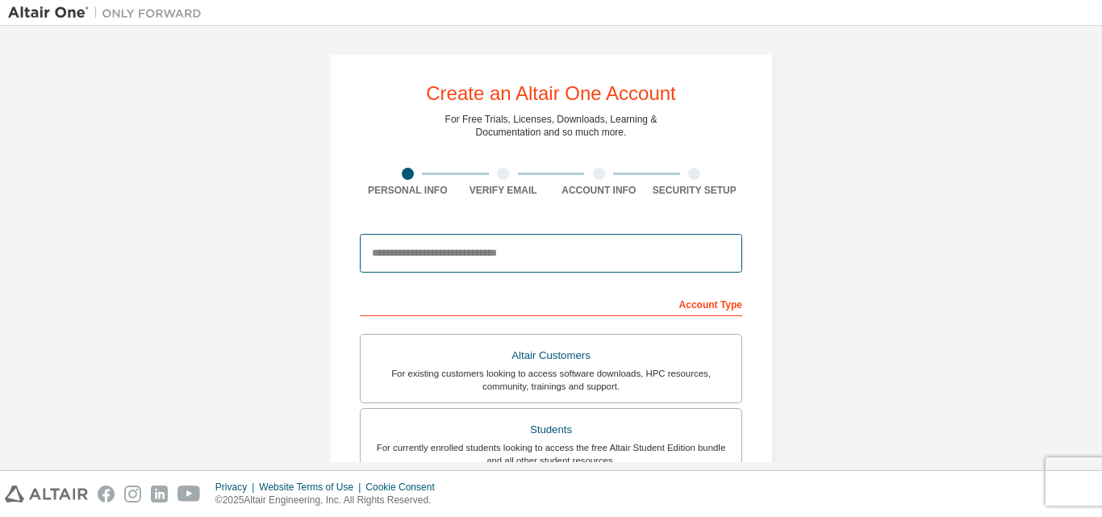
click at [526, 254] on input "email" at bounding box center [551, 253] width 382 height 39
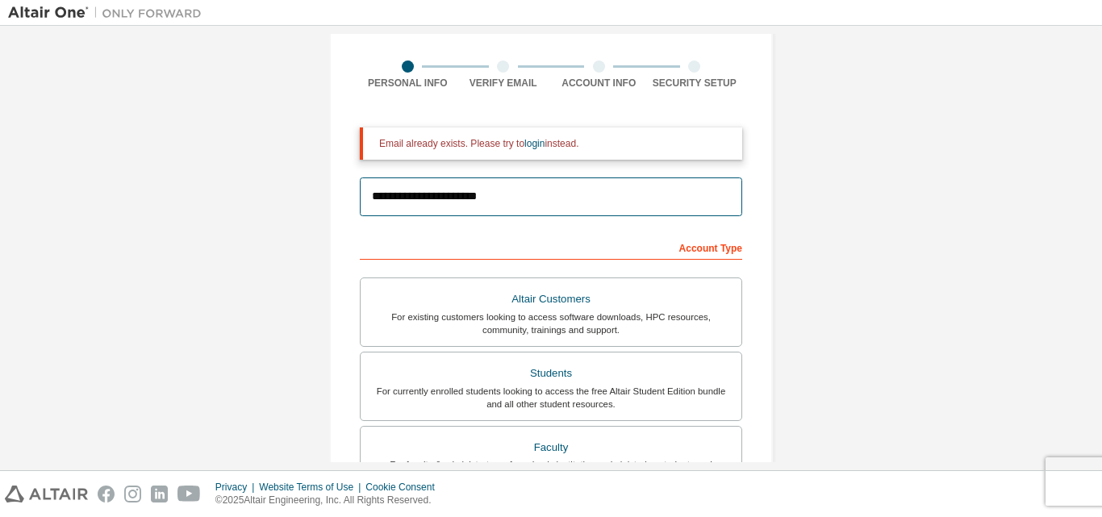
scroll to position [161, 0]
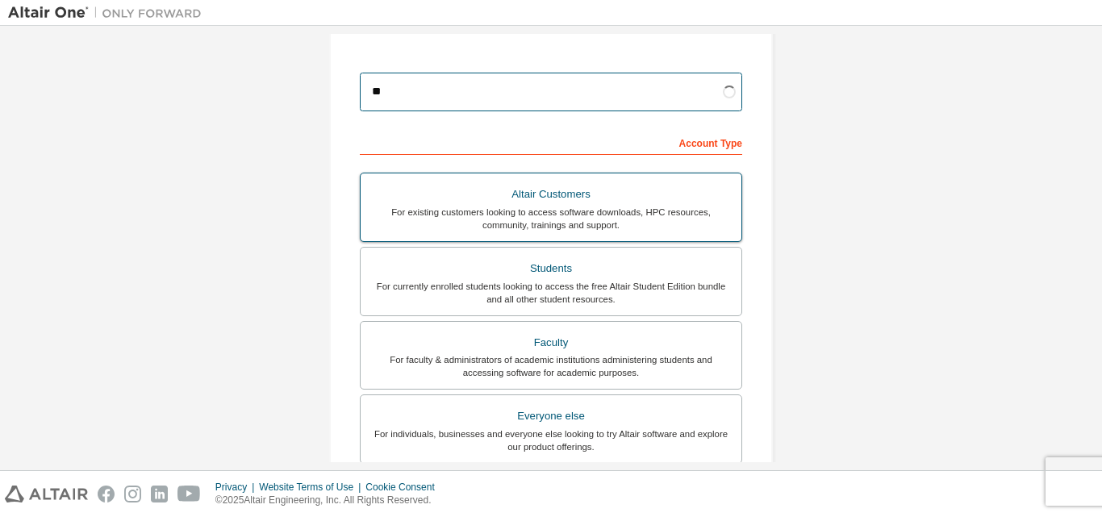
type input "*"
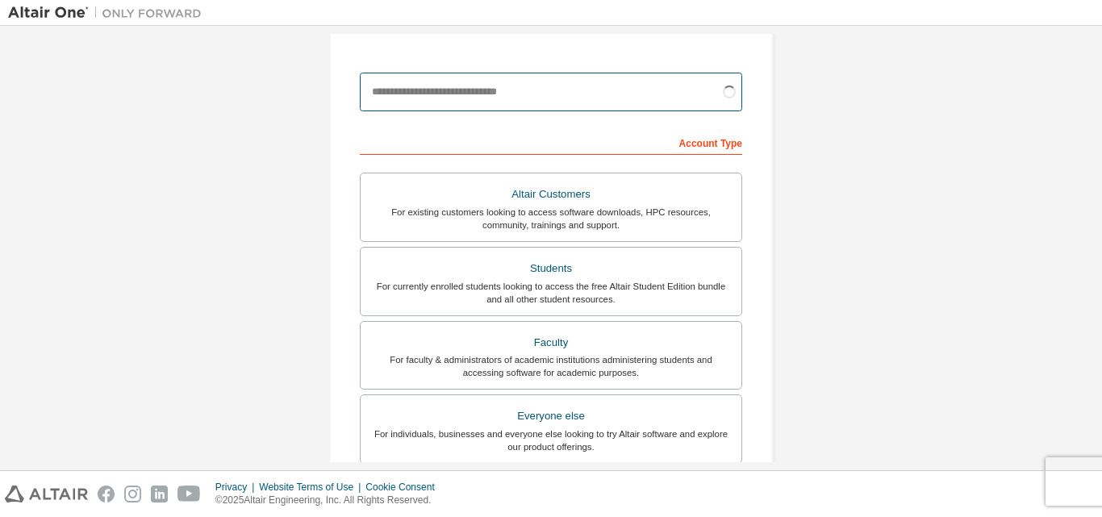
click at [405, 79] on input "email" at bounding box center [551, 92] width 382 height 39
type input "**********"
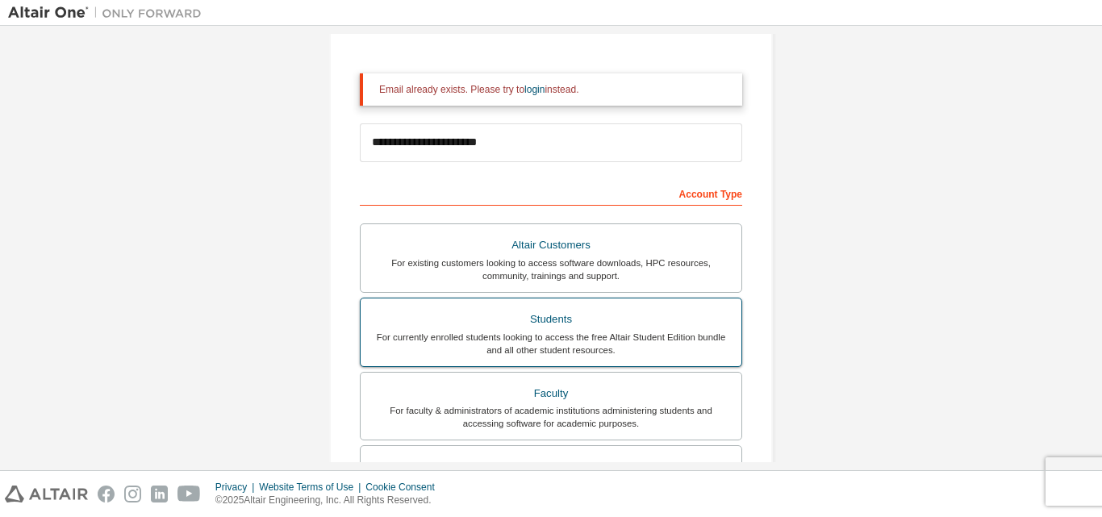
click at [558, 340] on div "For currently enrolled students looking to access the free Altair Student Editi…" at bounding box center [551, 344] width 362 height 26
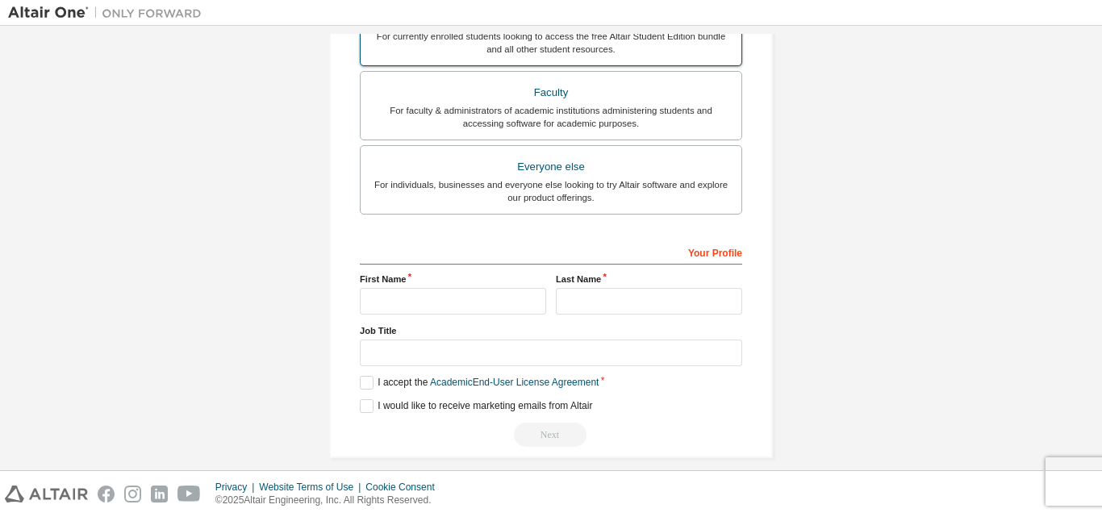
scroll to position [519, 0]
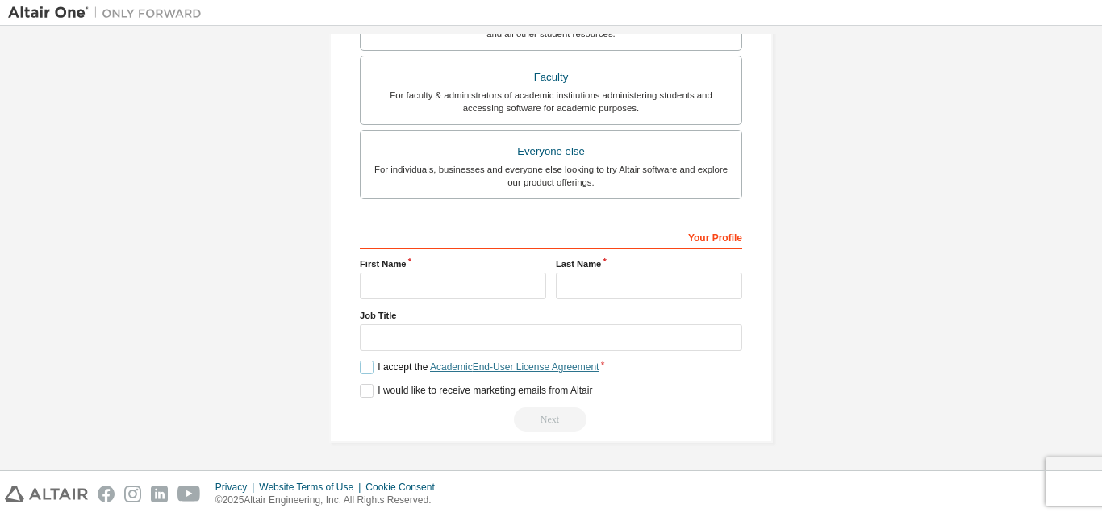
click at [449, 369] on link "Academic End-User License Agreement" at bounding box center [514, 367] width 169 height 11
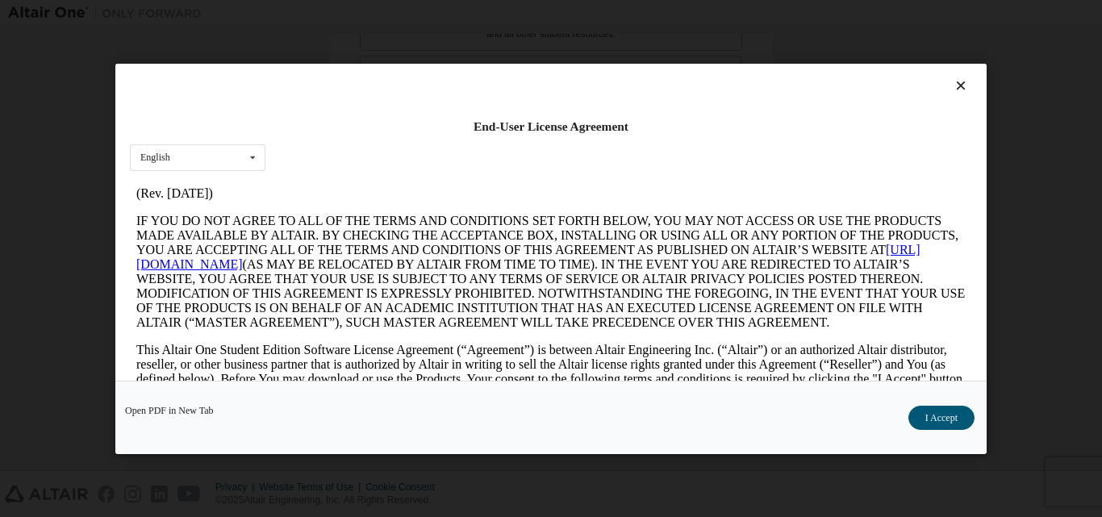
scroll to position [81, 0]
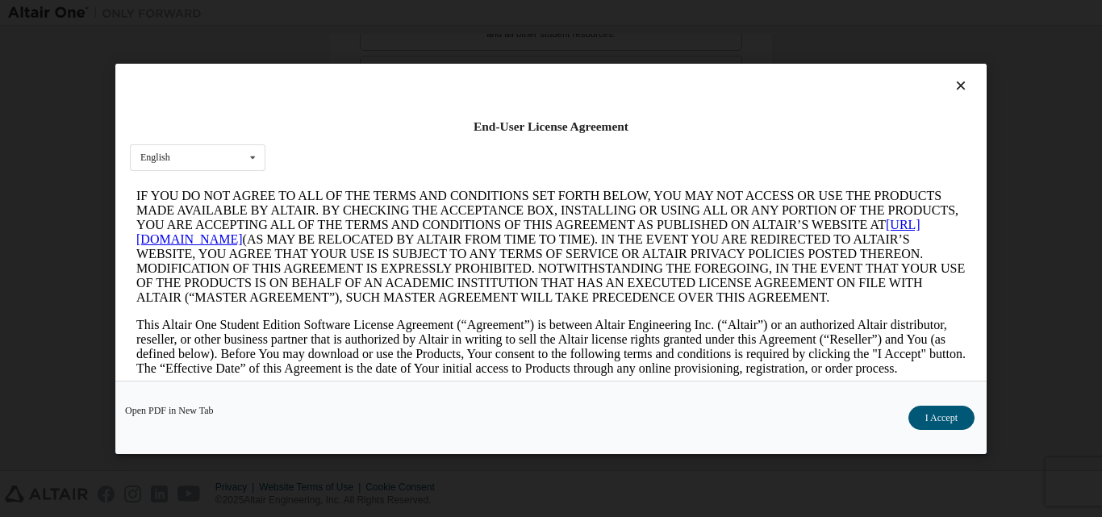
click at [230, 243] on link "[URL][DOMAIN_NAME]" at bounding box center [528, 231] width 784 height 28
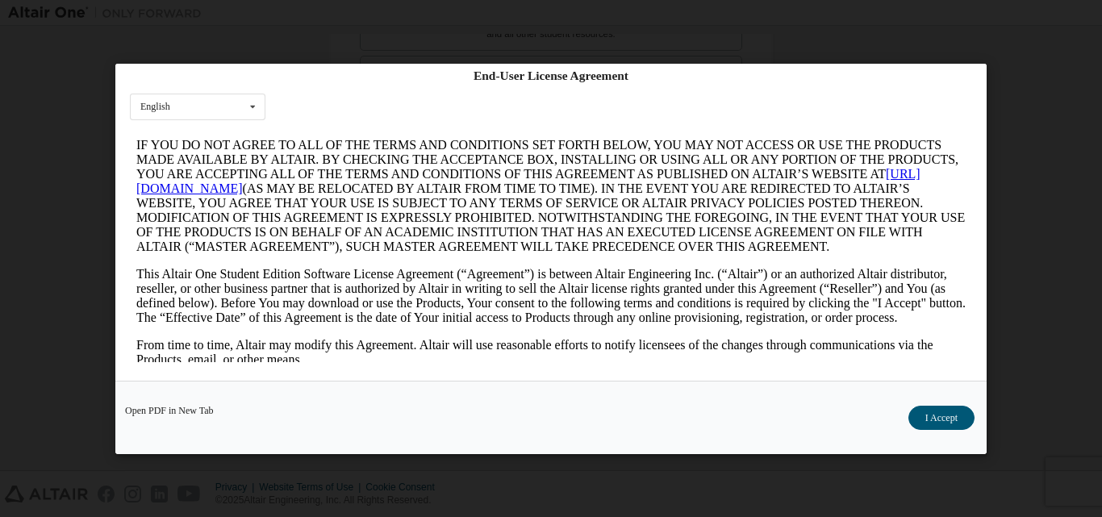
scroll to position [0, 0]
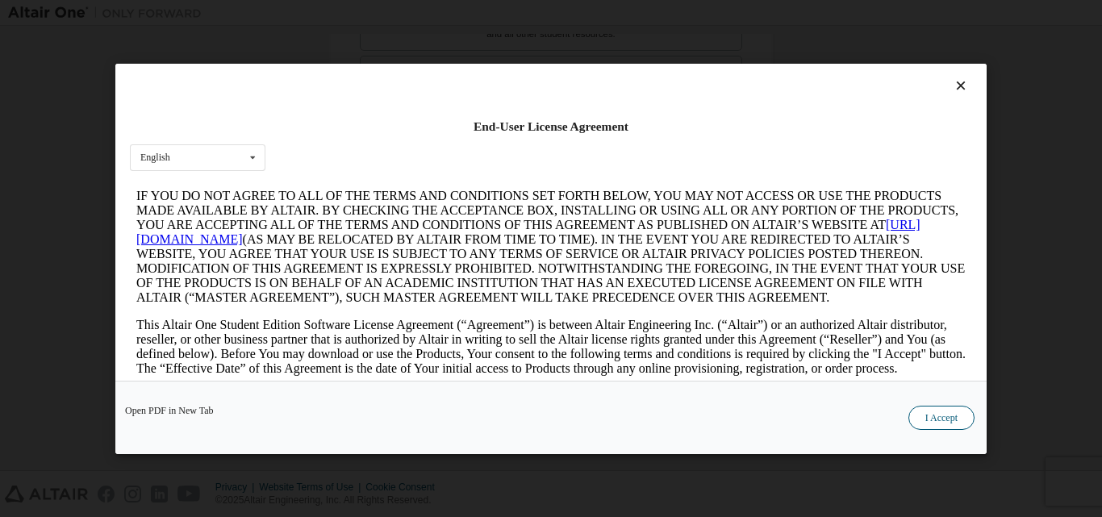
click at [936, 412] on button "I Accept" at bounding box center [942, 417] width 66 height 24
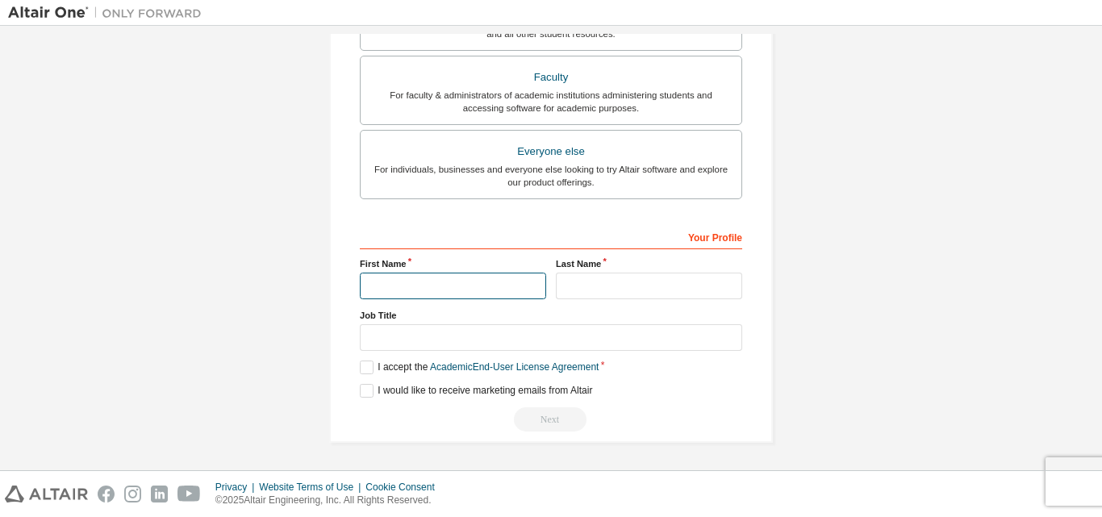
click at [403, 286] on input "text" at bounding box center [453, 286] width 186 height 27
type input "******"
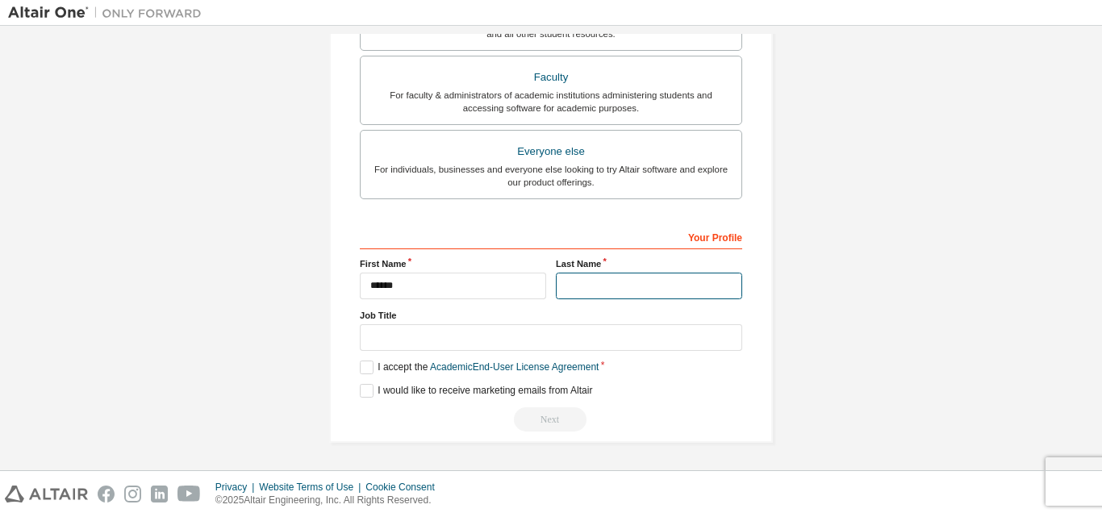
click at [587, 279] on input "text" at bounding box center [649, 286] width 186 height 27
type input "****"
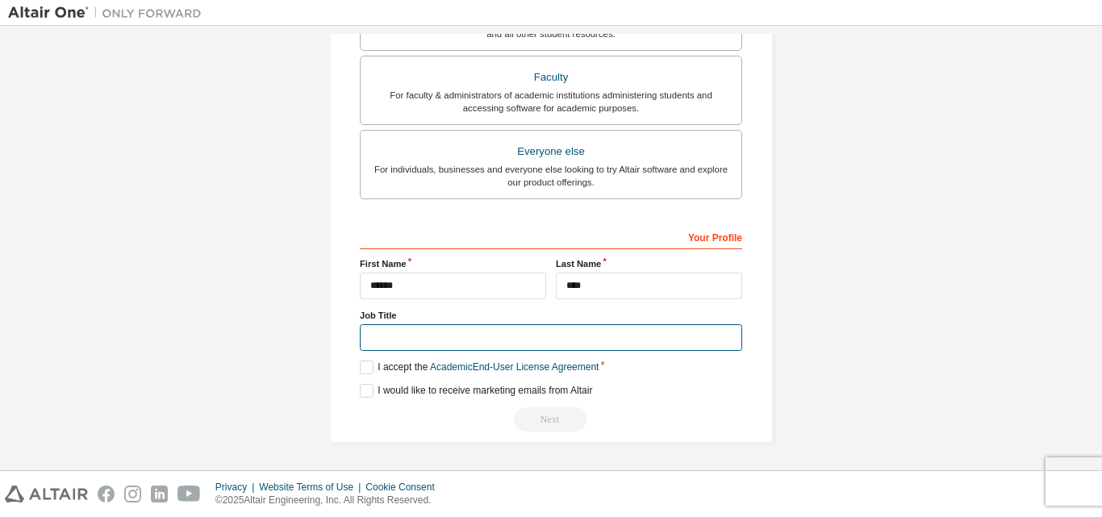
click at [554, 330] on input "text" at bounding box center [551, 337] width 382 height 27
type input "*******"
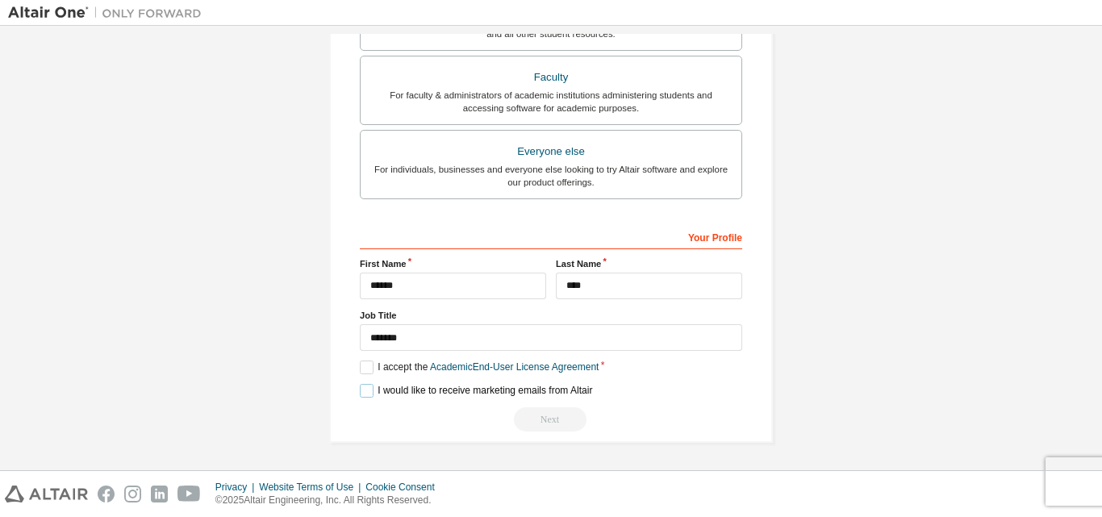
click at [365, 392] on label "I would like to receive marketing emails from Altair" at bounding box center [476, 391] width 232 height 14
click at [529, 420] on div "Next" at bounding box center [551, 419] width 382 height 24
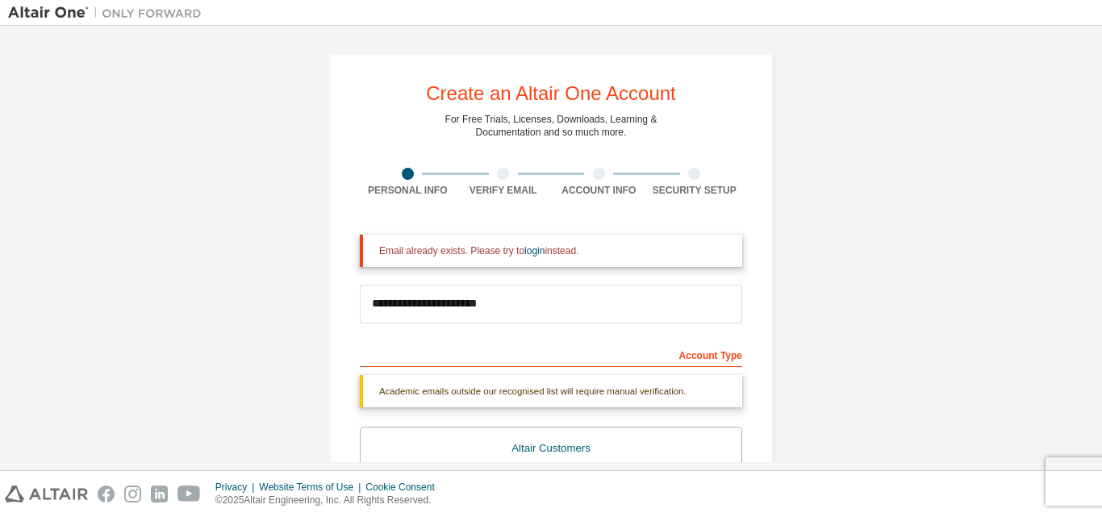
click at [170, 10] on img at bounding box center [109, 13] width 202 height 16
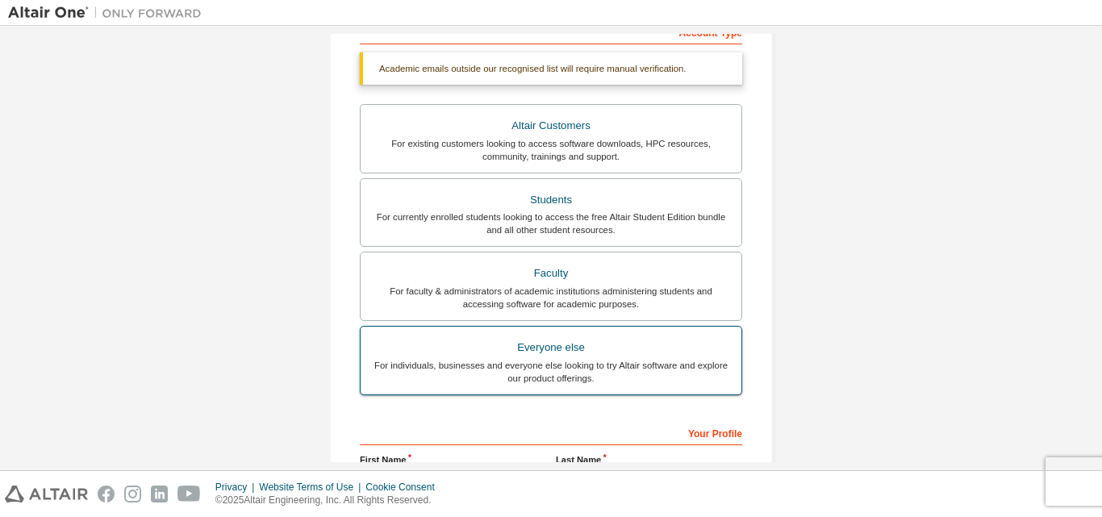
scroll to position [519, 0]
